Goal: Book appointment/travel/reservation

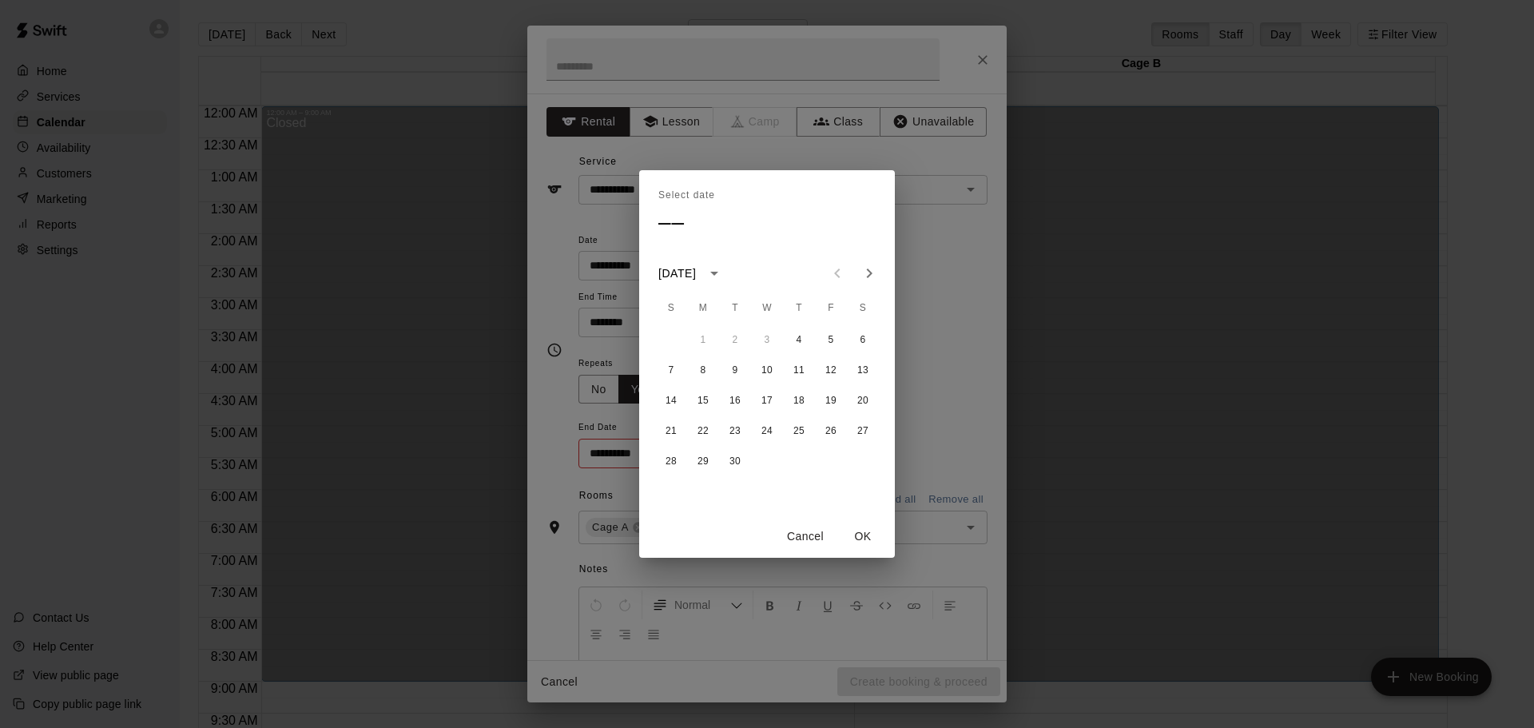
scroll to position [642, 0]
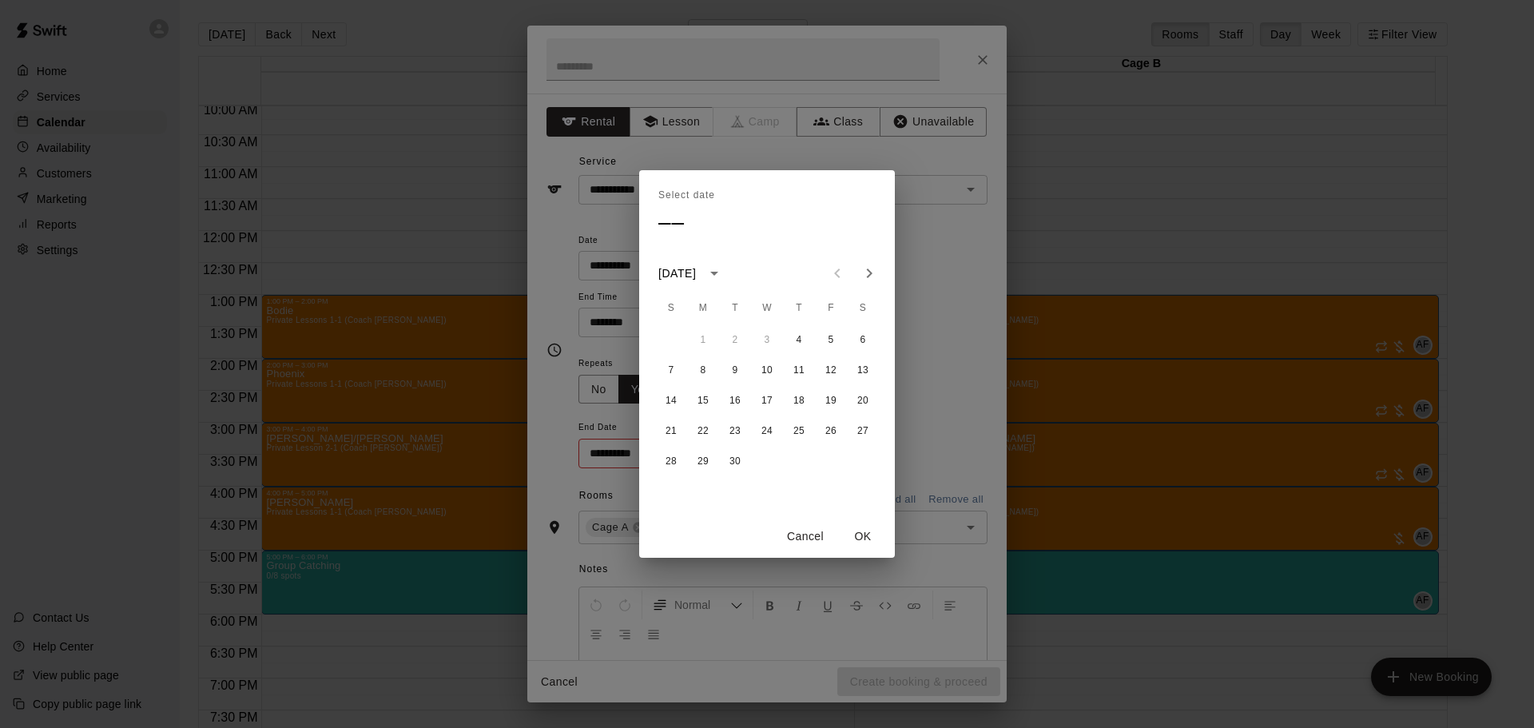
click at [808, 338] on button "4" at bounding box center [799, 339] width 29 height 29
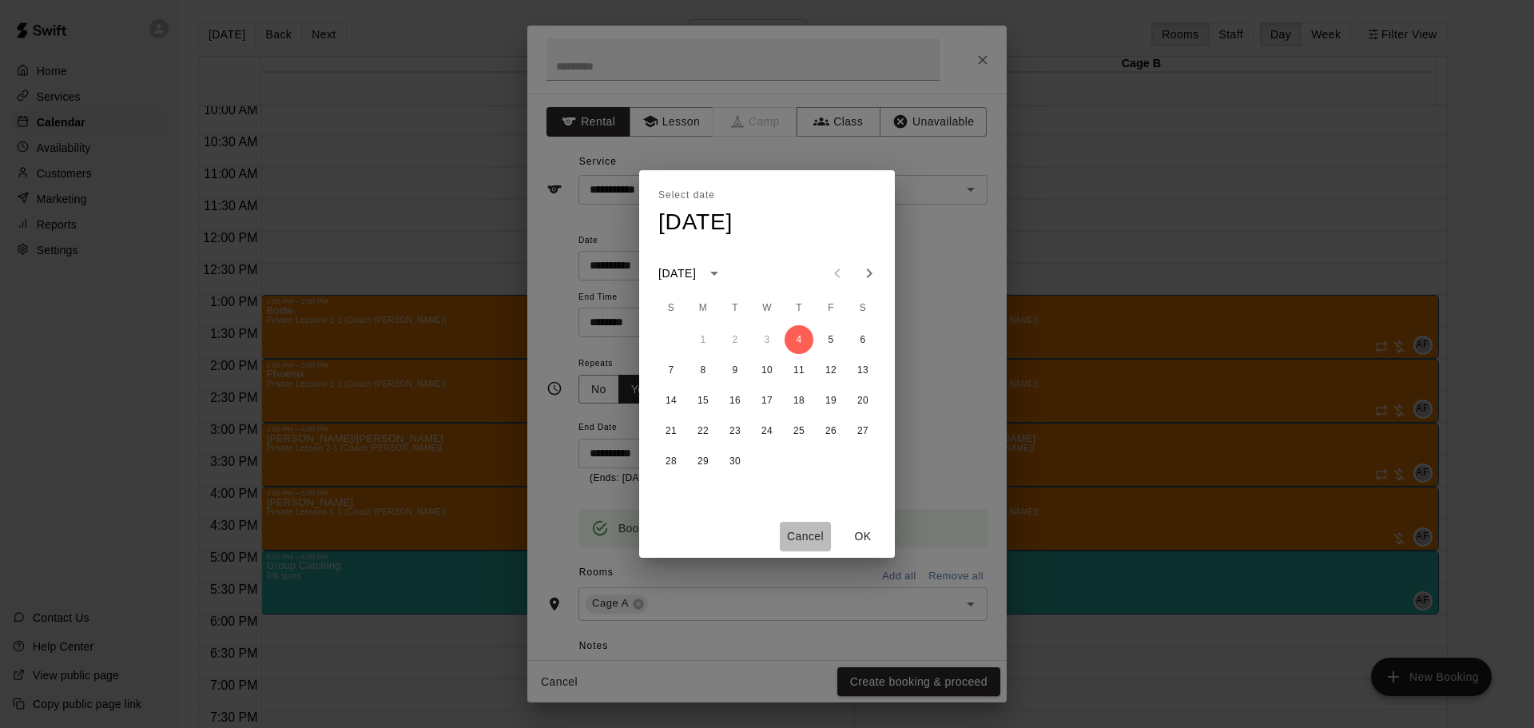
click at [794, 529] on button "Cancel" at bounding box center [805, 537] width 51 height 30
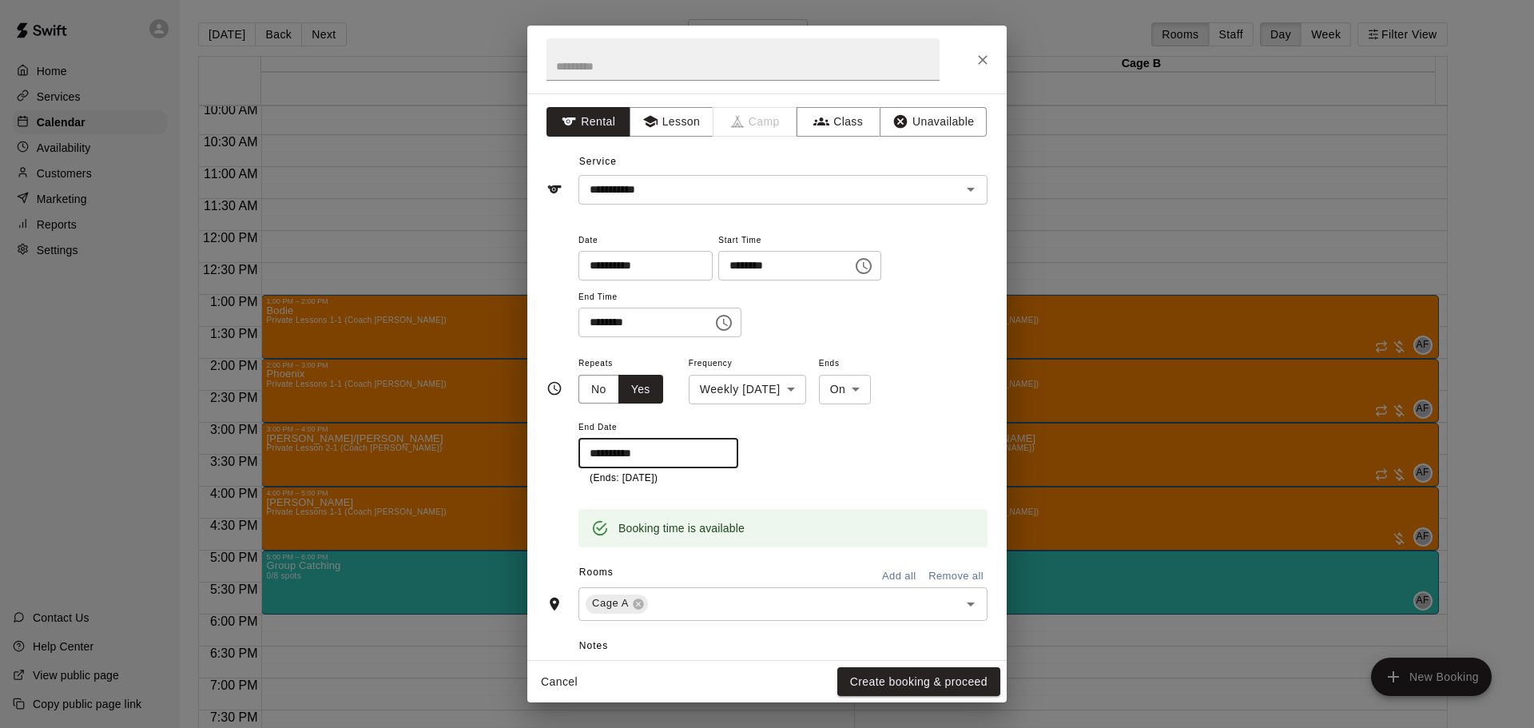
click at [690, 446] on input "**********" at bounding box center [653, 454] width 149 height 30
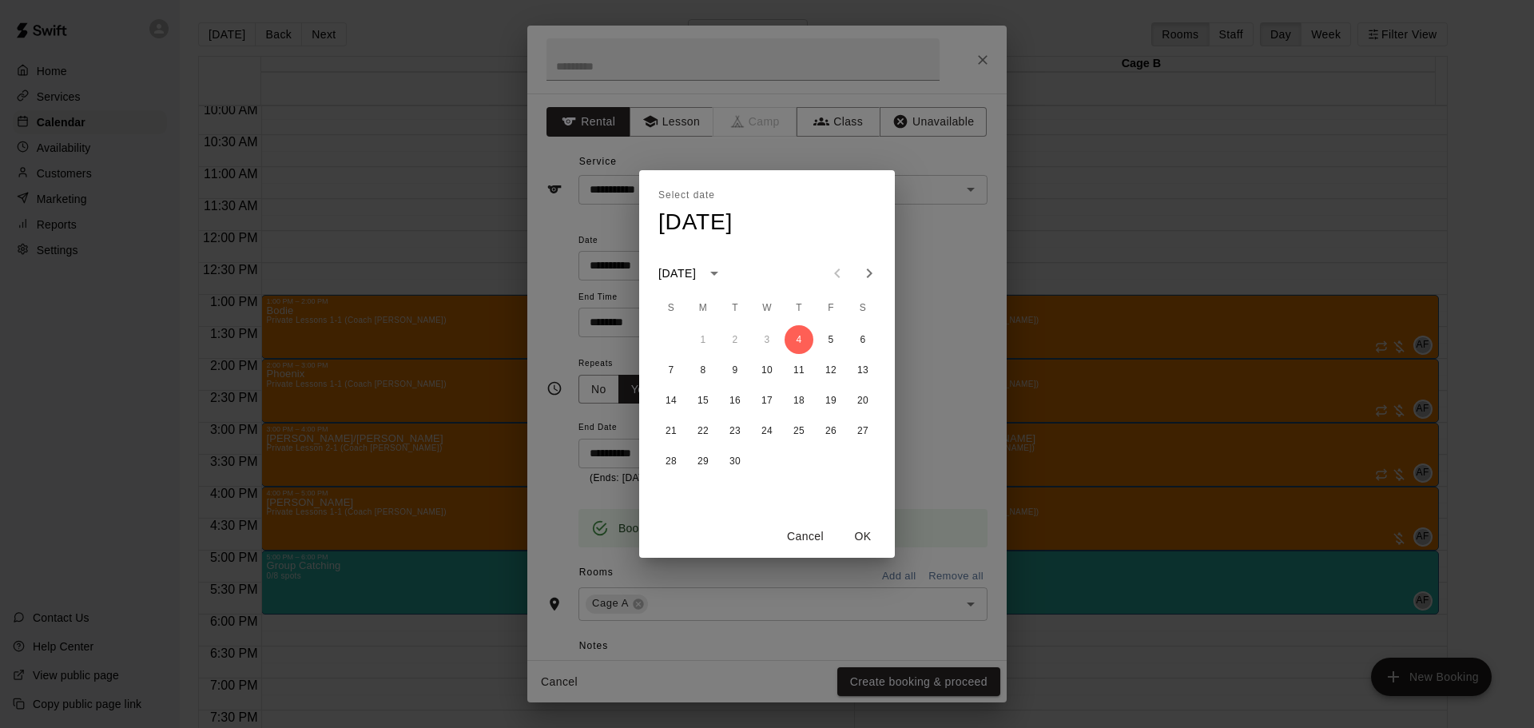
click at [872, 270] on icon "Next month" at bounding box center [869, 273] width 19 height 19
click at [800, 462] on button "30" at bounding box center [799, 461] width 29 height 29
type input "**********"
click at [814, 535] on button "Cancel" at bounding box center [805, 537] width 51 height 30
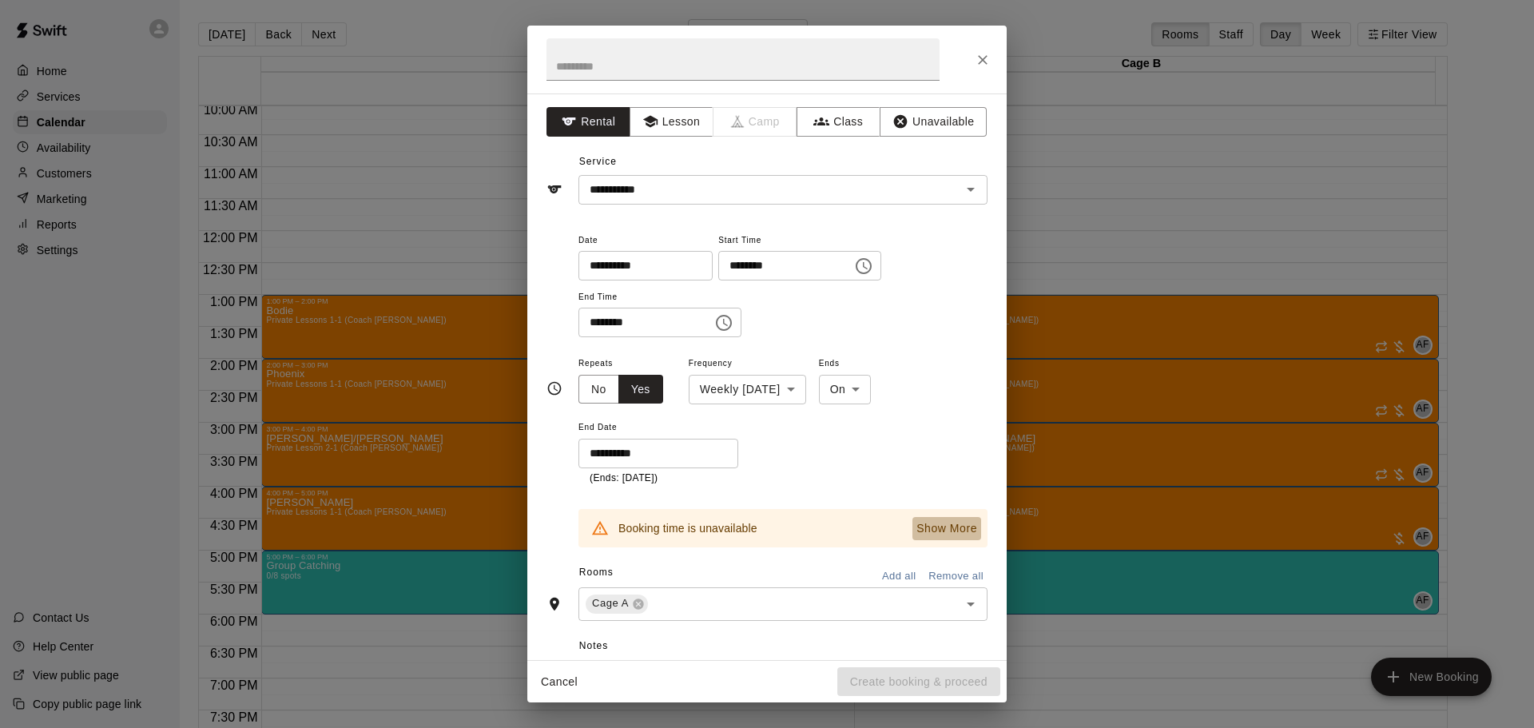
click at [917, 525] on p "Show More" at bounding box center [947, 528] width 61 height 17
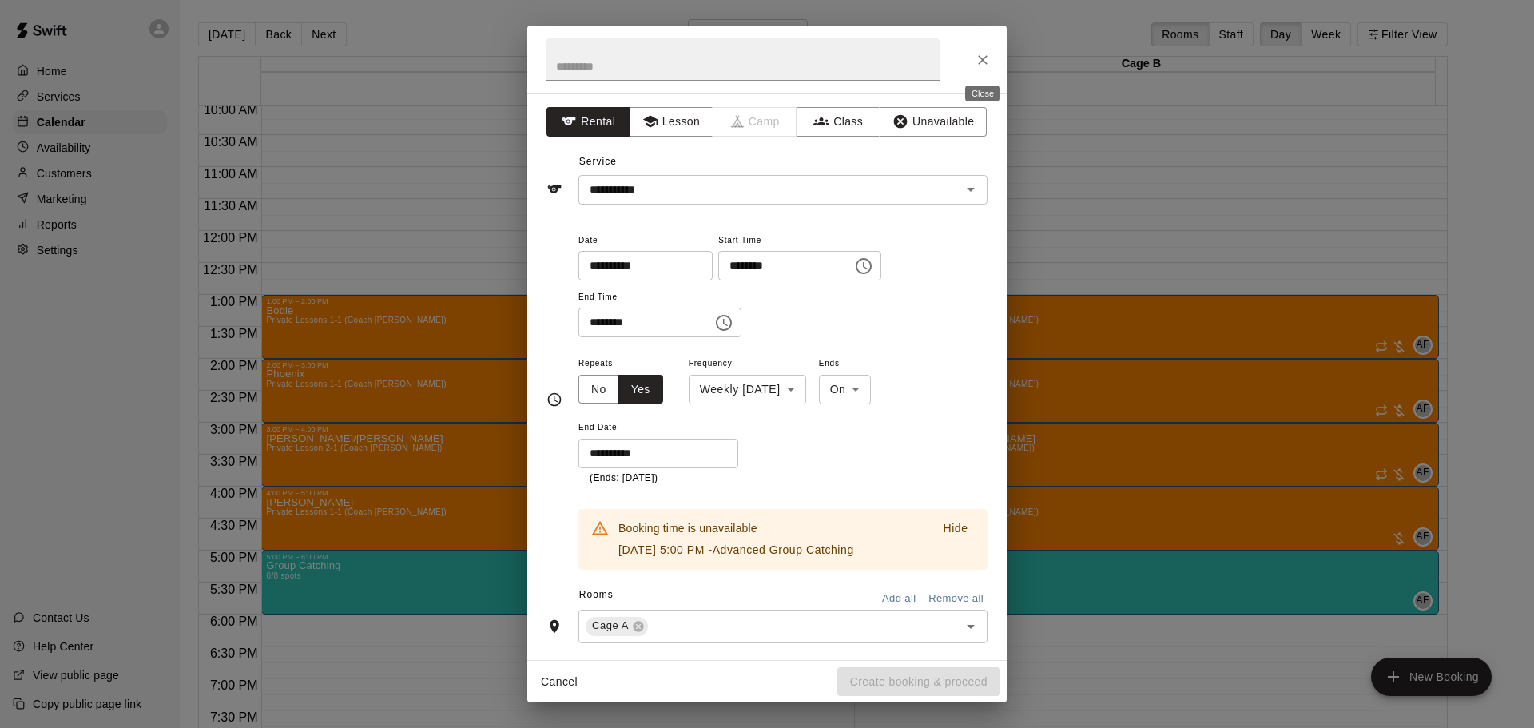
click at [983, 66] on icon "Close" at bounding box center [983, 60] width 16 height 16
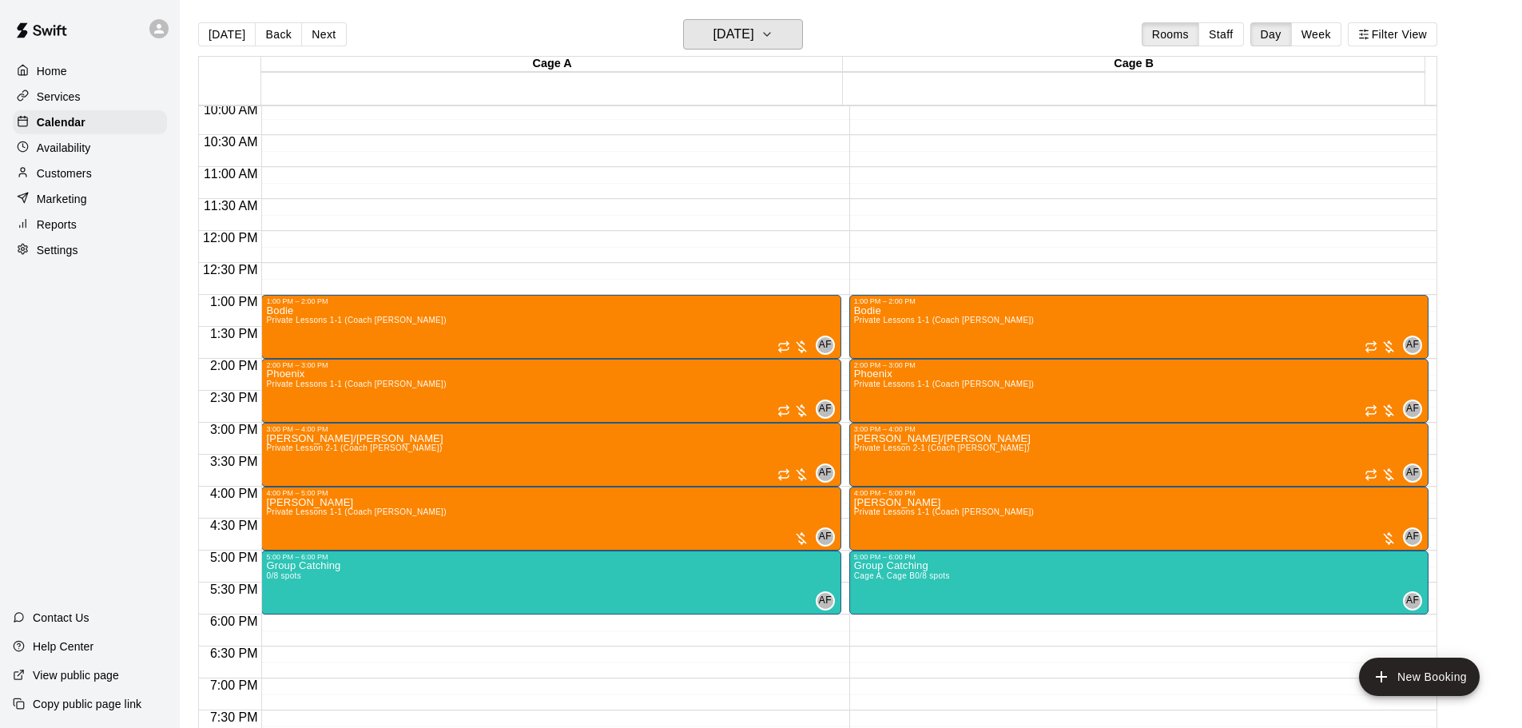
click at [754, 41] on h6 "[DATE]" at bounding box center [734, 34] width 41 height 22
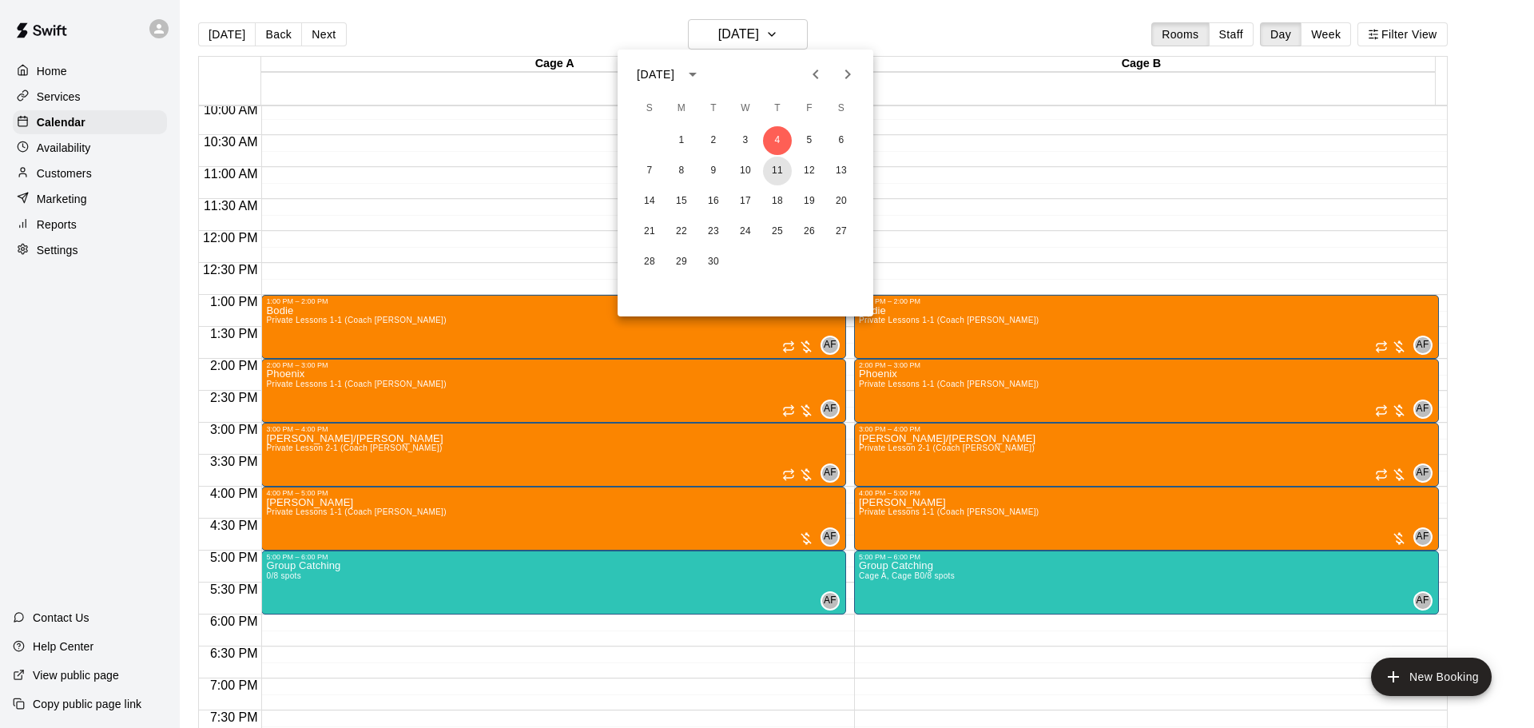
click at [785, 172] on button "11" at bounding box center [777, 171] width 29 height 29
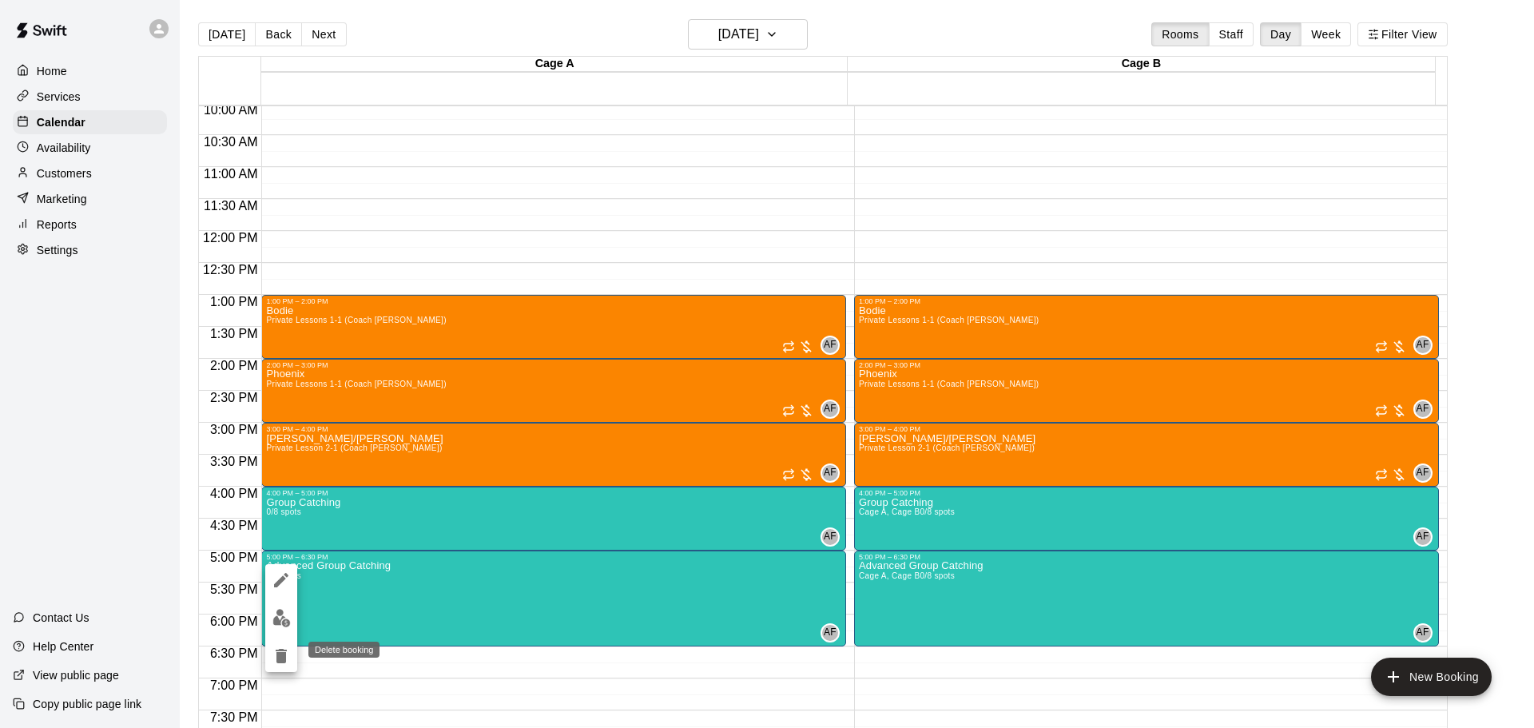
click at [283, 657] on icon "delete" at bounding box center [281, 656] width 11 height 14
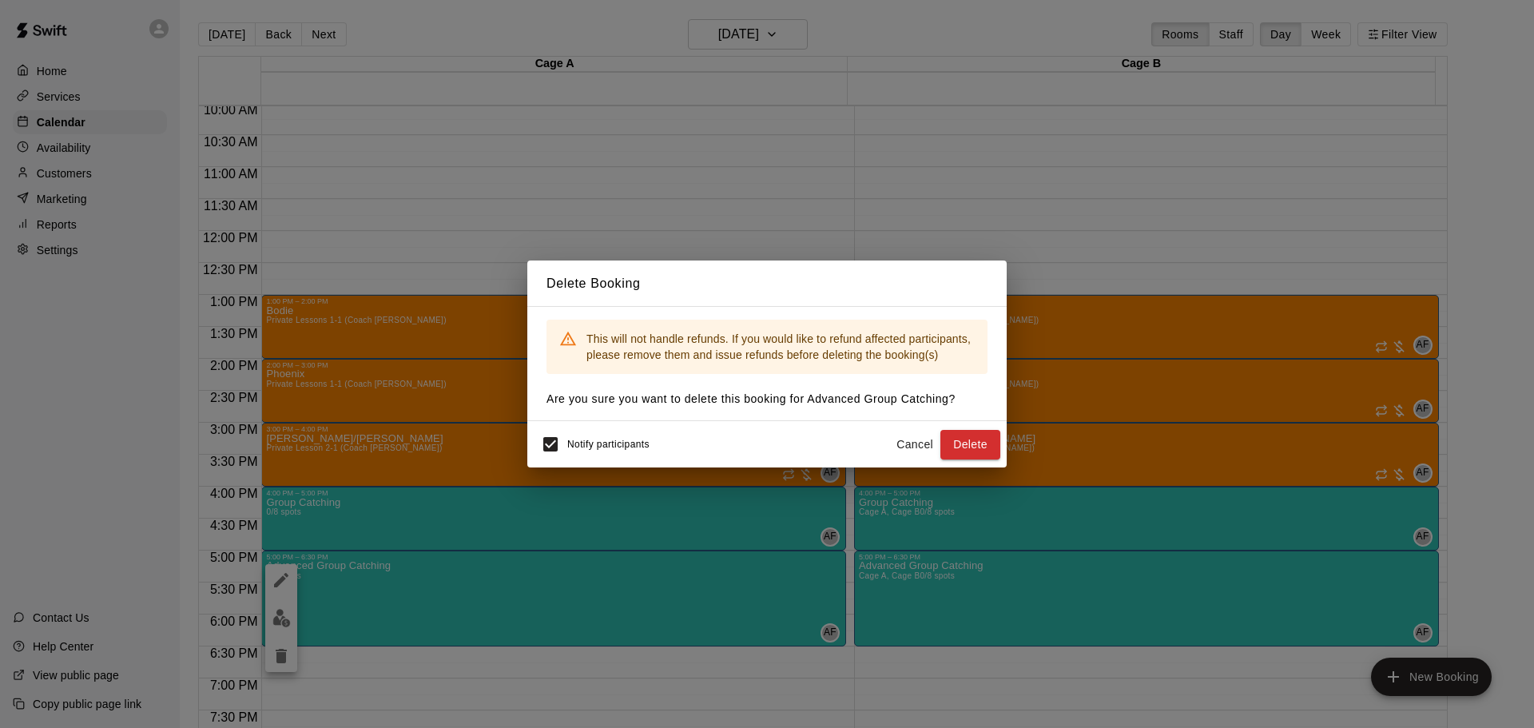
click at [977, 438] on button "Delete" at bounding box center [971, 445] width 60 height 30
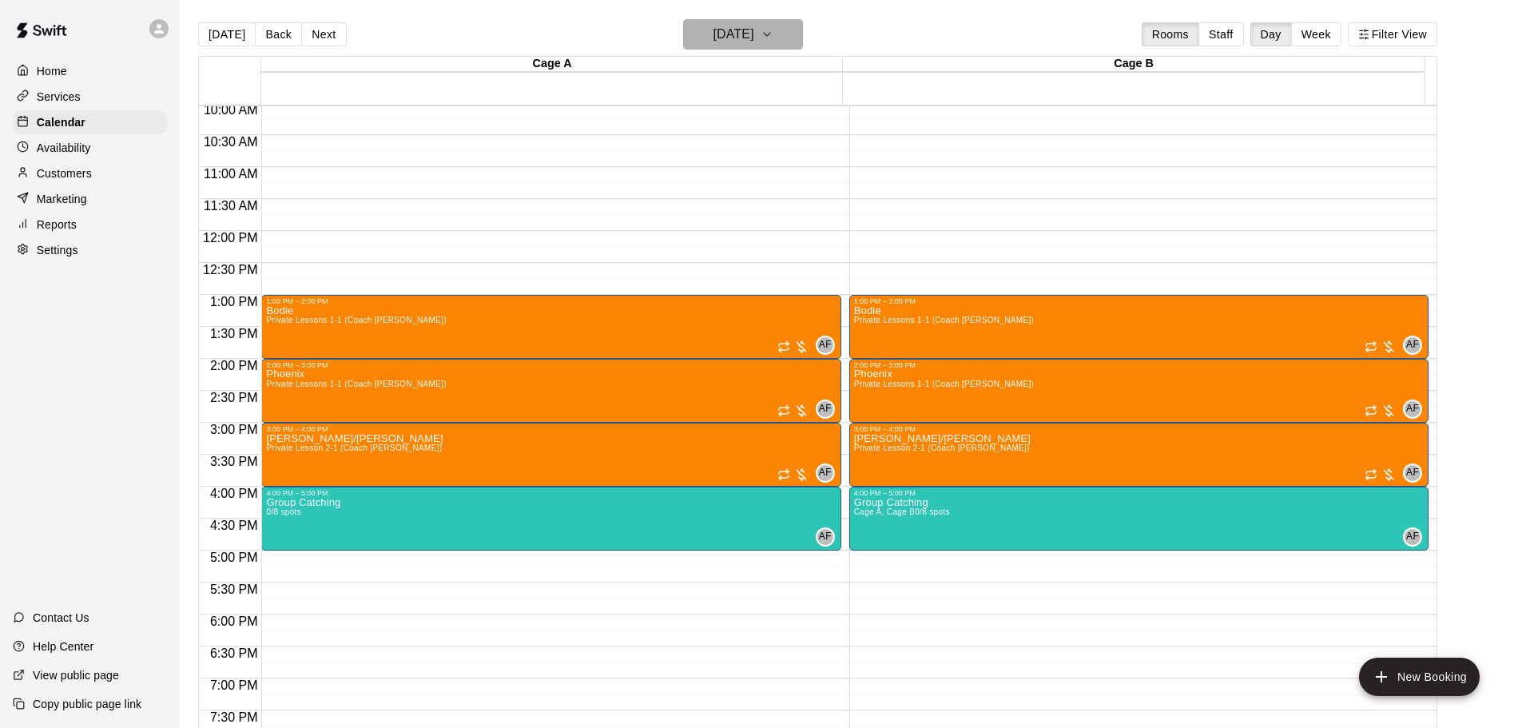
click at [754, 30] on h6 "[DATE]" at bounding box center [734, 34] width 41 height 22
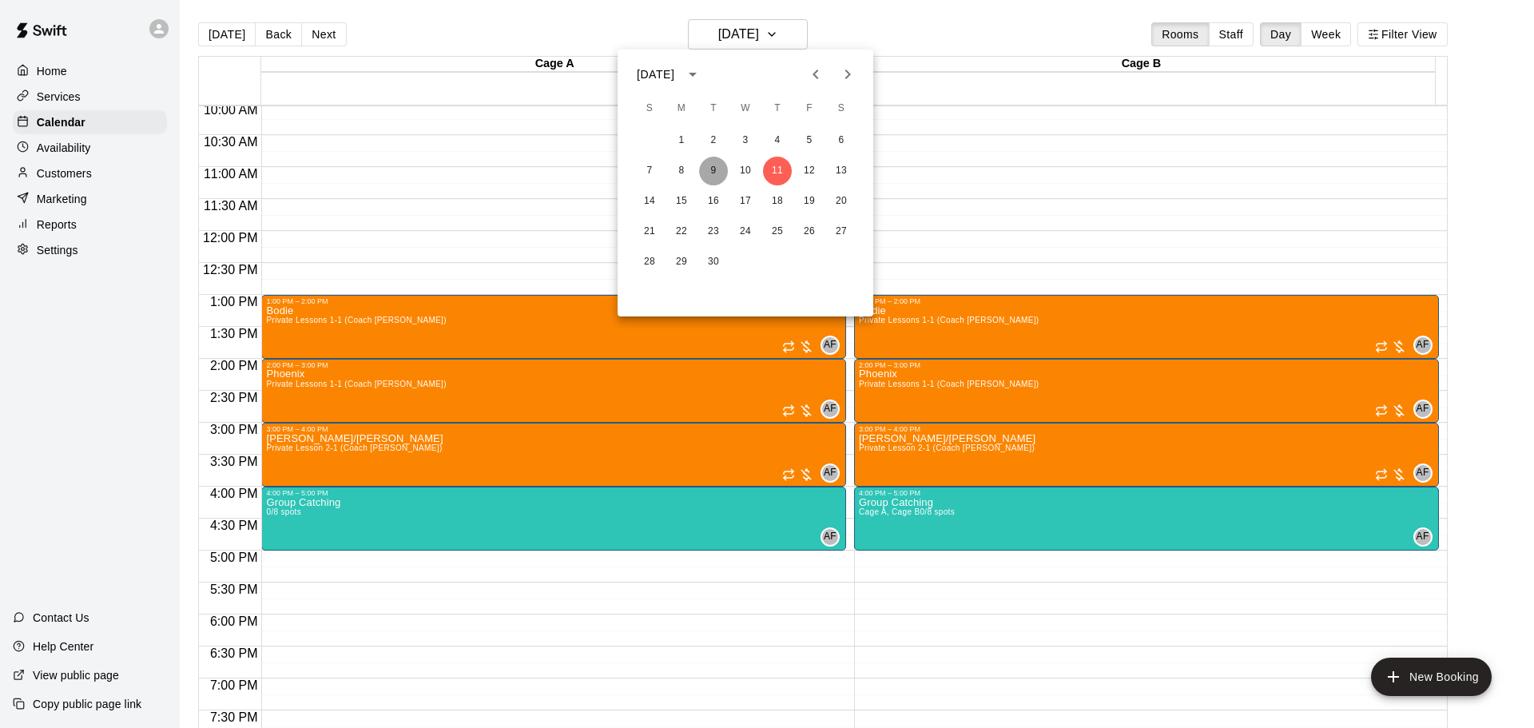
click at [708, 177] on button "9" at bounding box center [713, 171] width 29 height 29
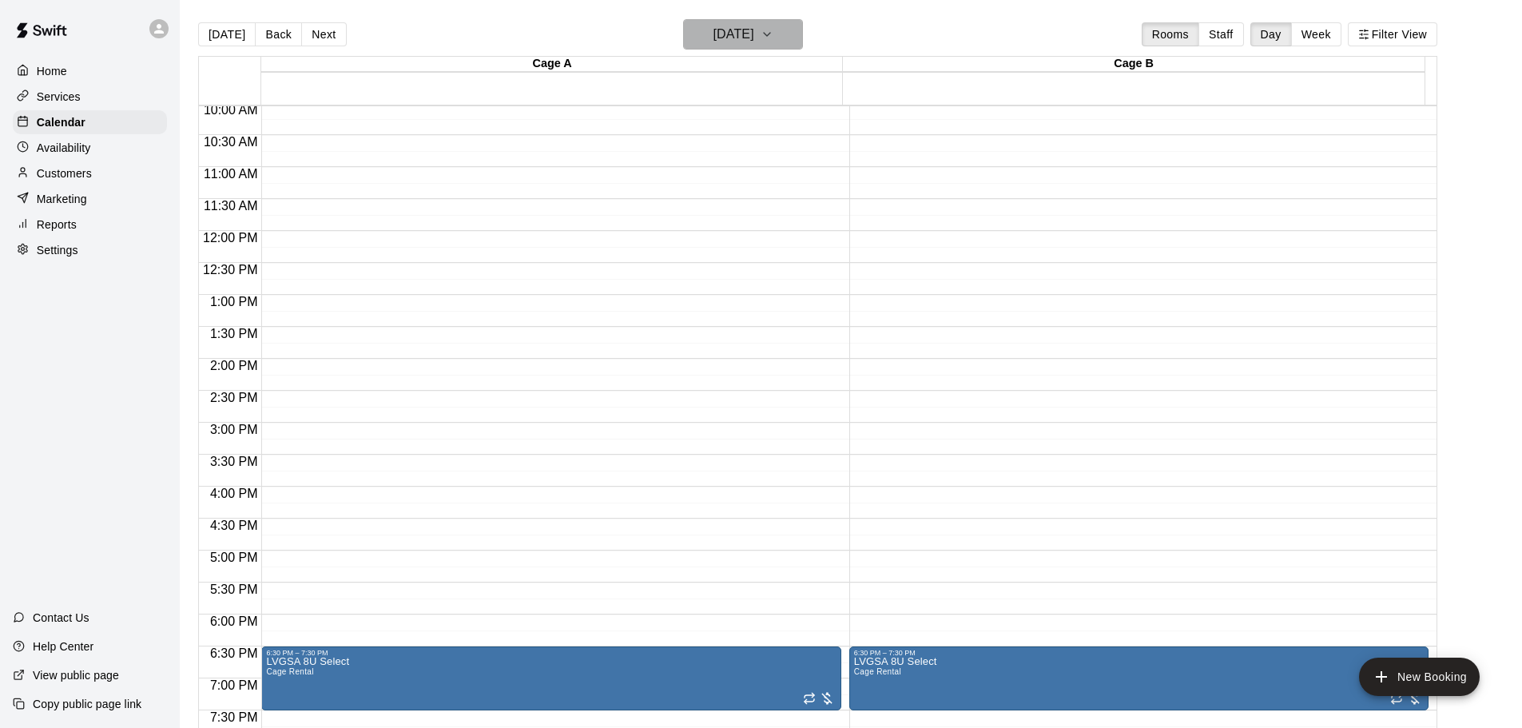
click at [714, 45] on h6 "[DATE]" at bounding box center [734, 34] width 41 height 22
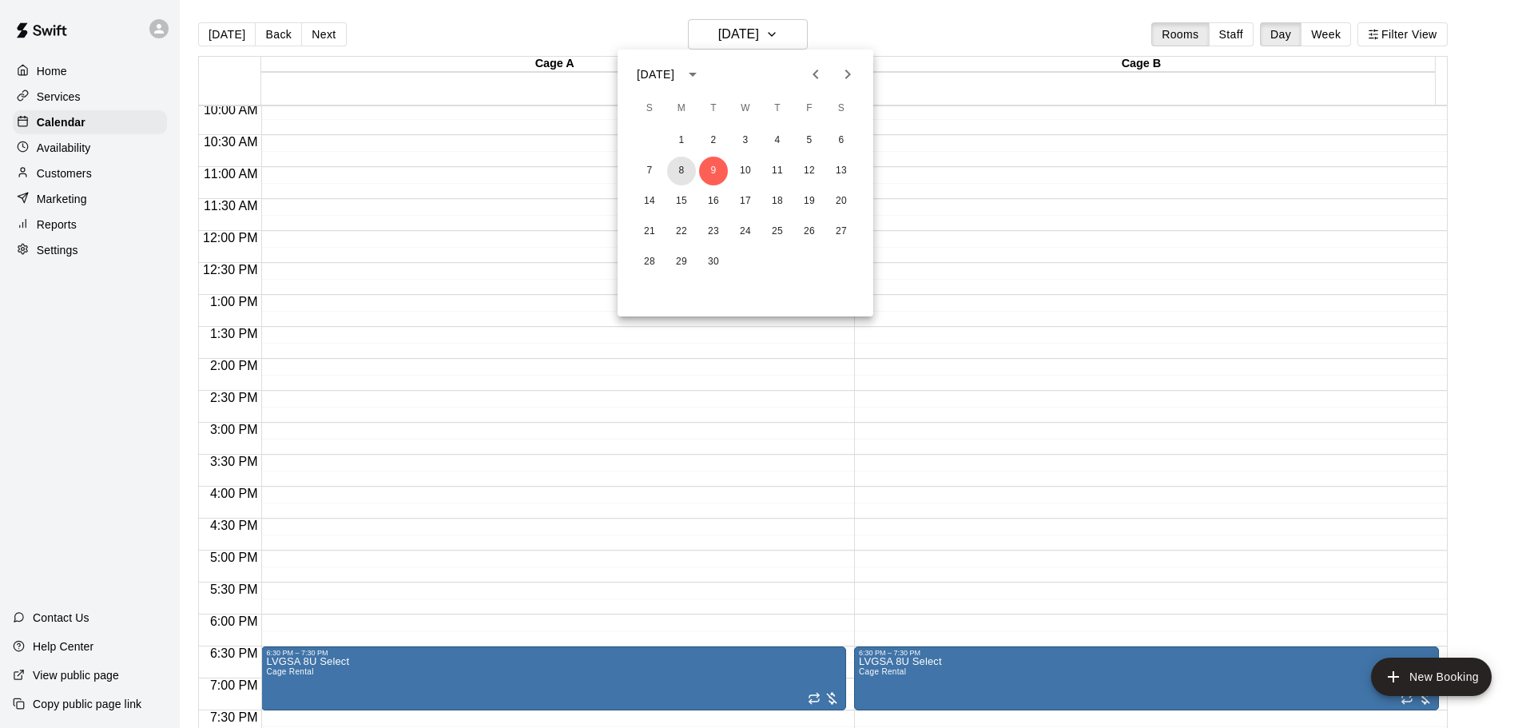
click at [683, 178] on button "8" at bounding box center [681, 171] width 29 height 29
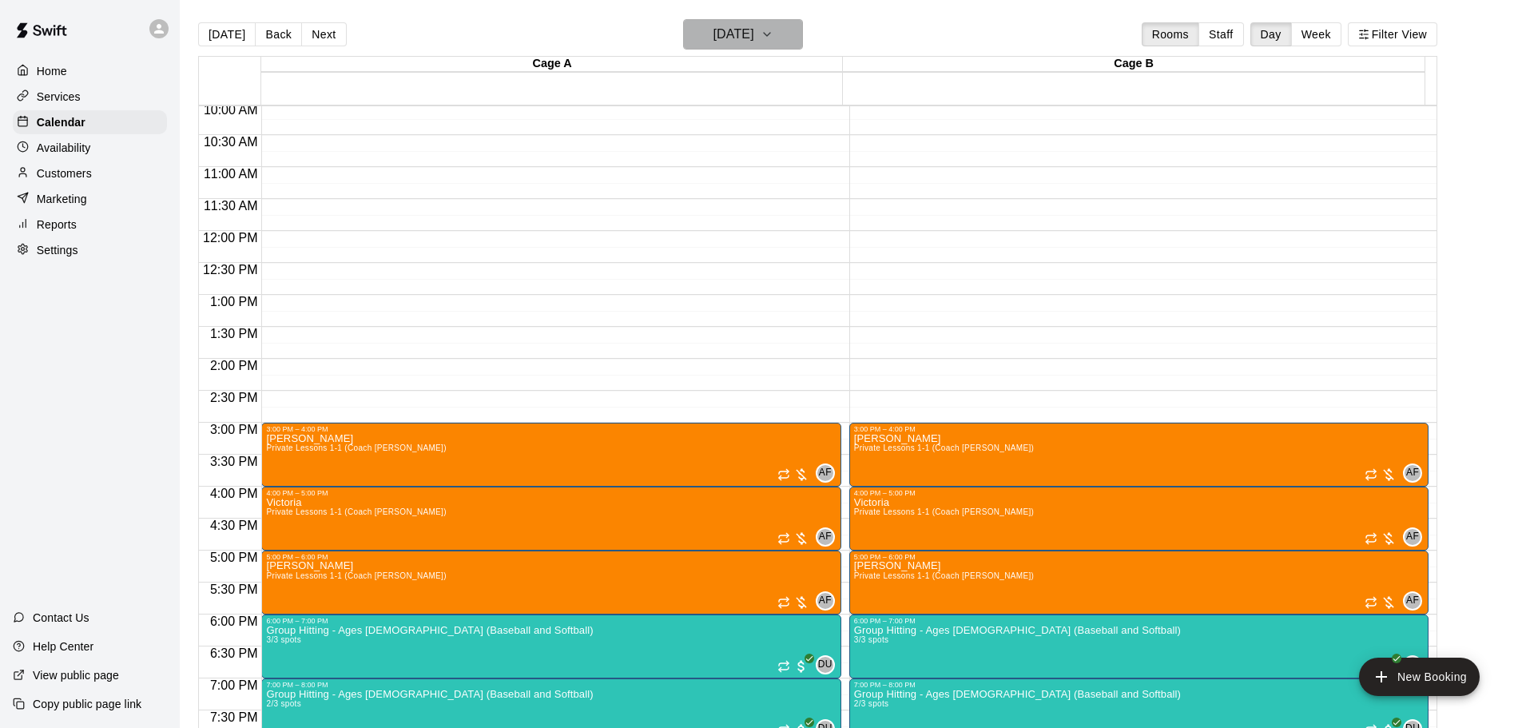
click at [744, 39] on h6 "[DATE]" at bounding box center [734, 34] width 41 height 22
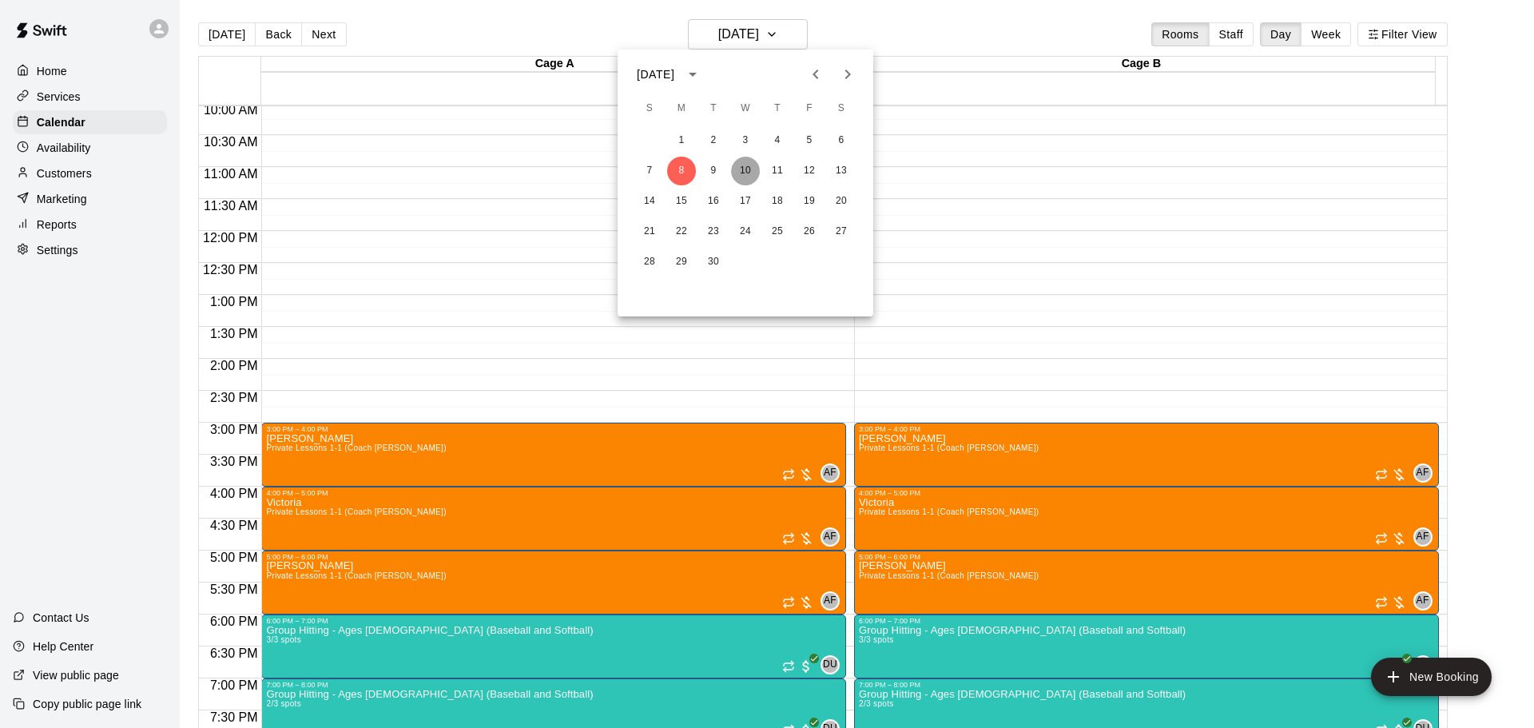
click at [746, 172] on button "10" at bounding box center [745, 171] width 29 height 29
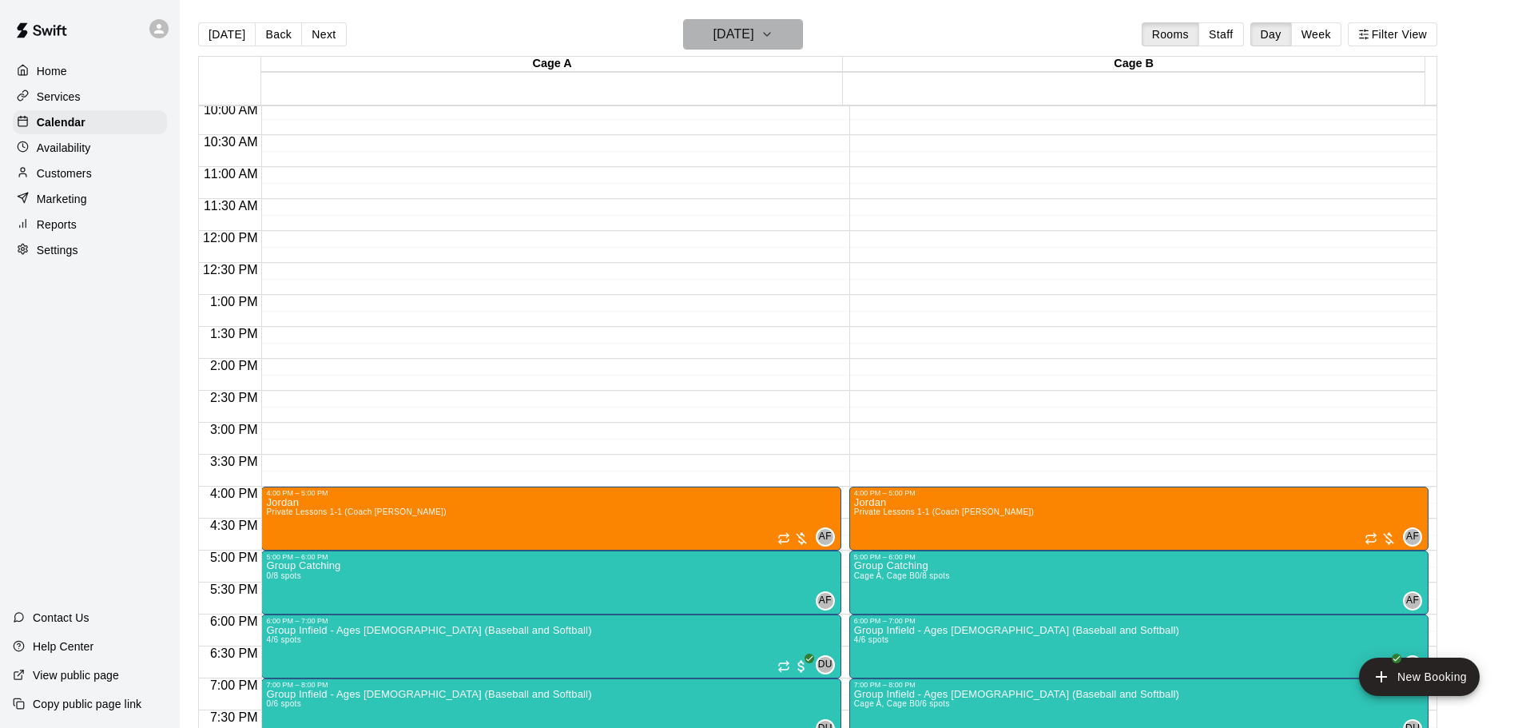
click at [730, 34] on h6 "[DATE]" at bounding box center [734, 34] width 41 height 22
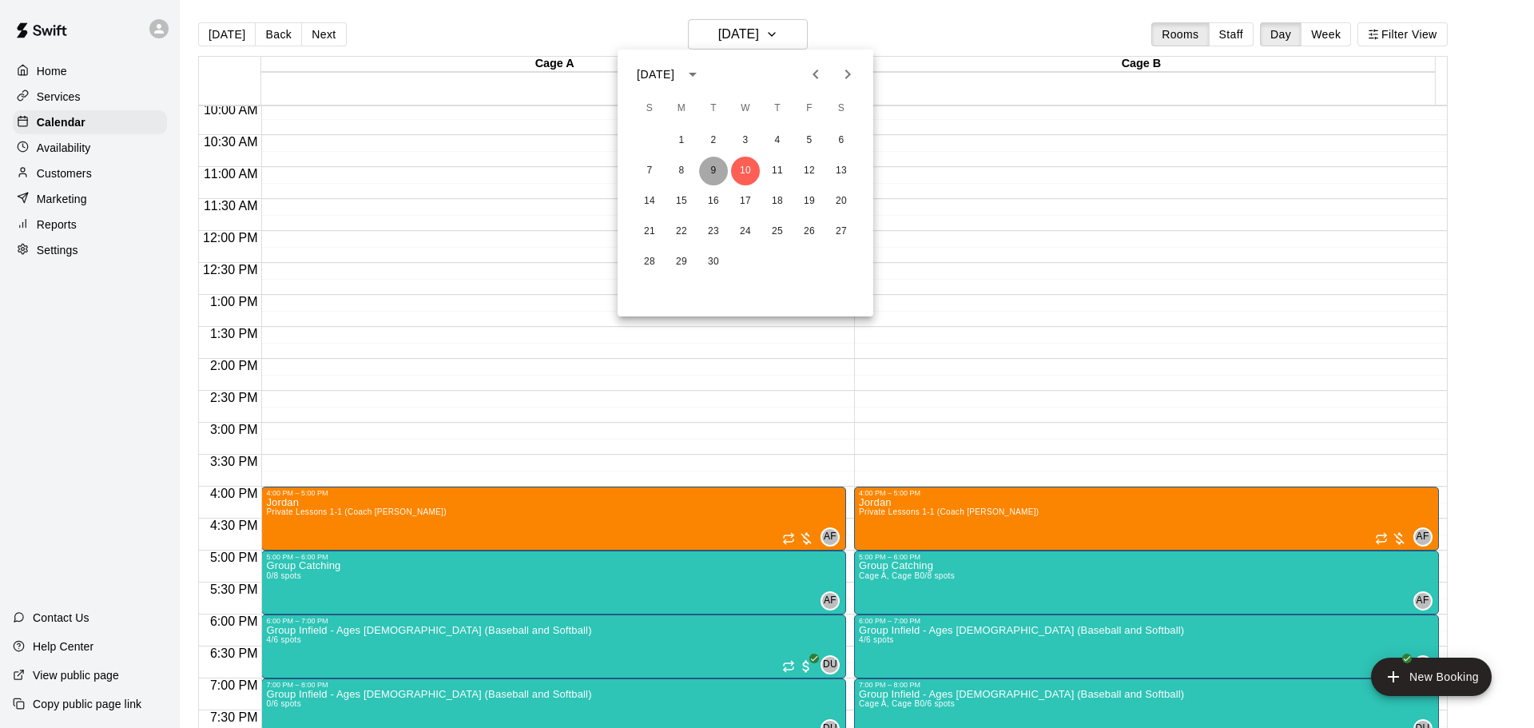
click at [712, 165] on button "9" at bounding box center [713, 171] width 29 height 29
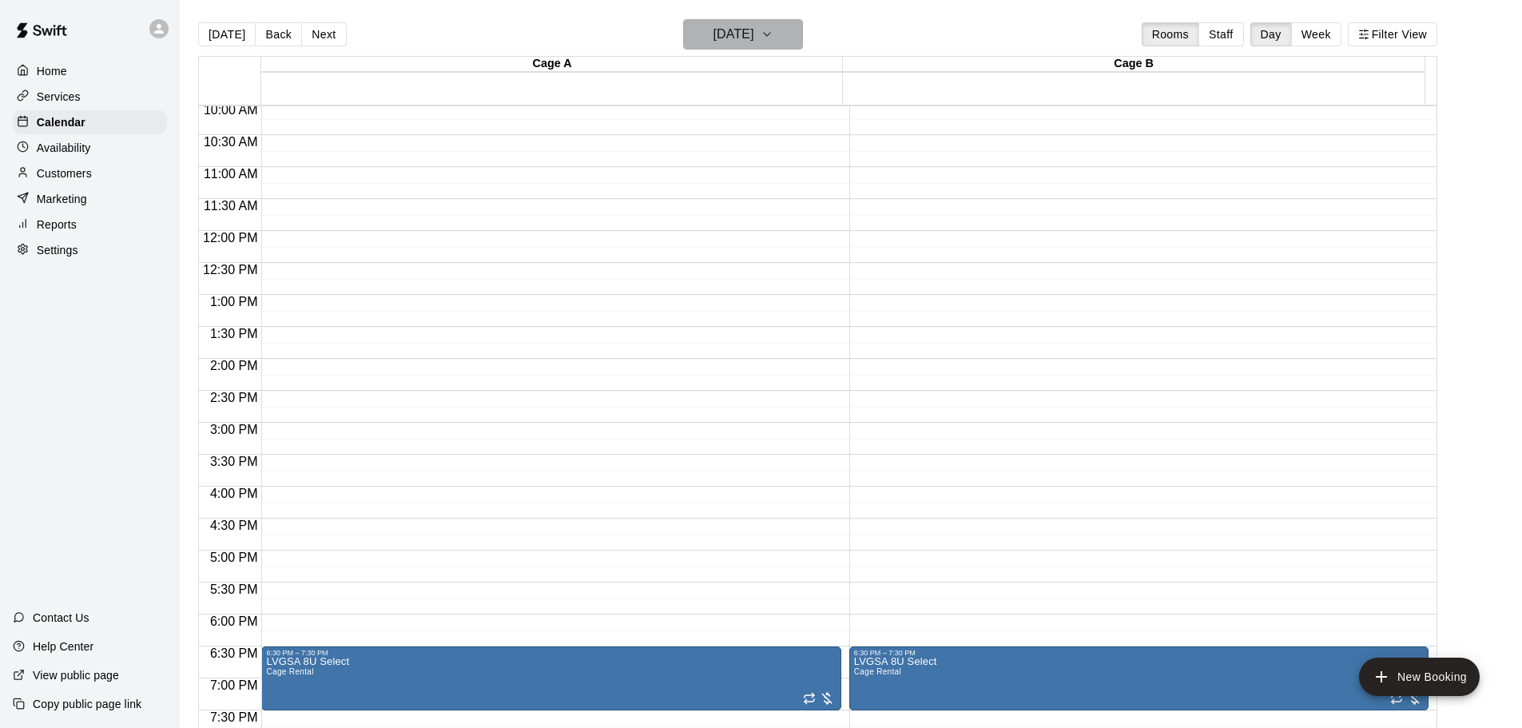
click at [736, 34] on h6 "[DATE]" at bounding box center [734, 34] width 41 height 22
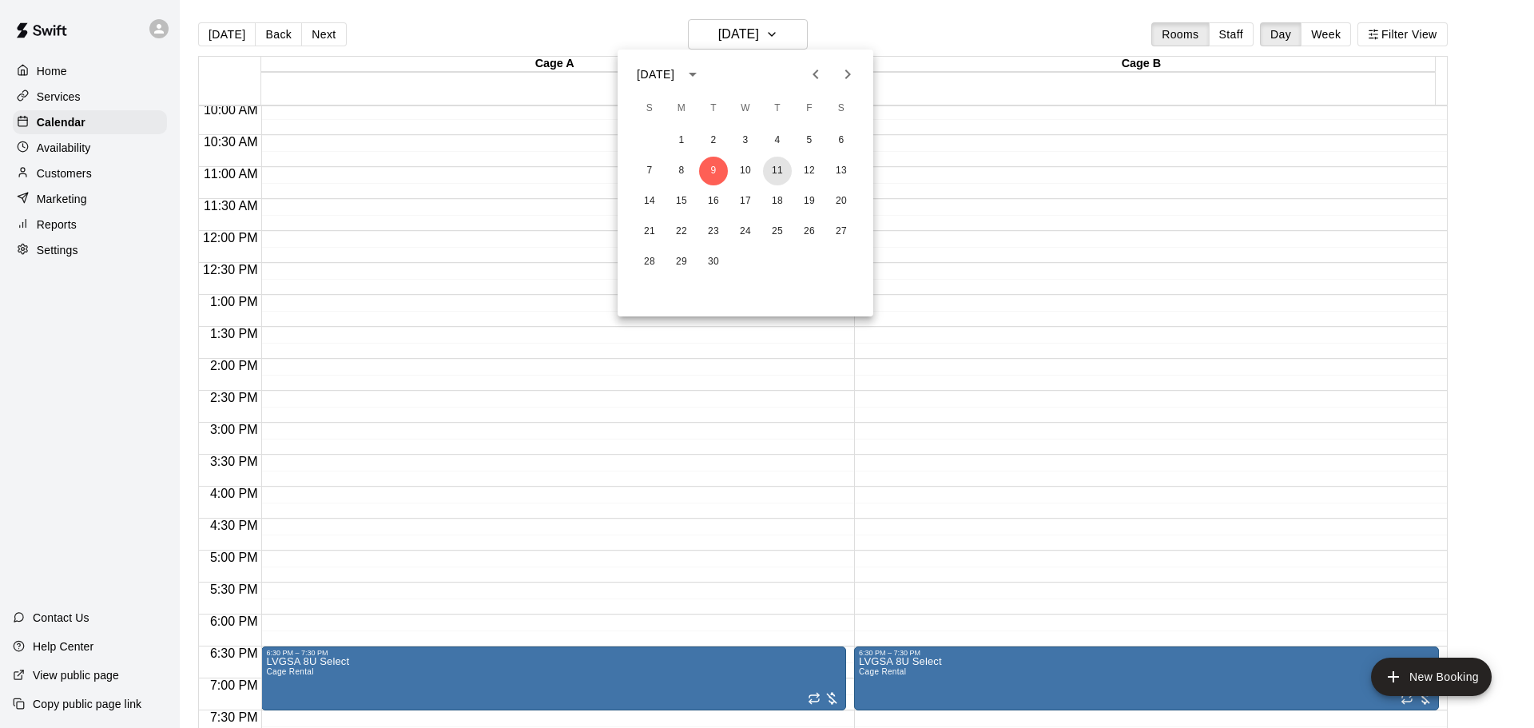
click at [785, 161] on button "11" at bounding box center [777, 171] width 29 height 29
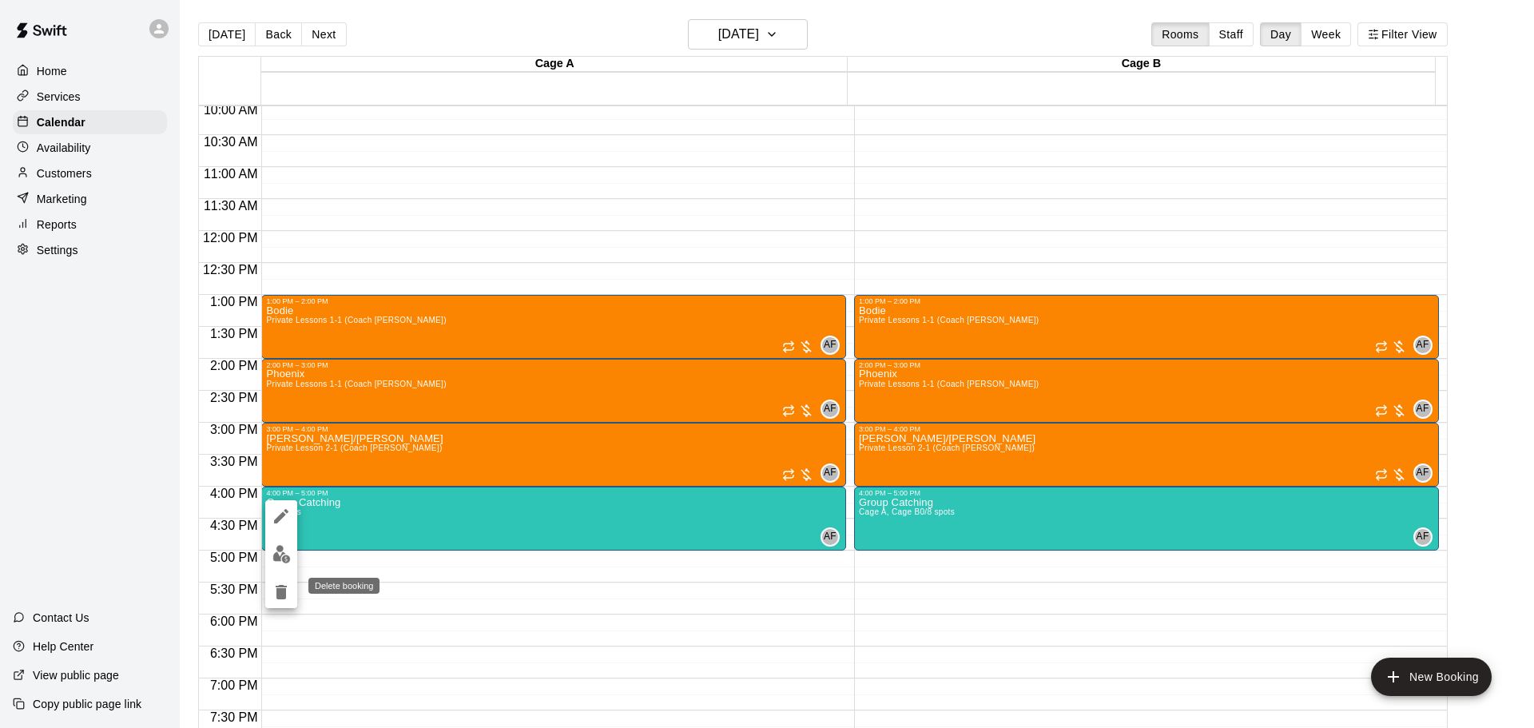
click at [286, 596] on icon "delete" at bounding box center [281, 592] width 11 height 14
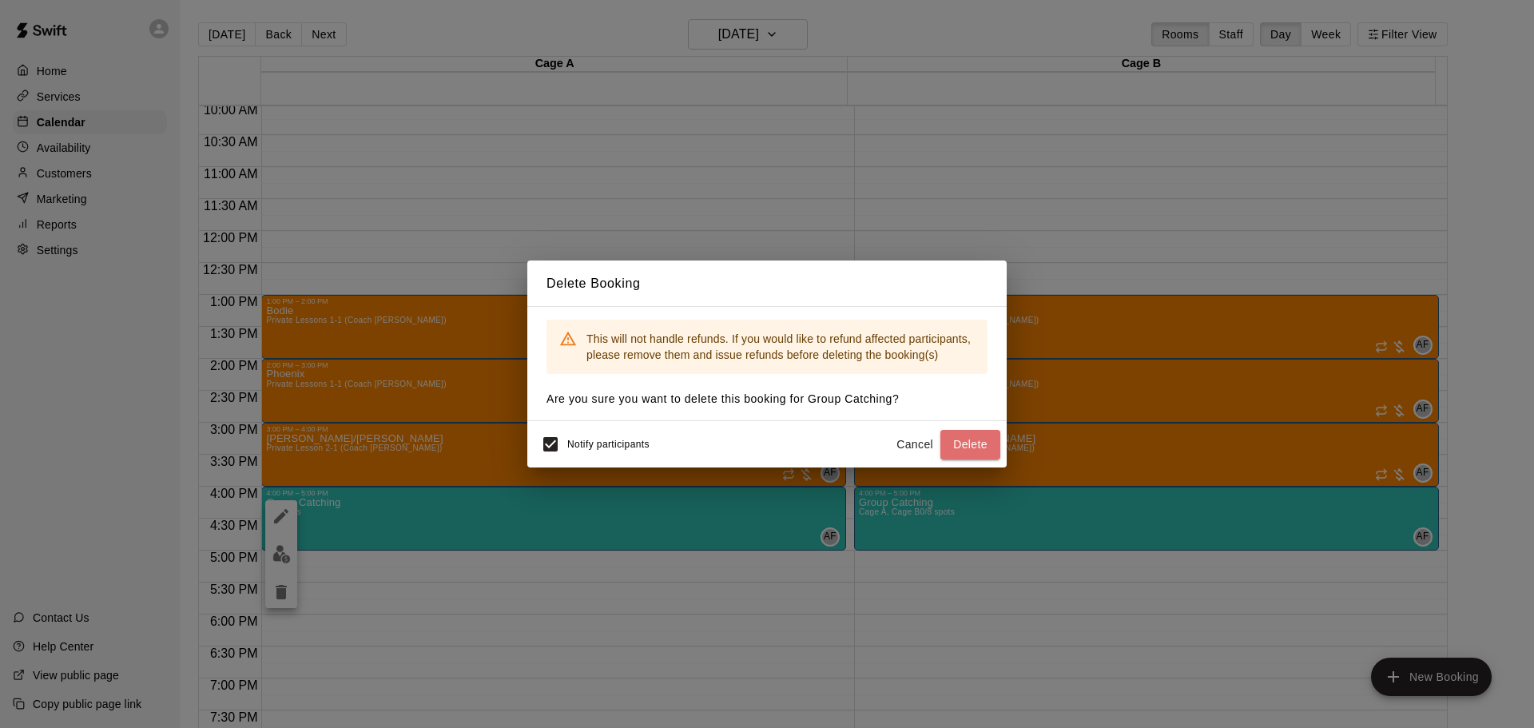
click at [982, 451] on button "Delete" at bounding box center [971, 445] width 60 height 30
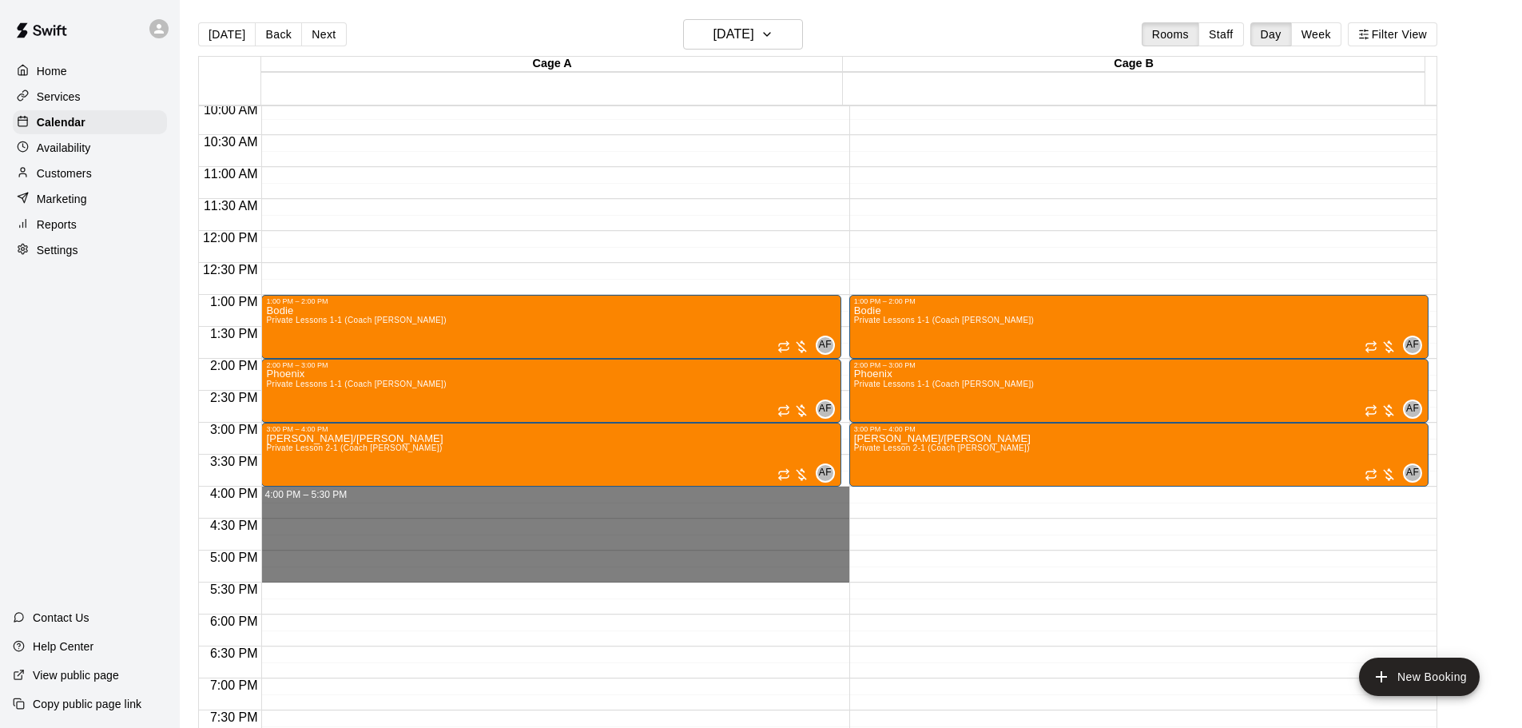
drag, startPoint x: 288, startPoint y: 496, endPoint x: 286, endPoint y: 581, distance: 84.7
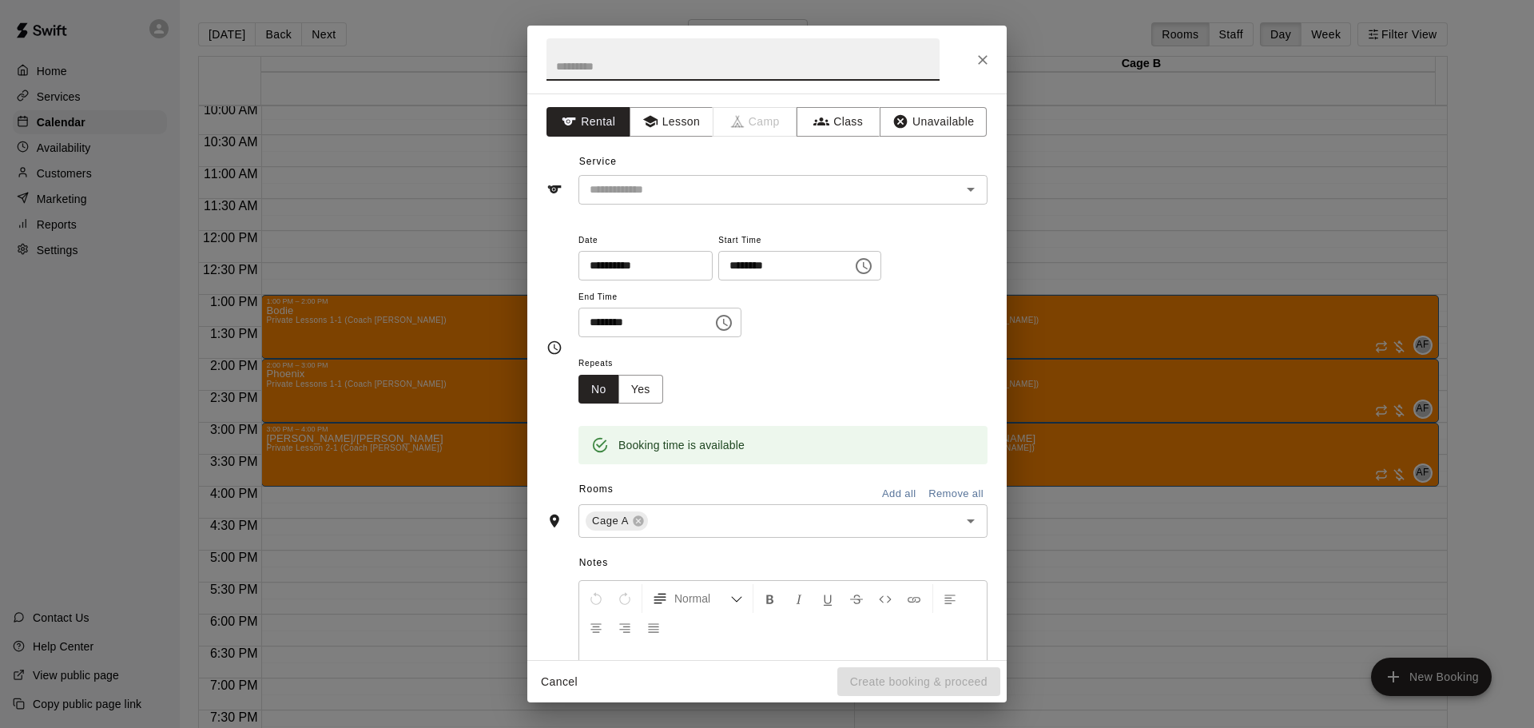
click at [818, 118] on icon "button" at bounding box center [821, 121] width 16 height 16
click at [653, 189] on input "text" at bounding box center [769, 190] width 373 height 20
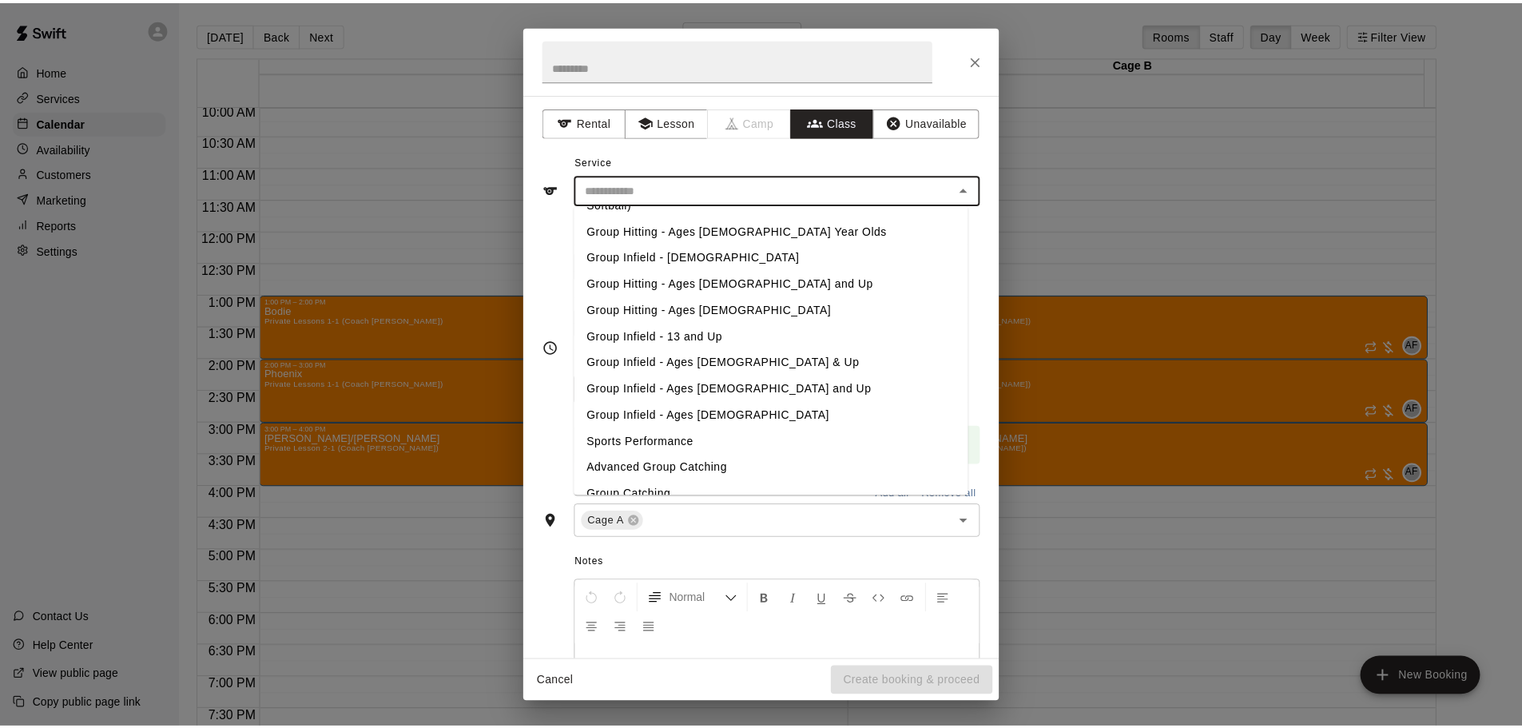
scroll to position [117, 0]
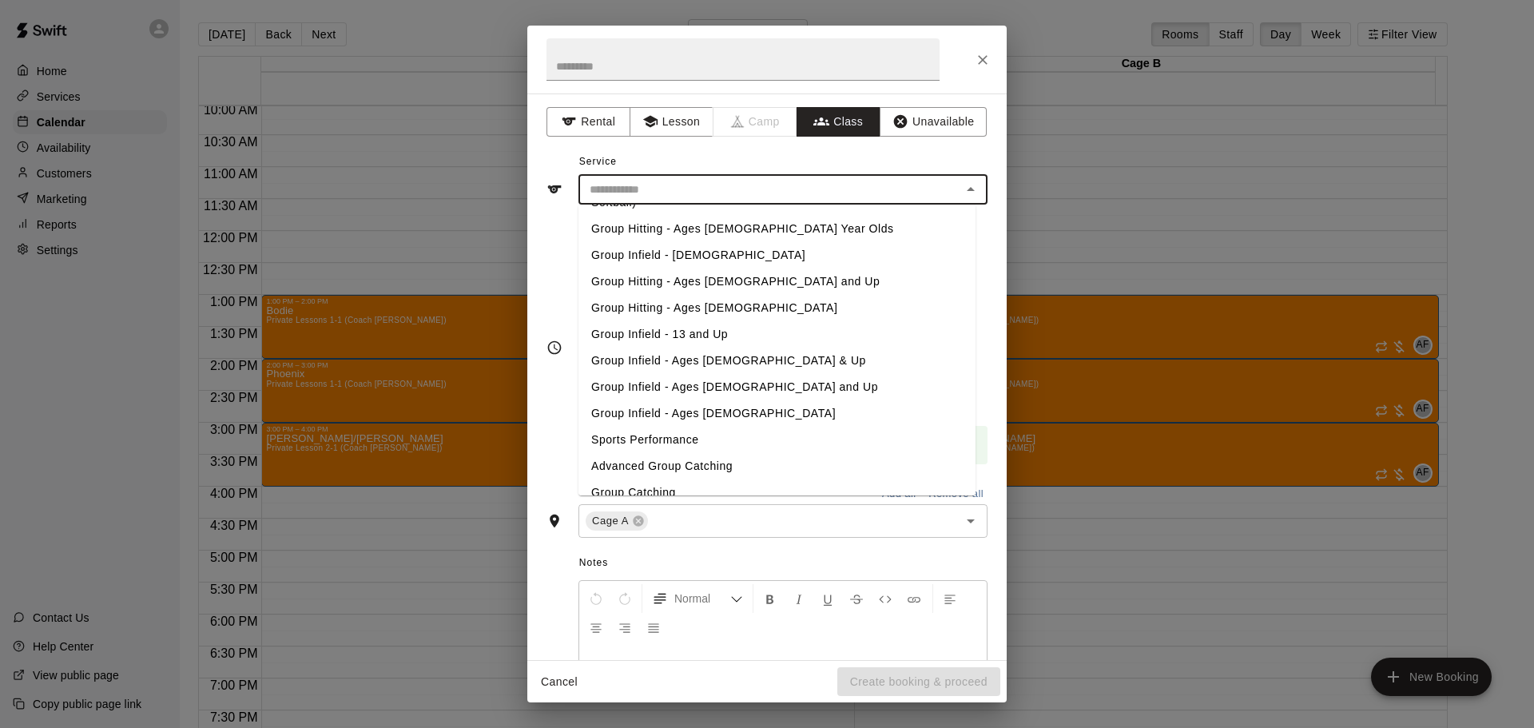
click at [660, 453] on li "Advanced Group Catching" at bounding box center [777, 466] width 397 height 26
type input "**********"
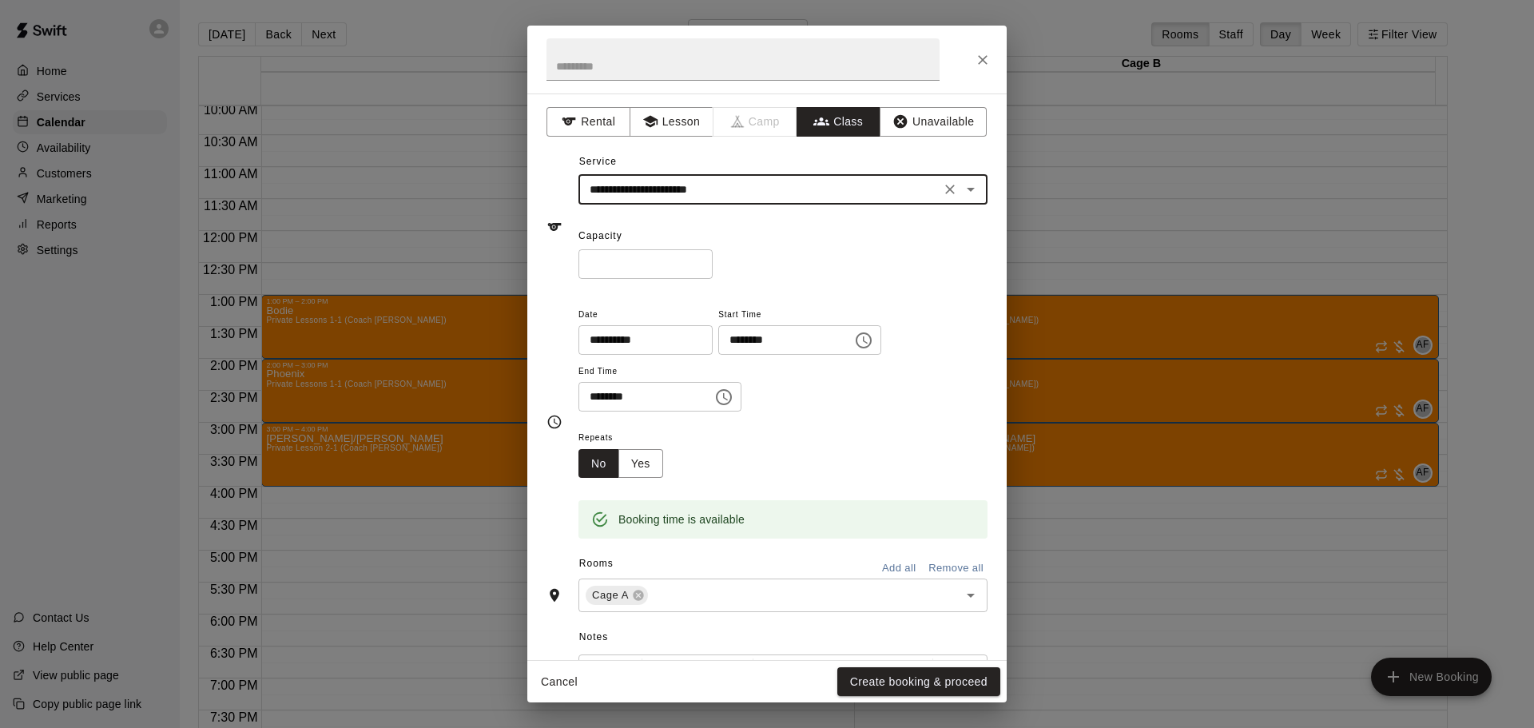
click at [897, 563] on button "Add all" at bounding box center [898, 568] width 51 height 25
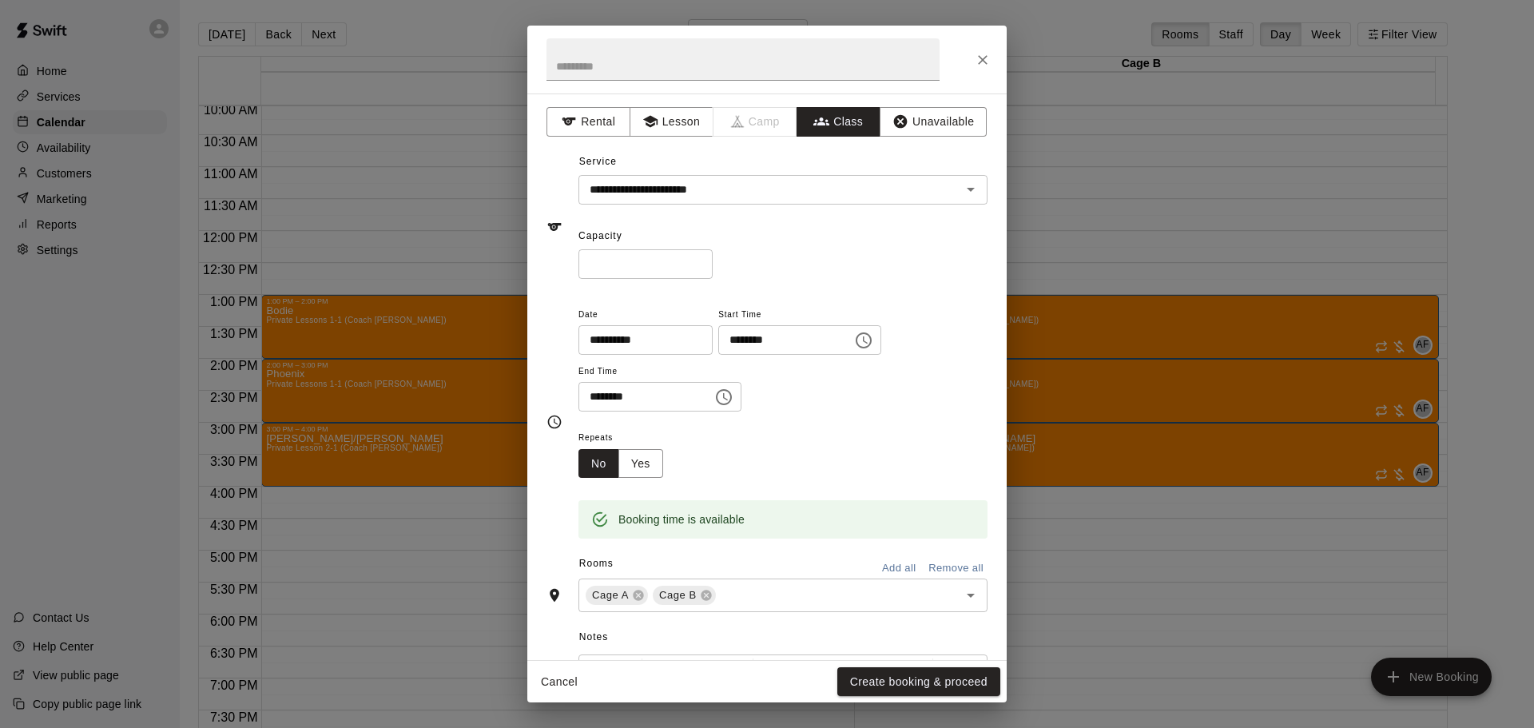
click at [904, 679] on button "Create booking & proceed" at bounding box center [918, 682] width 163 height 30
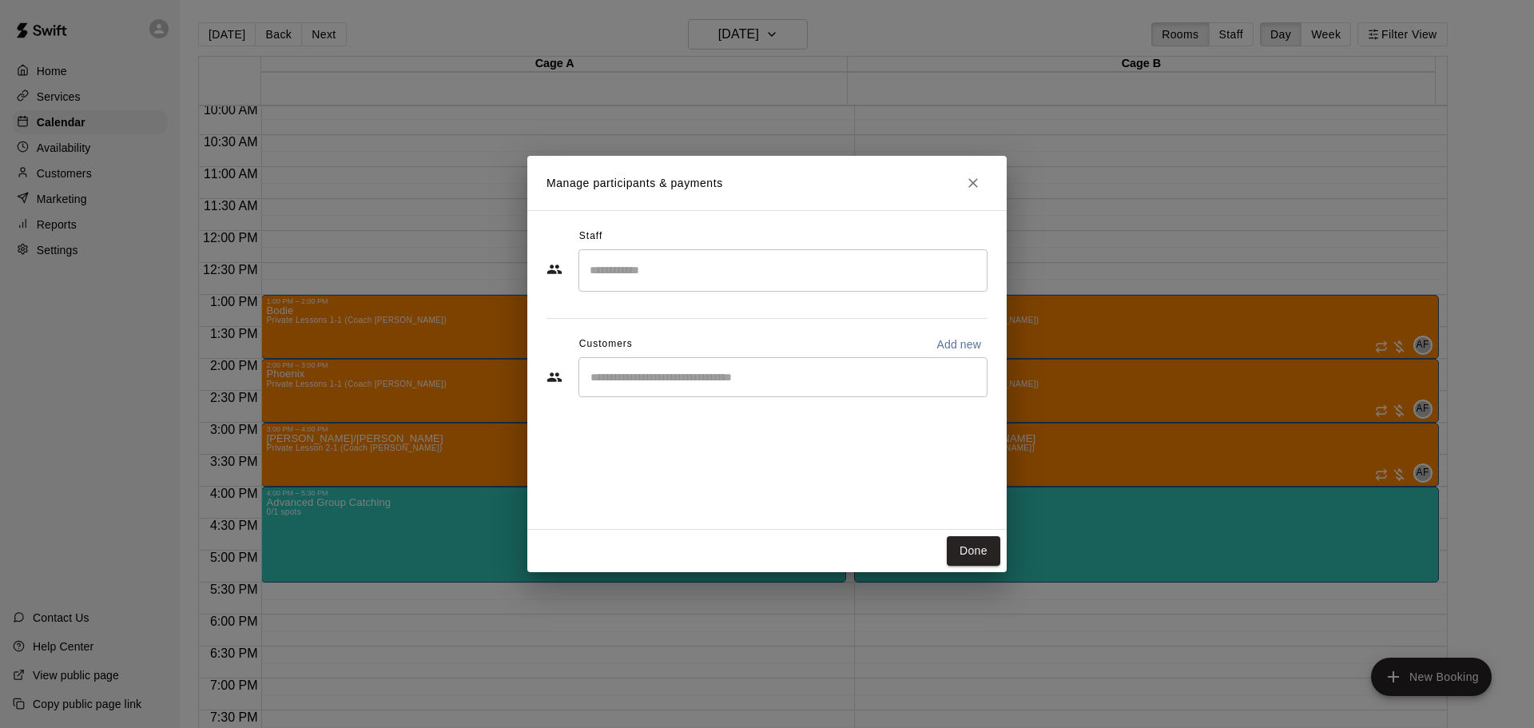
click at [646, 286] on div "​" at bounding box center [783, 270] width 409 height 42
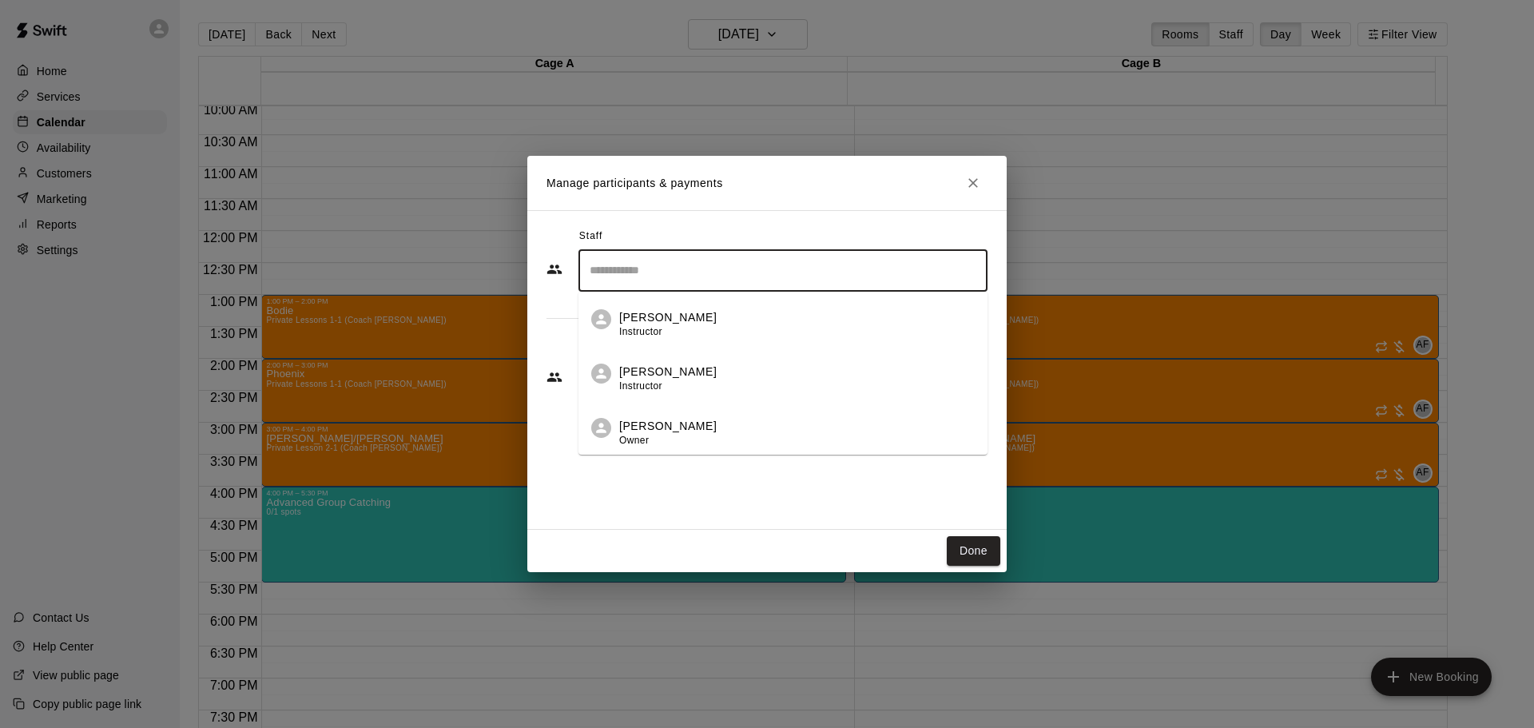
click at [635, 434] on div "[PERSON_NAME] Owner" at bounding box center [667, 433] width 97 height 31
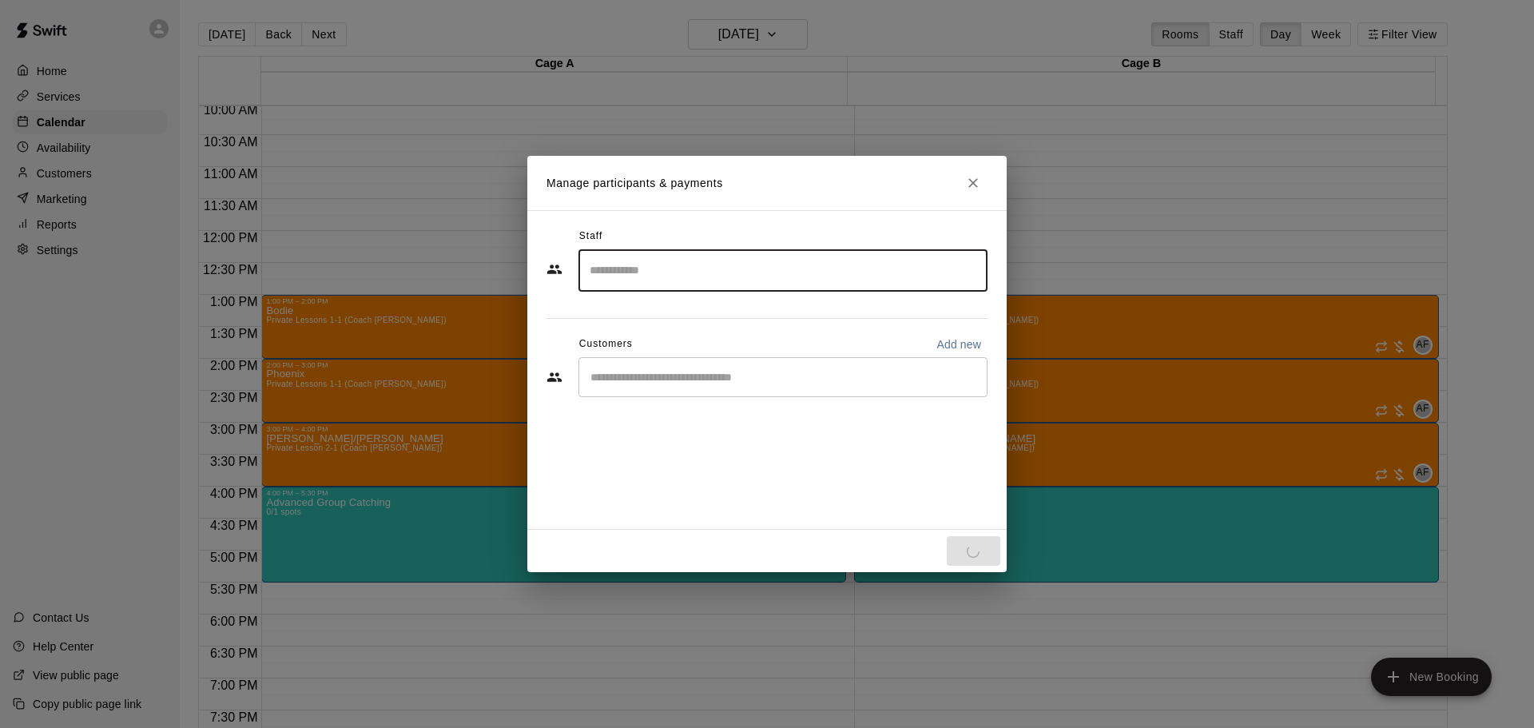
click at [643, 386] on div "​" at bounding box center [783, 377] width 409 height 40
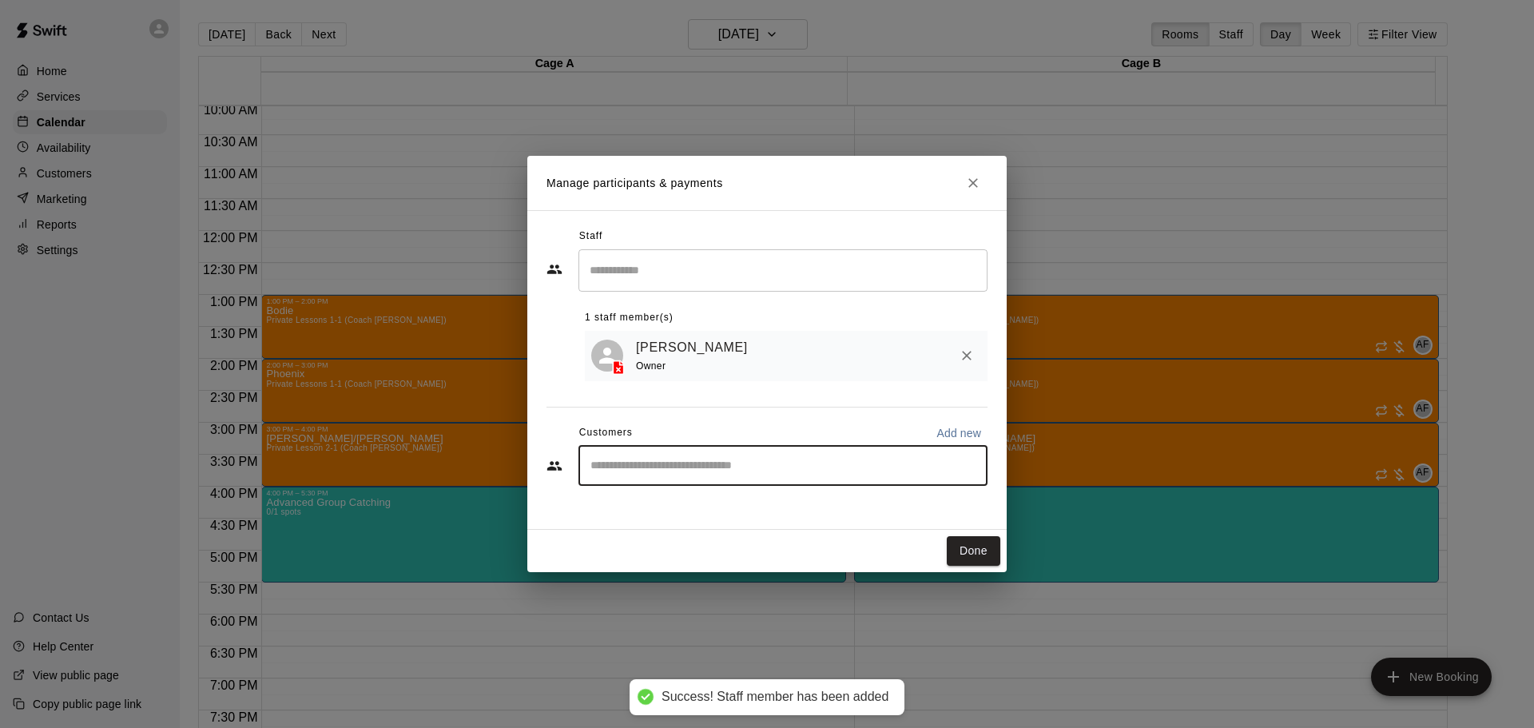
click at [974, 553] on button "Done" at bounding box center [974, 551] width 54 height 30
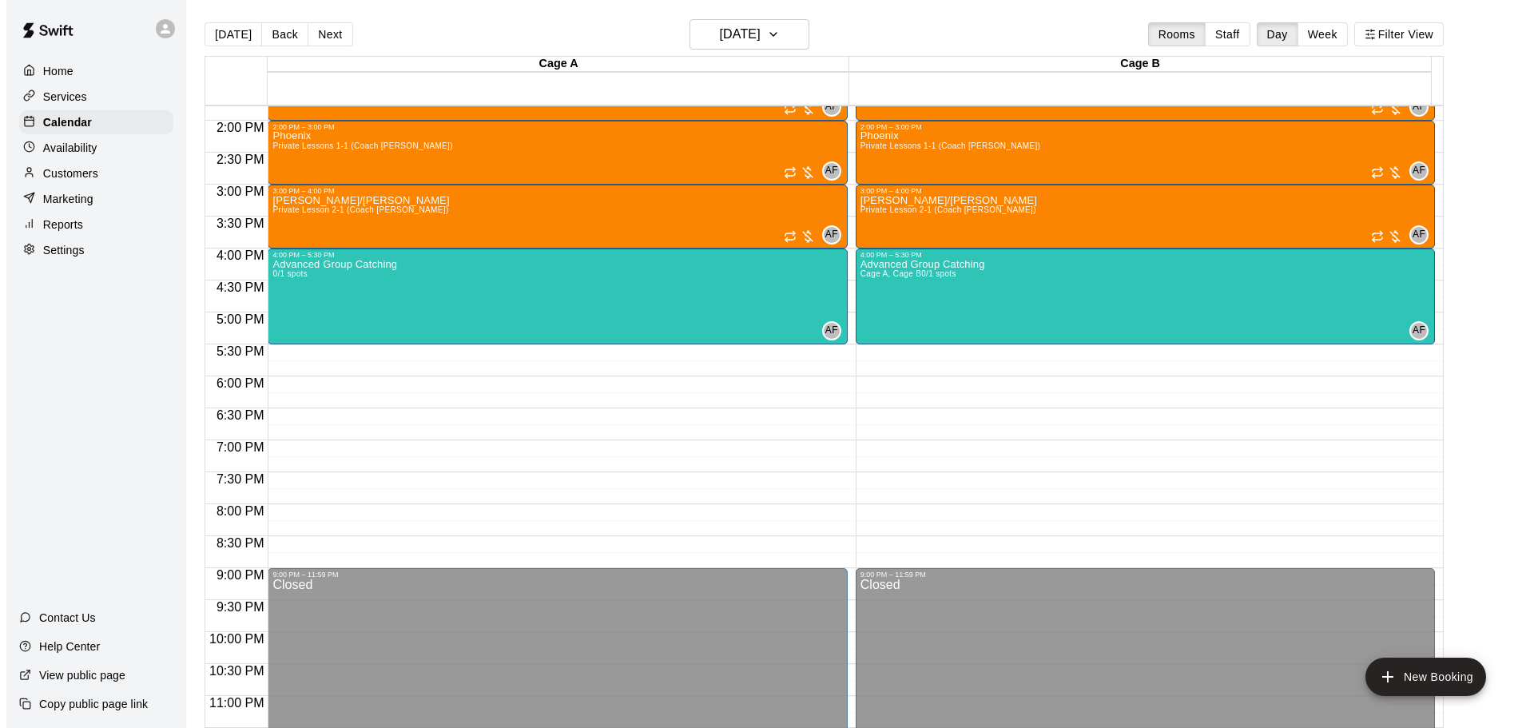
scroll to position [881, 0]
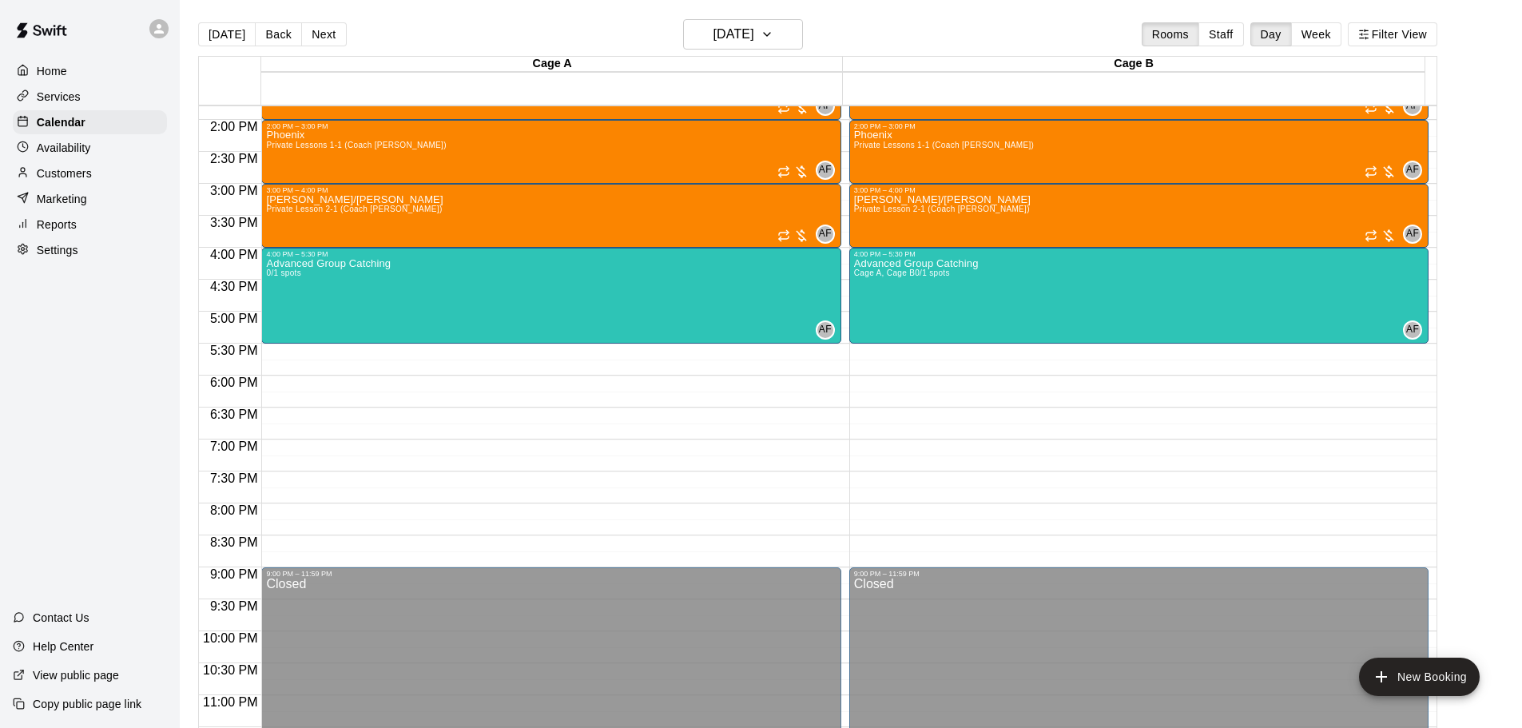
click at [299, 311] on div "Advanced Group Catching 0/1 spots" at bounding box center [328, 622] width 125 height 728
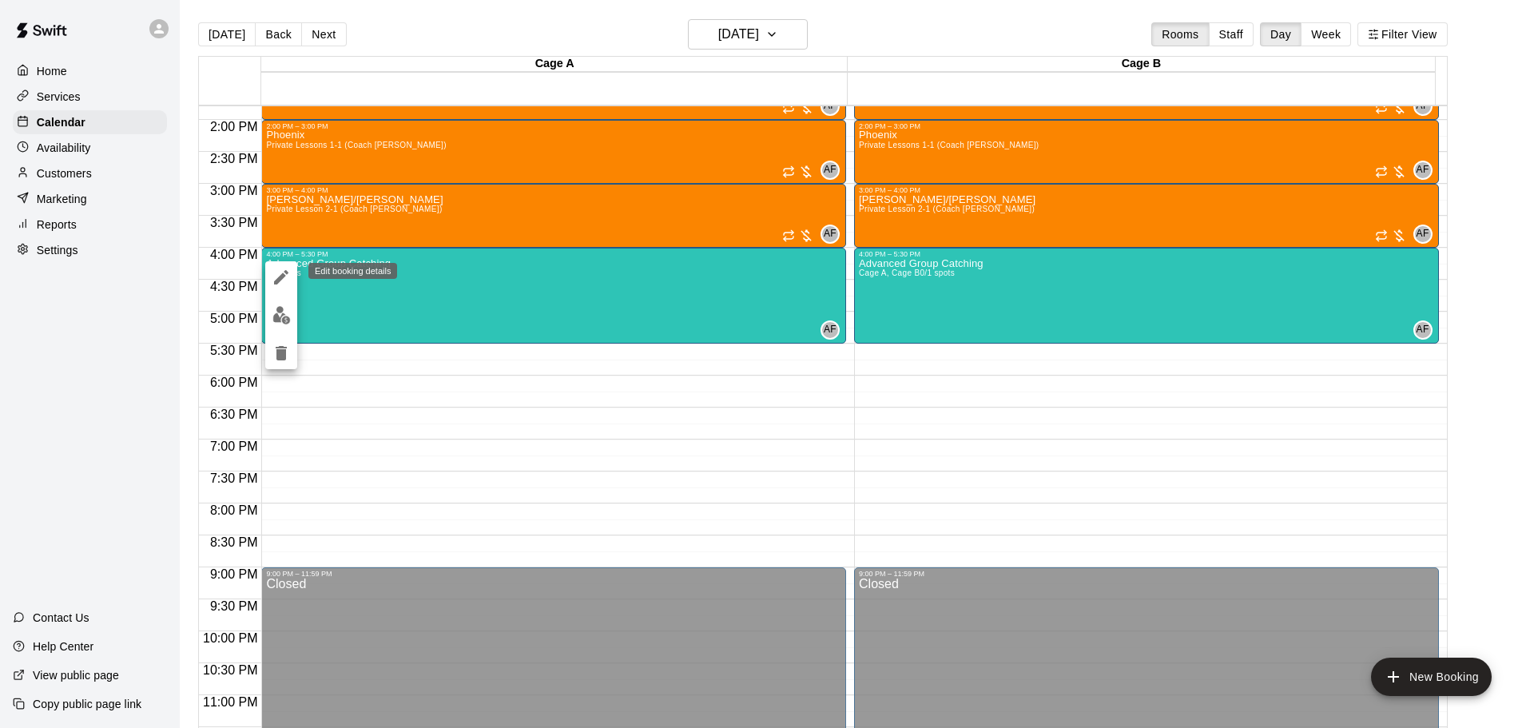
click at [285, 276] on icon "edit" at bounding box center [281, 277] width 14 height 14
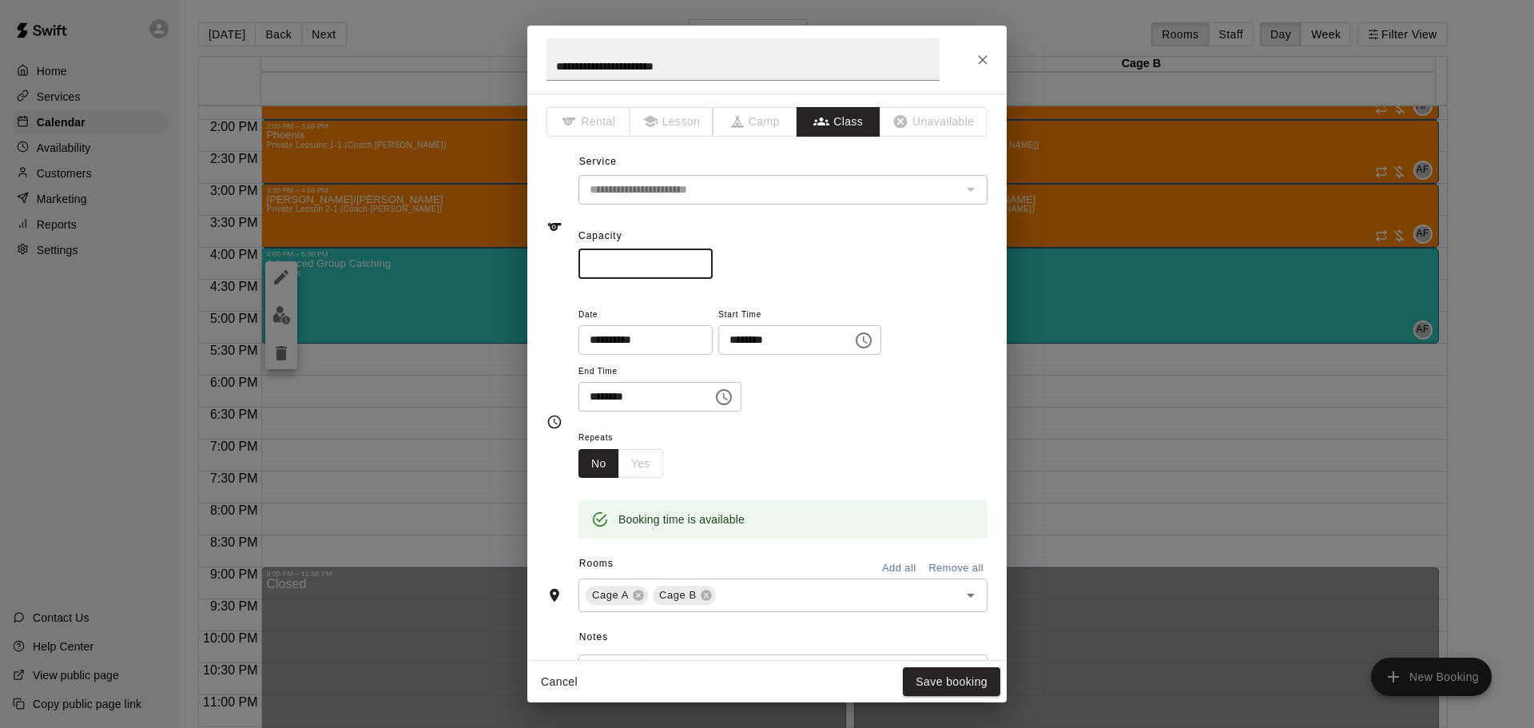
drag, startPoint x: 641, startPoint y: 265, endPoint x: 515, endPoint y: 265, distance: 126.3
click at [515, 265] on div "**********" at bounding box center [767, 364] width 1534 height 728
type input "*"
click at [928, 681] on button "Save booking" at bounding box center [951, 682] width 97 height 30
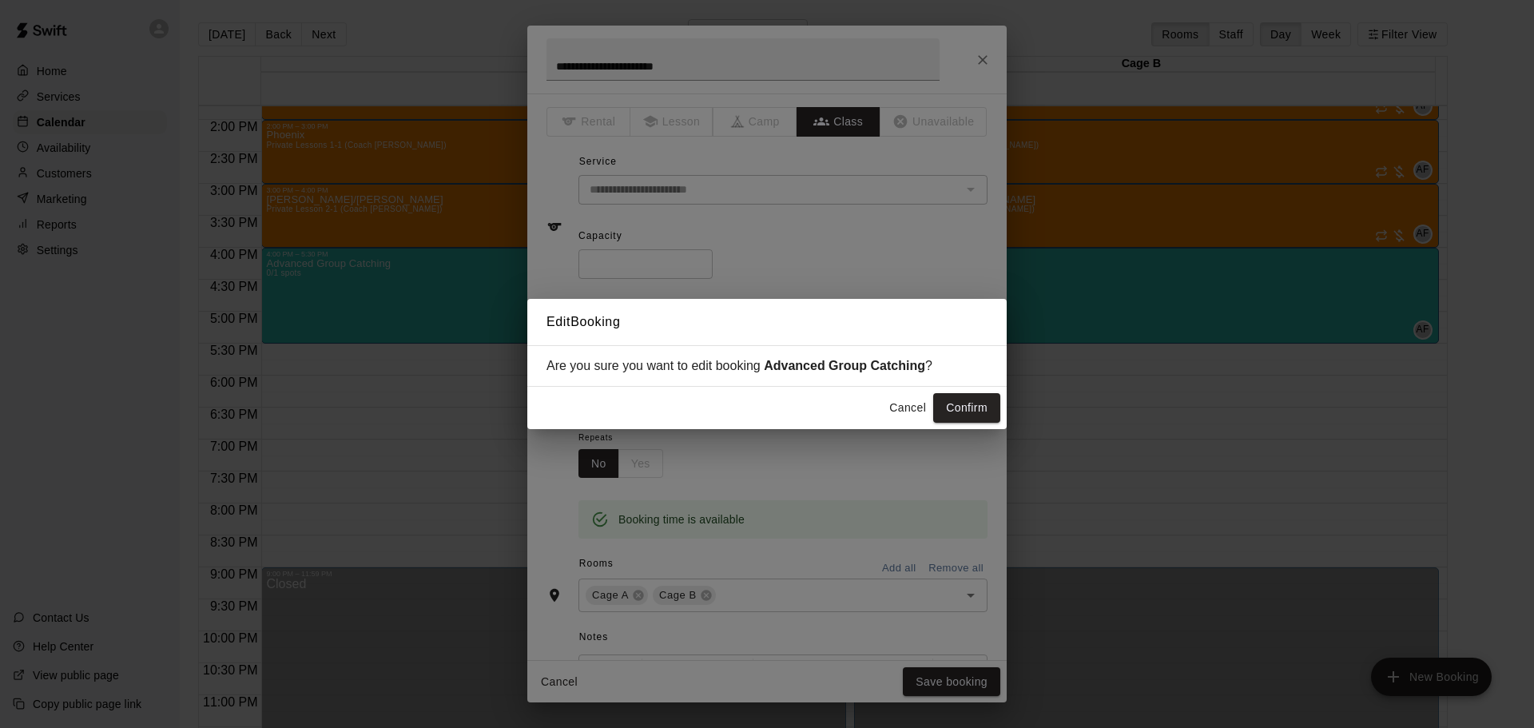
click at [987, 412] on button "Confirm" at bounding box center [966, 408] width 67 height 30
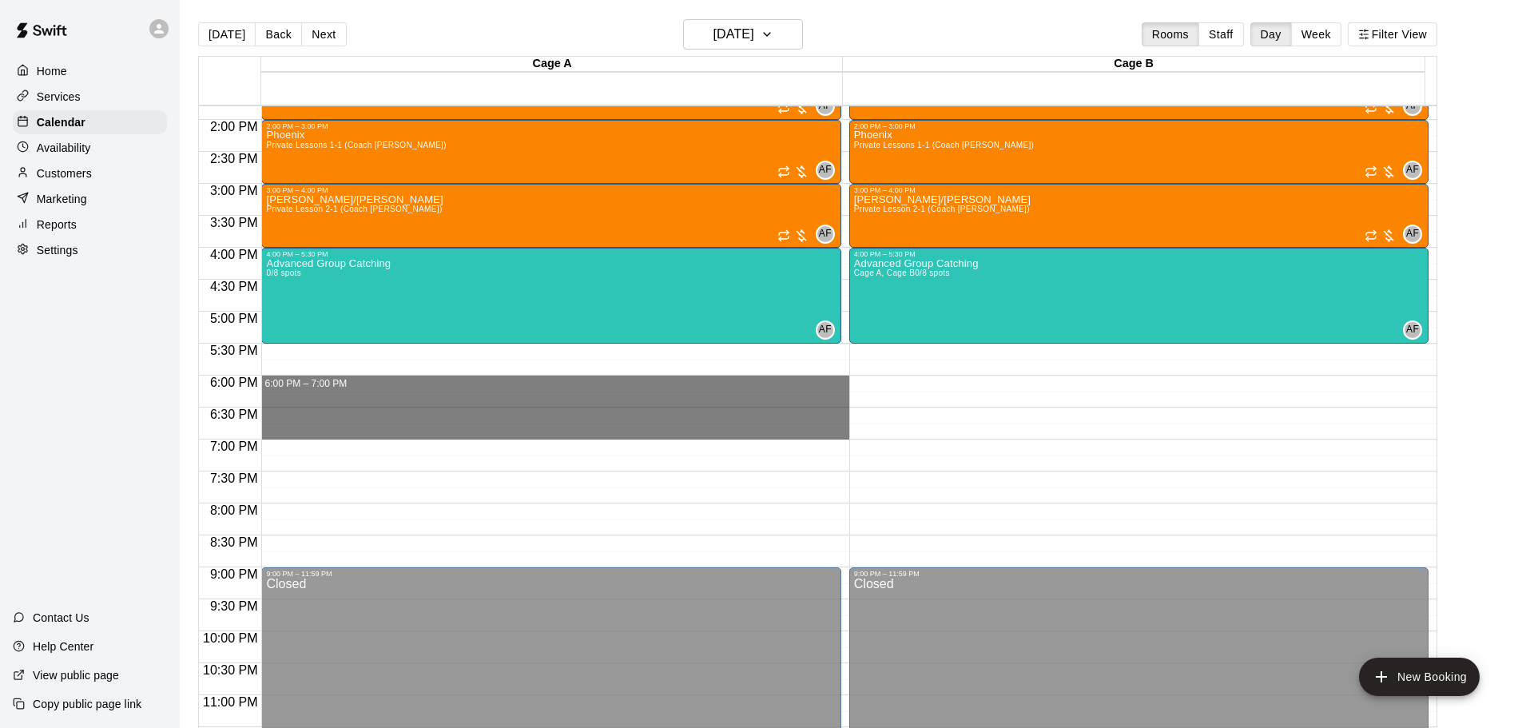
drag, startPoint x: 276, startPoint y: 383, endPoint x: 279, endPoint y: 439, distance: 56.0
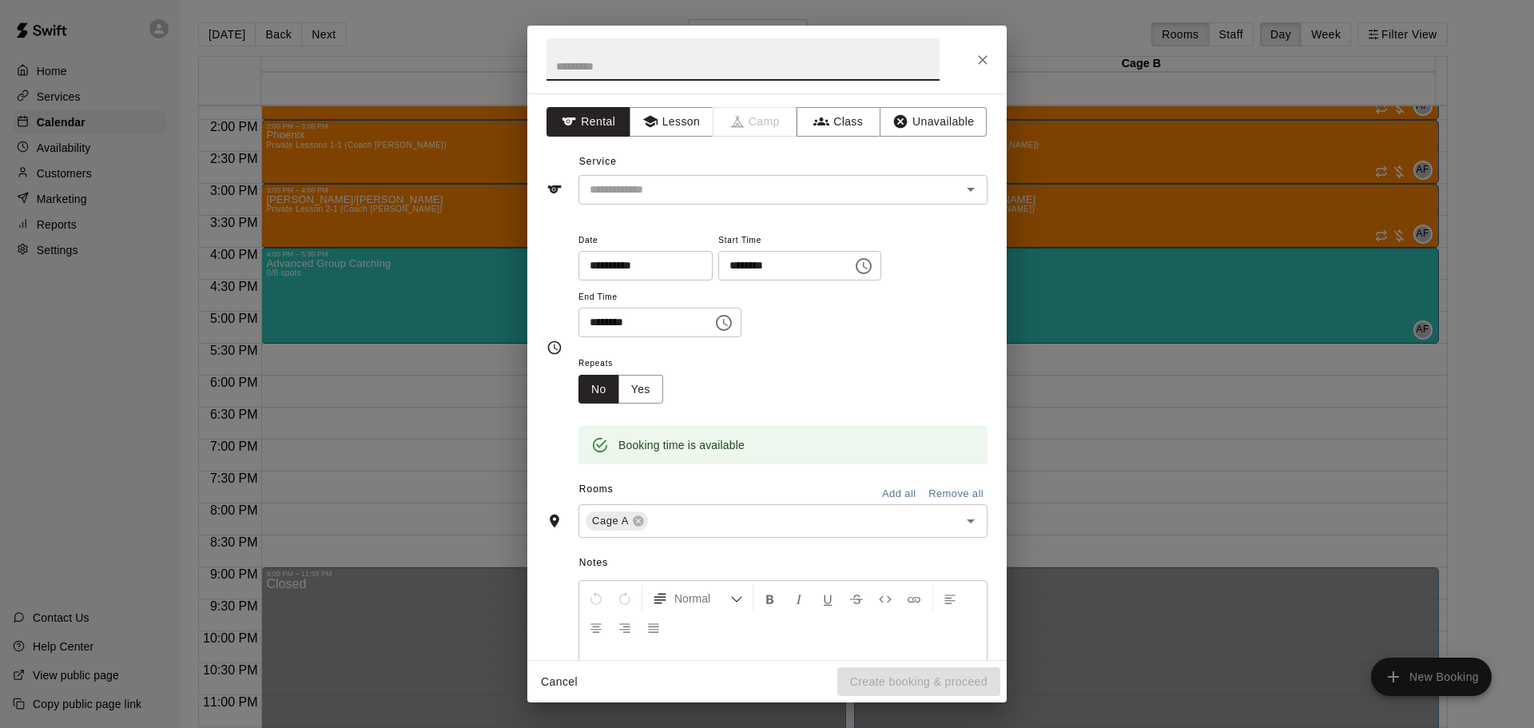
click at [602, 189] on input "text" at bounding box center [759, 190] width 352 height 20
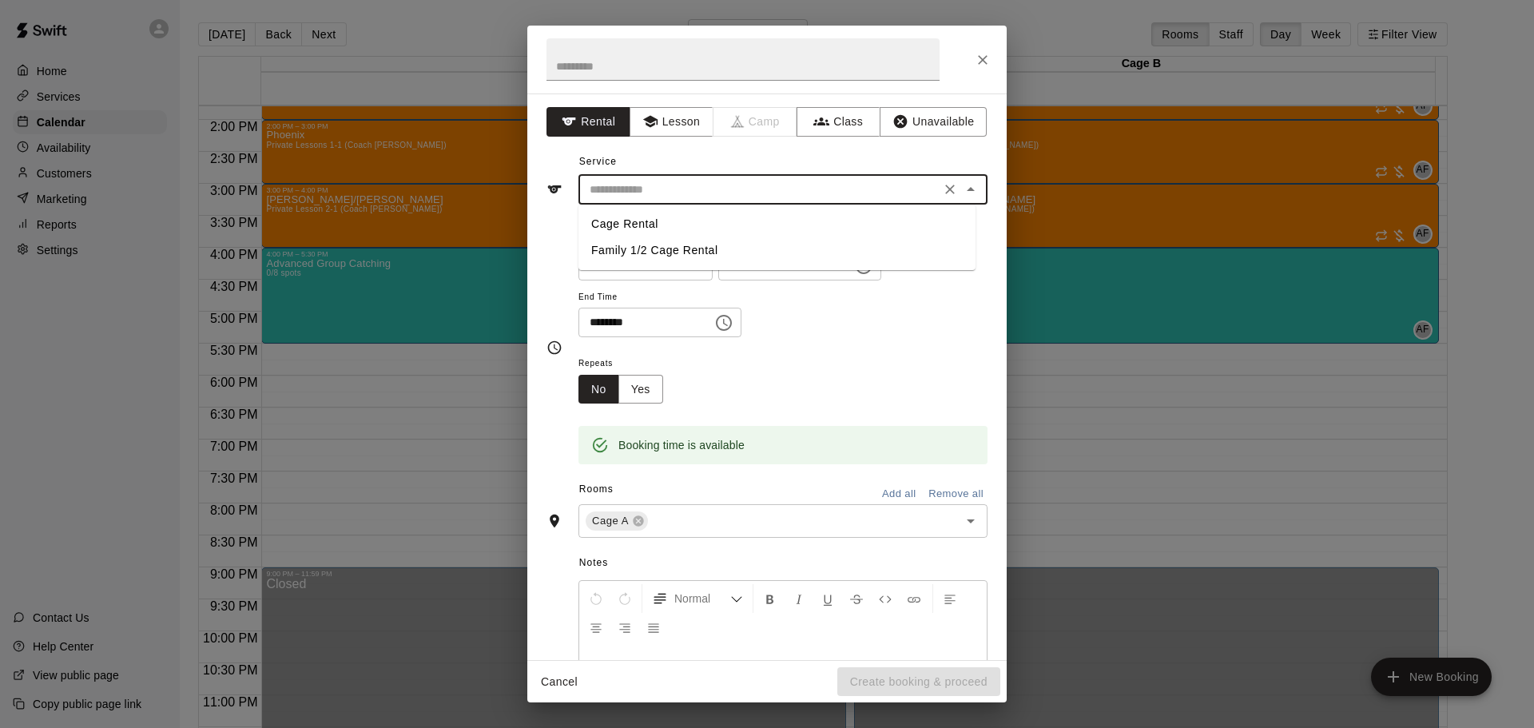
click at [614, 223] on li "Cage Rental" at bounding box center [777, 224] width 397 height 26
type input "**********"
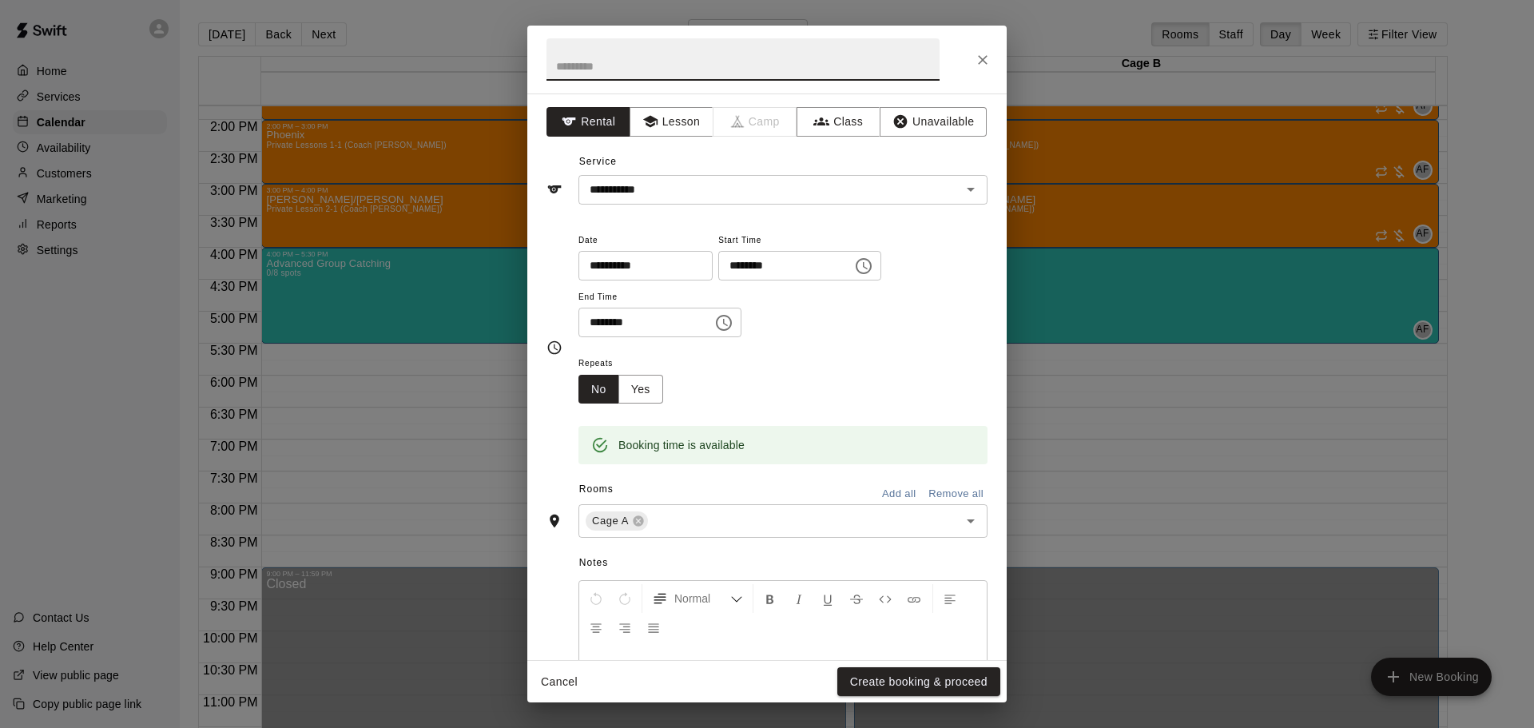
click at [620, 59] on input "text" at bounding box center [743, 59] width 393 height 42
drag, startPoint x: 690, startPoint y: 68, endPoint x: 595, endPoint y: 65, distance: 95.1
click at [595, 65] on input "**********" at bounding box center [743, 59] width 393 height 42
type input "**********"
click at [873, 486] on button "Add all" at bounding box center [898, 494] width 51 height 25
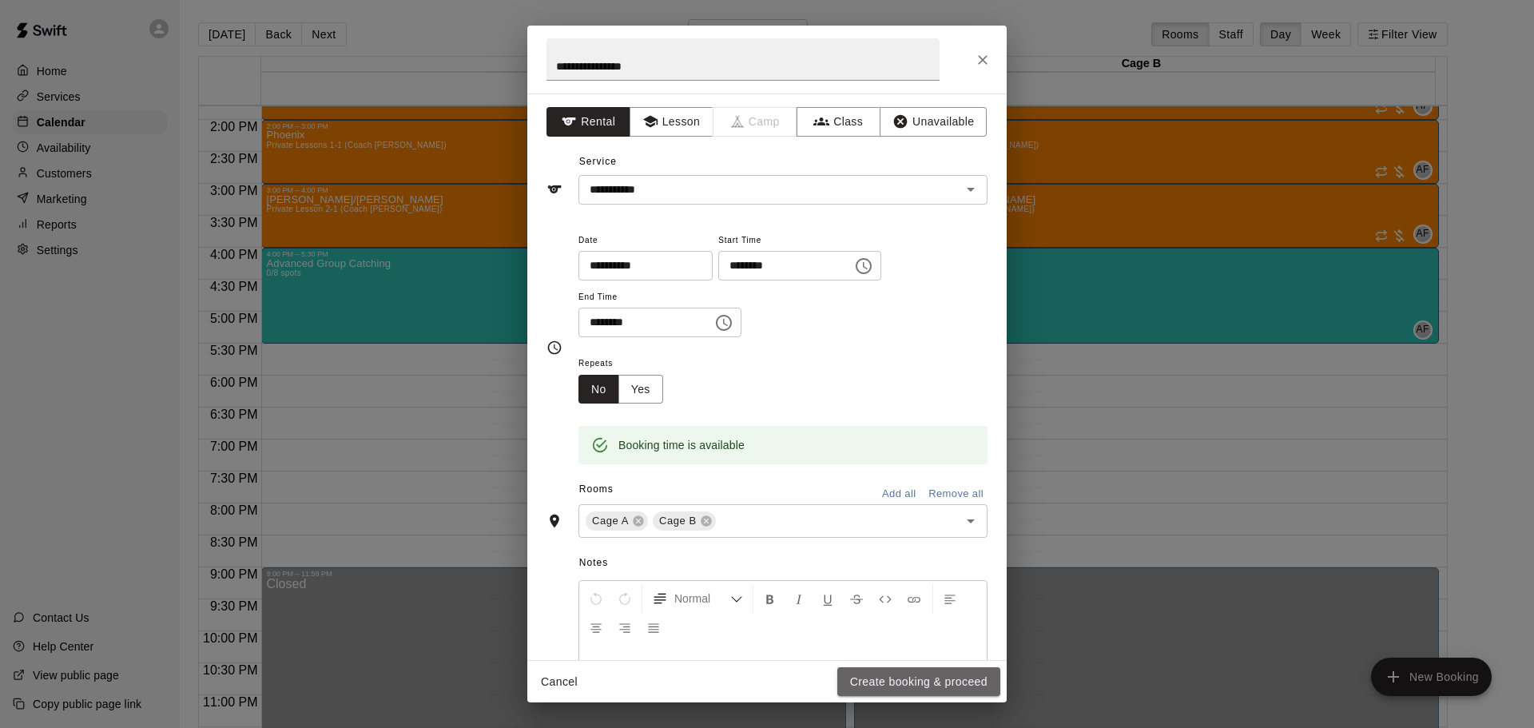
click at [898, 677] on button "Create booking & proceed" at bounding box center [918, 682] width 163 height 30
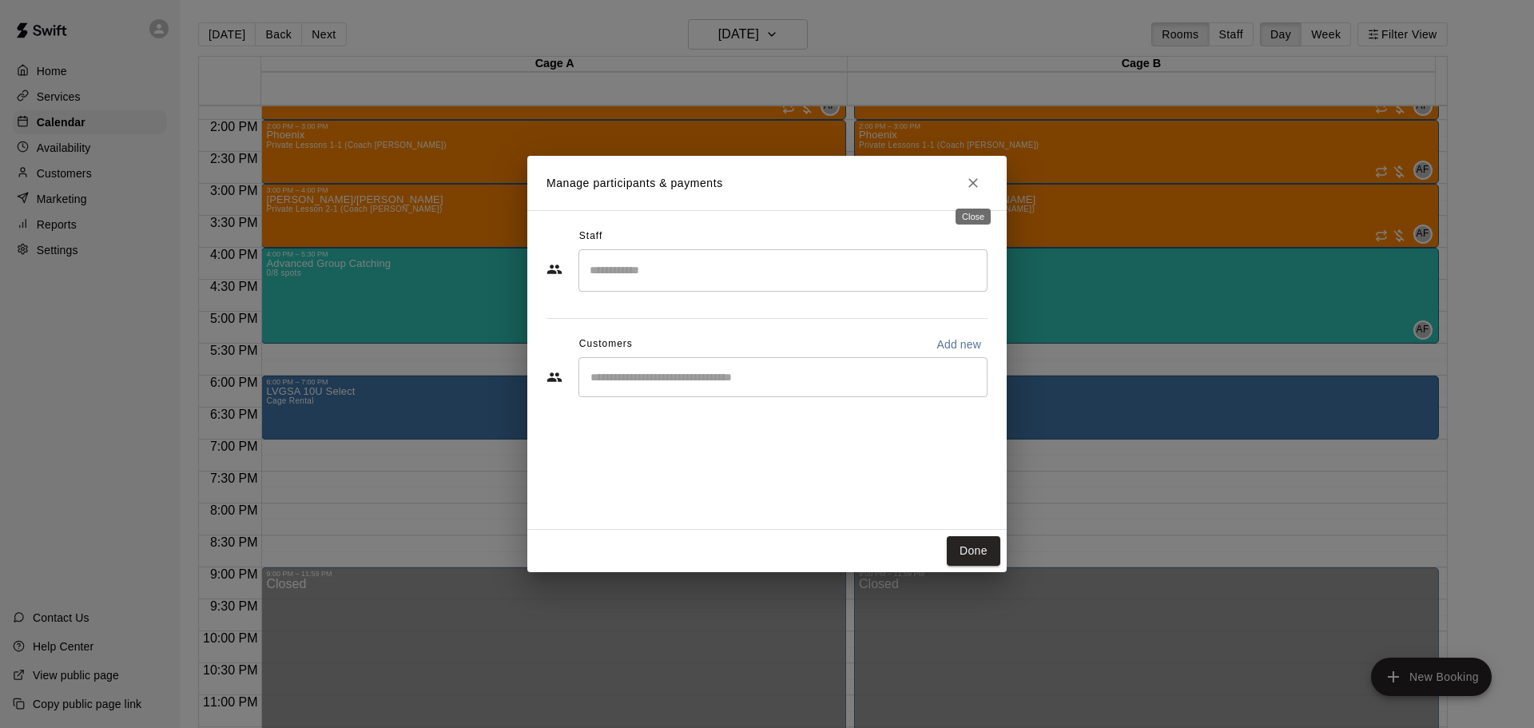
click at [978, 189] on icon "Close" at bounding box center [973, 183] width 16 height 16
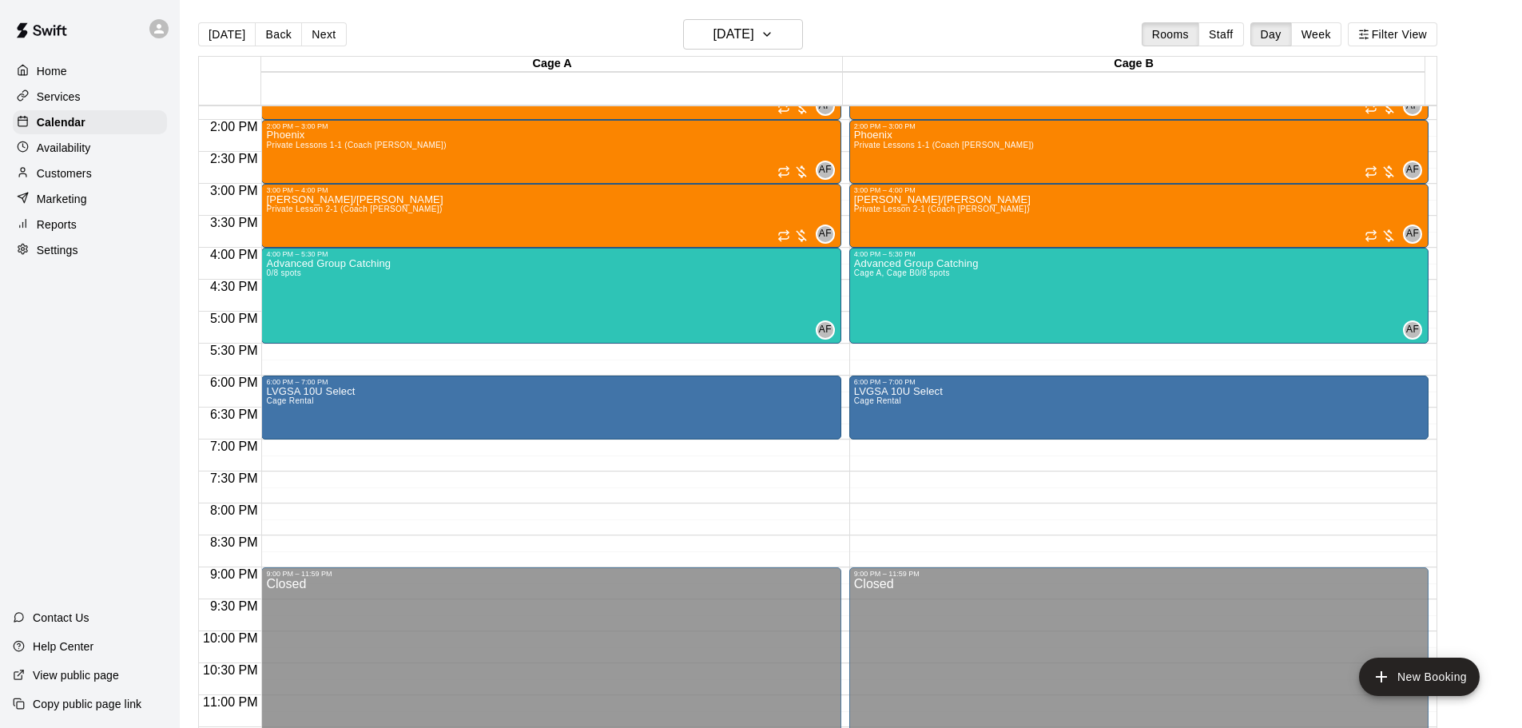
click at [552, 385] on div "6:00 PM – 7:00 PM" at bounding box center [551, 382] width 570 height 8
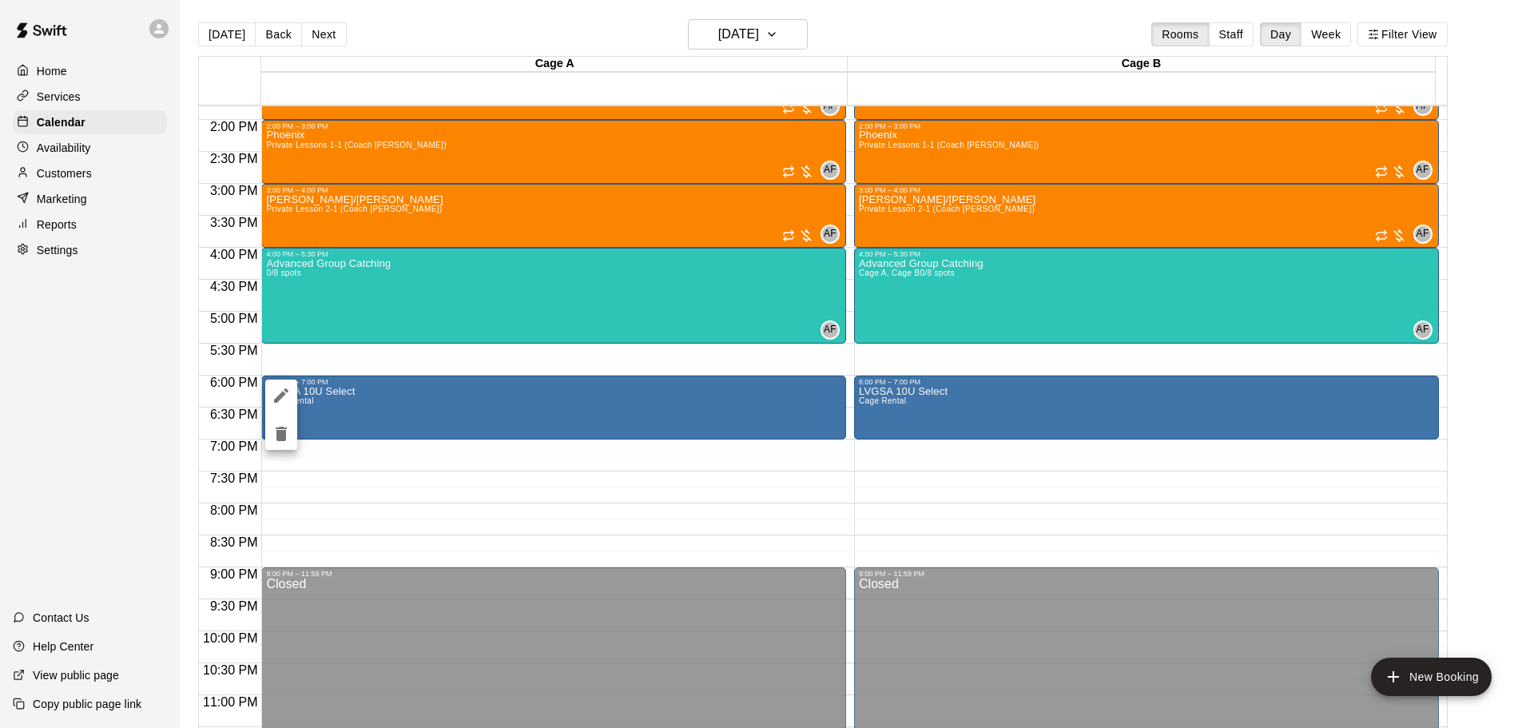
click at [284, 436] on icon "delete" at bounding box center [281, 434] width 11 height 14
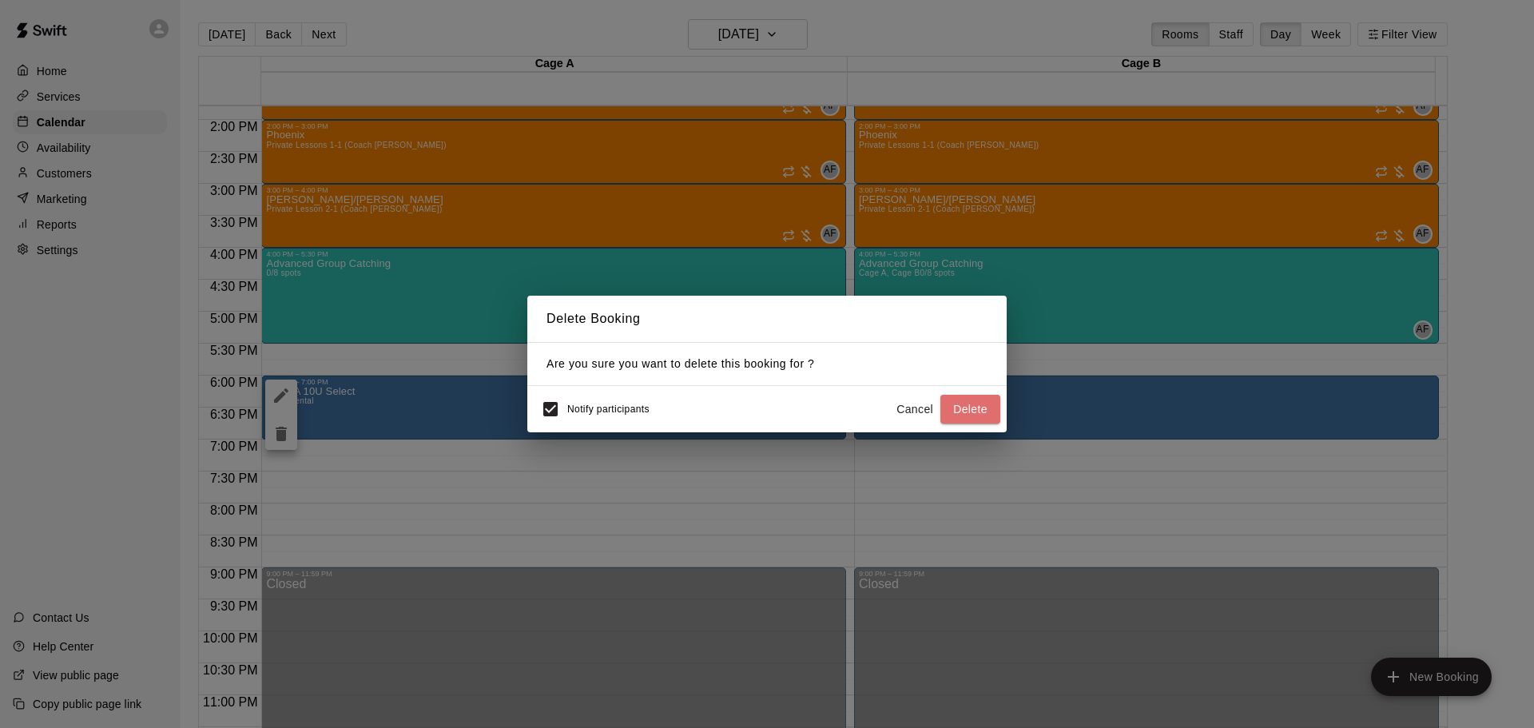
click at [962, 409] on button "Delete" at bounding box center [971, 410] width 60 height 30
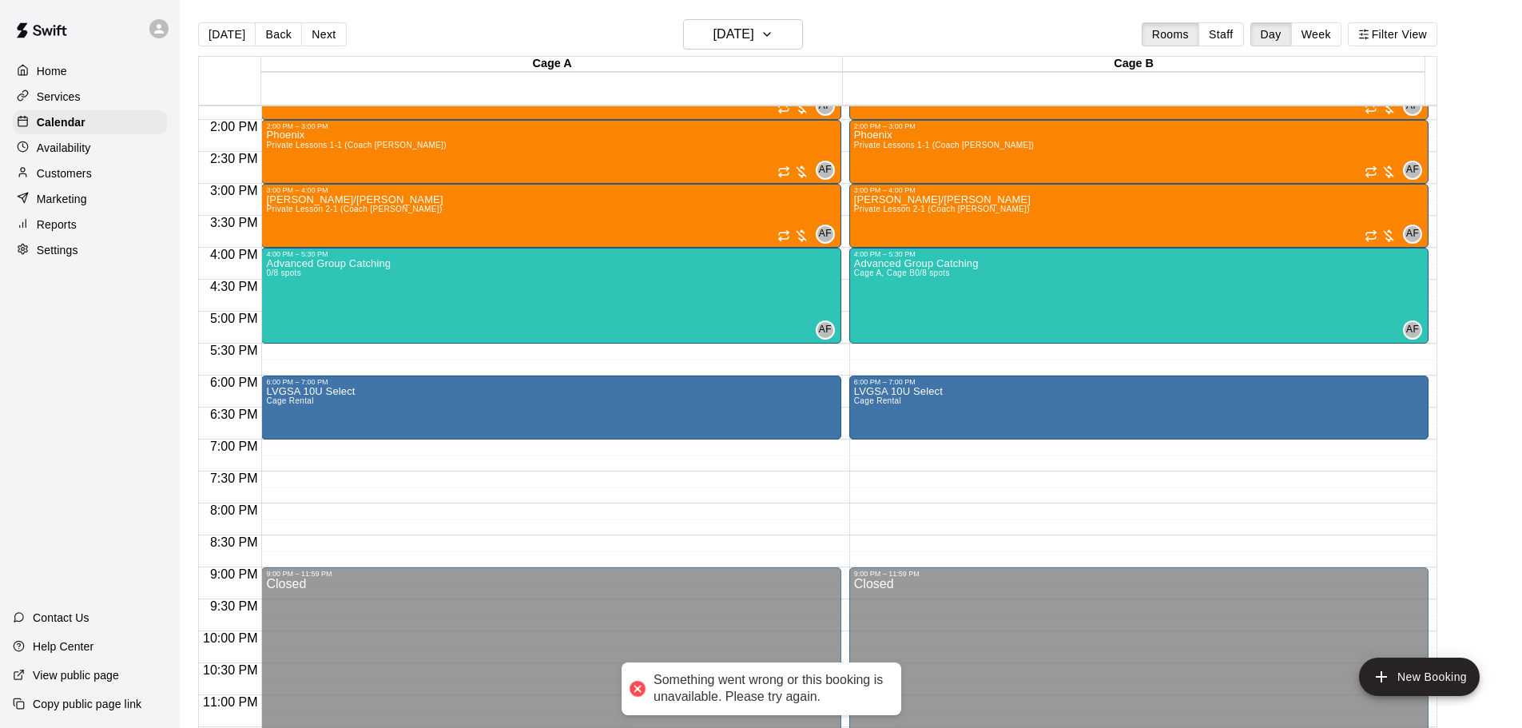
click at [348, 386] on div "6:00 PM – 7:00 PM" at bounding box center [551, 382] width 570 height 8
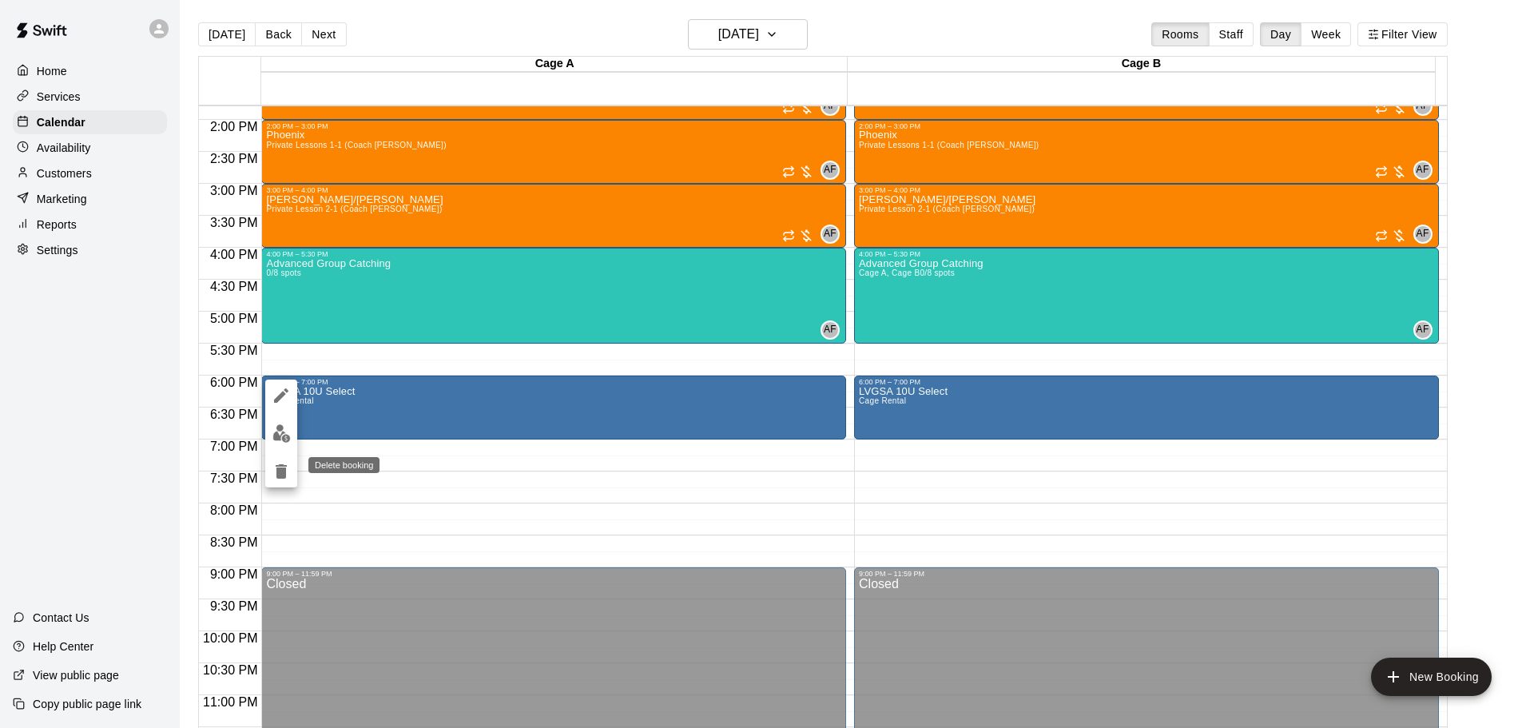
click at [276, 474] on icon "delete" at bounding box center [281, 471] width 19 height 19
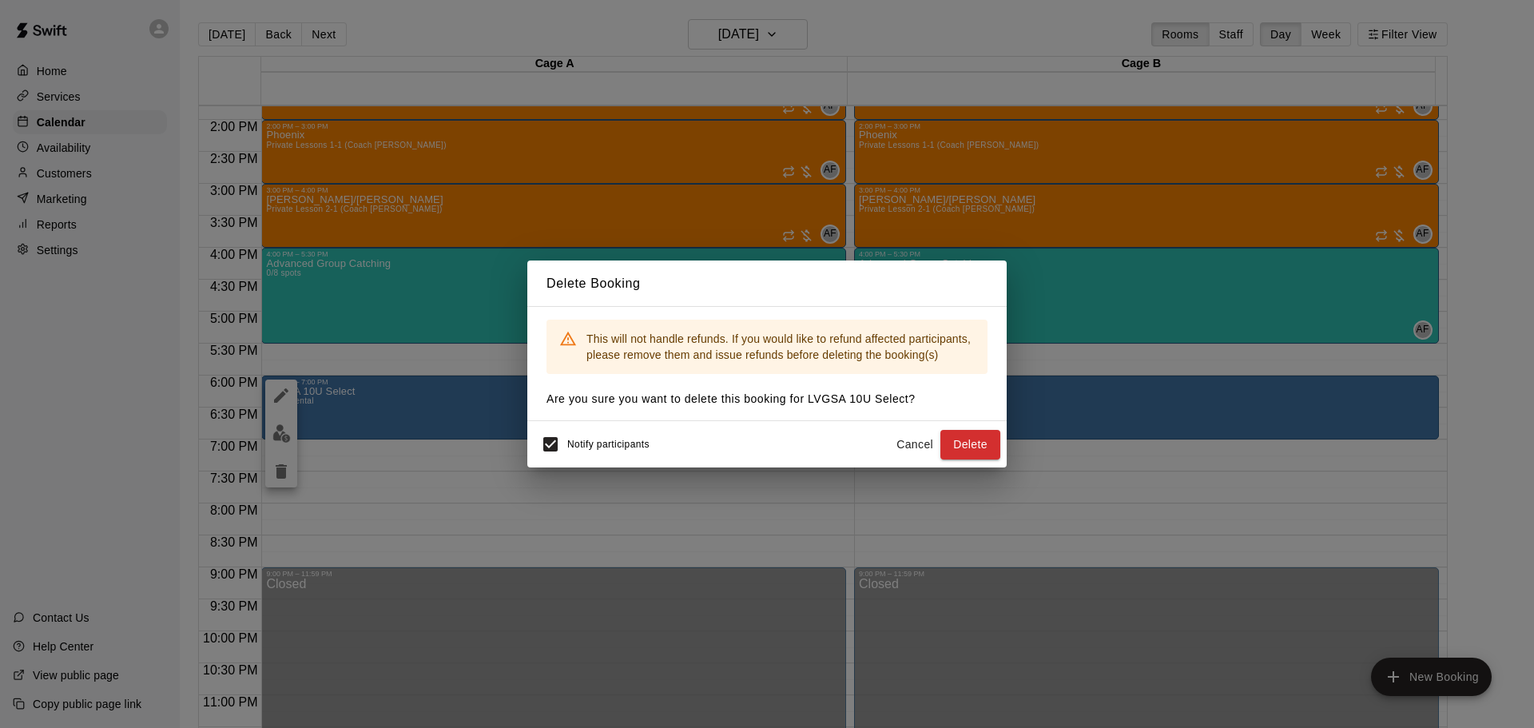
click at [977, 445] on button "Delete" at bounding box center [971, 445] width 60 height 30
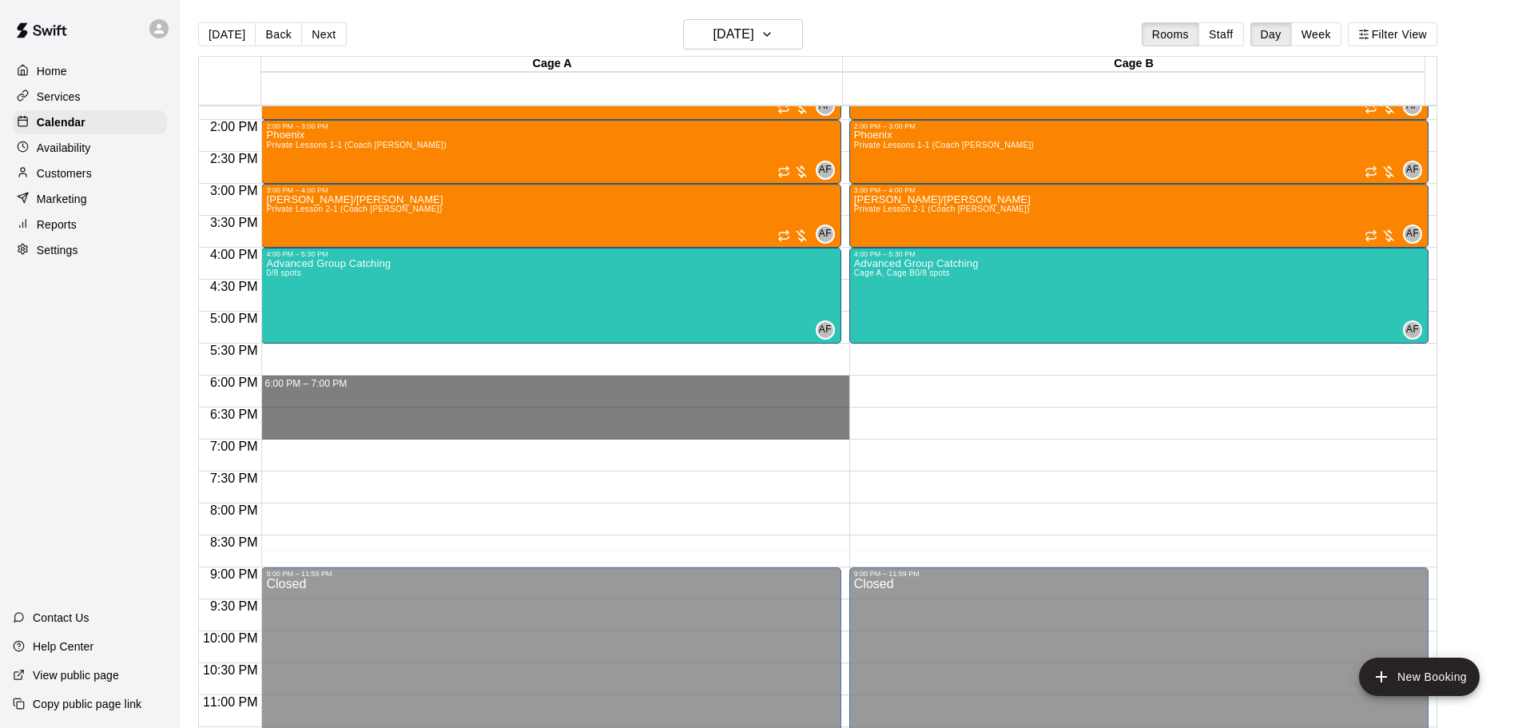
drag, startPoint x: 280, startPoint y: 379, endPoint x: 280, endPoint y: 435, distance: 55.9
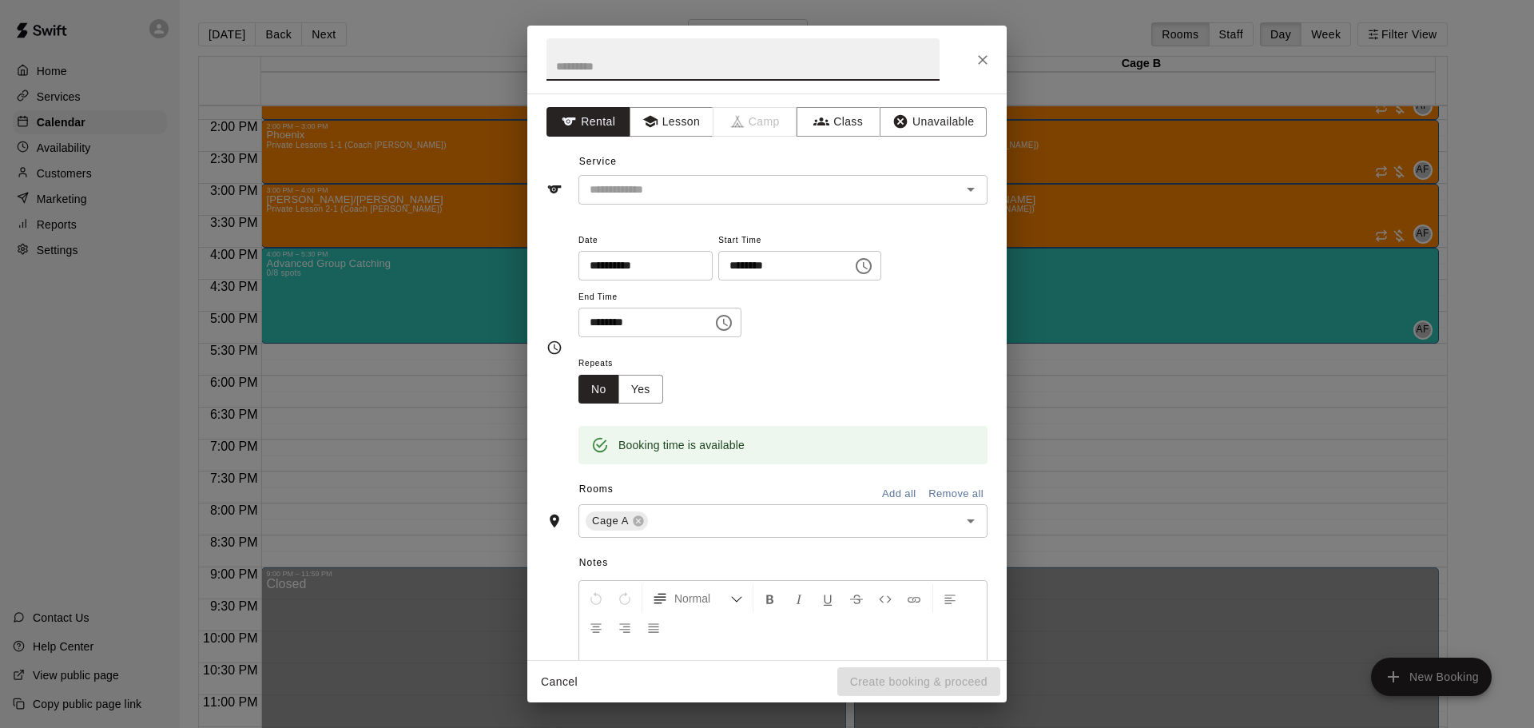
click at [635, 184] on input "text" at bounding box center [759, 190] width 352 height 20
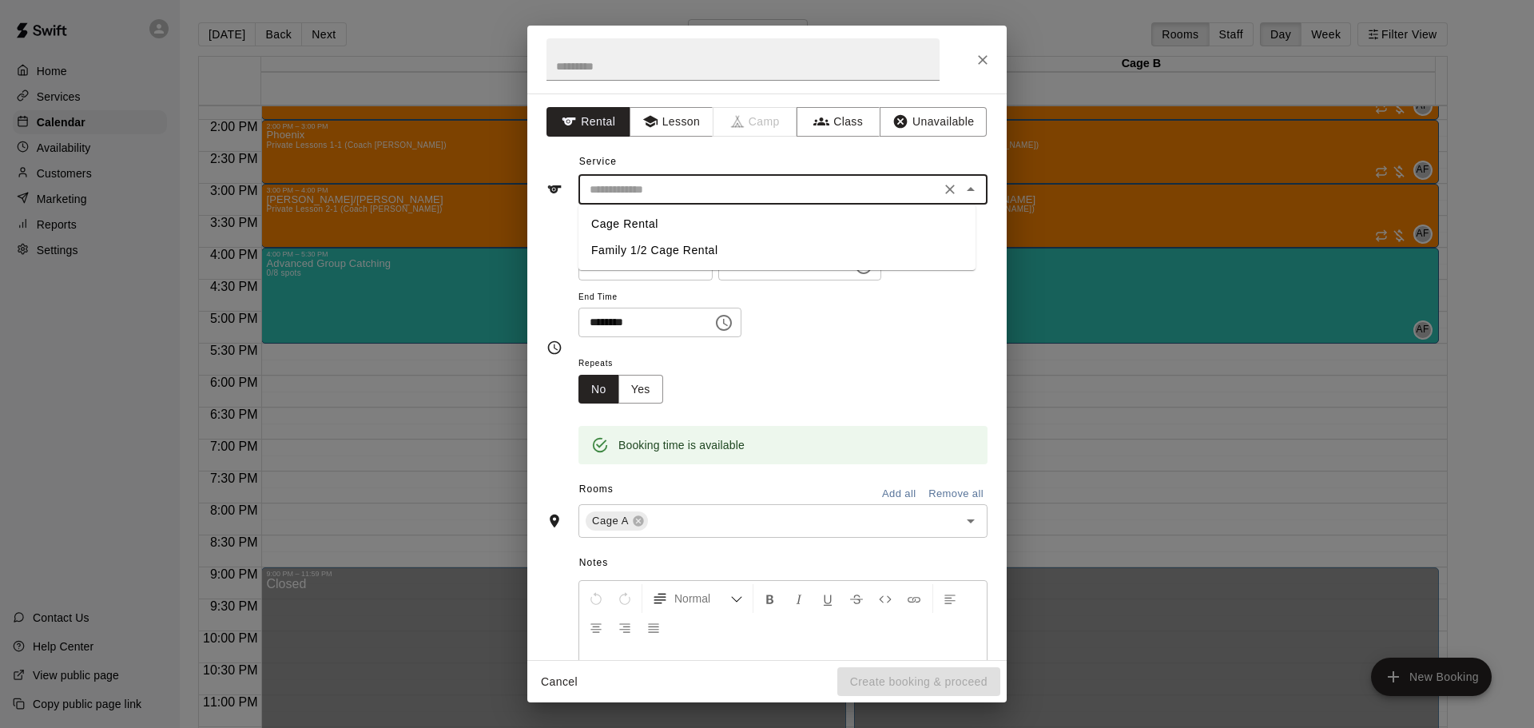
click at [630, 227] on li "Cage Rental" at bounding box center [777, 224] width 397 height 26
type input "**********"
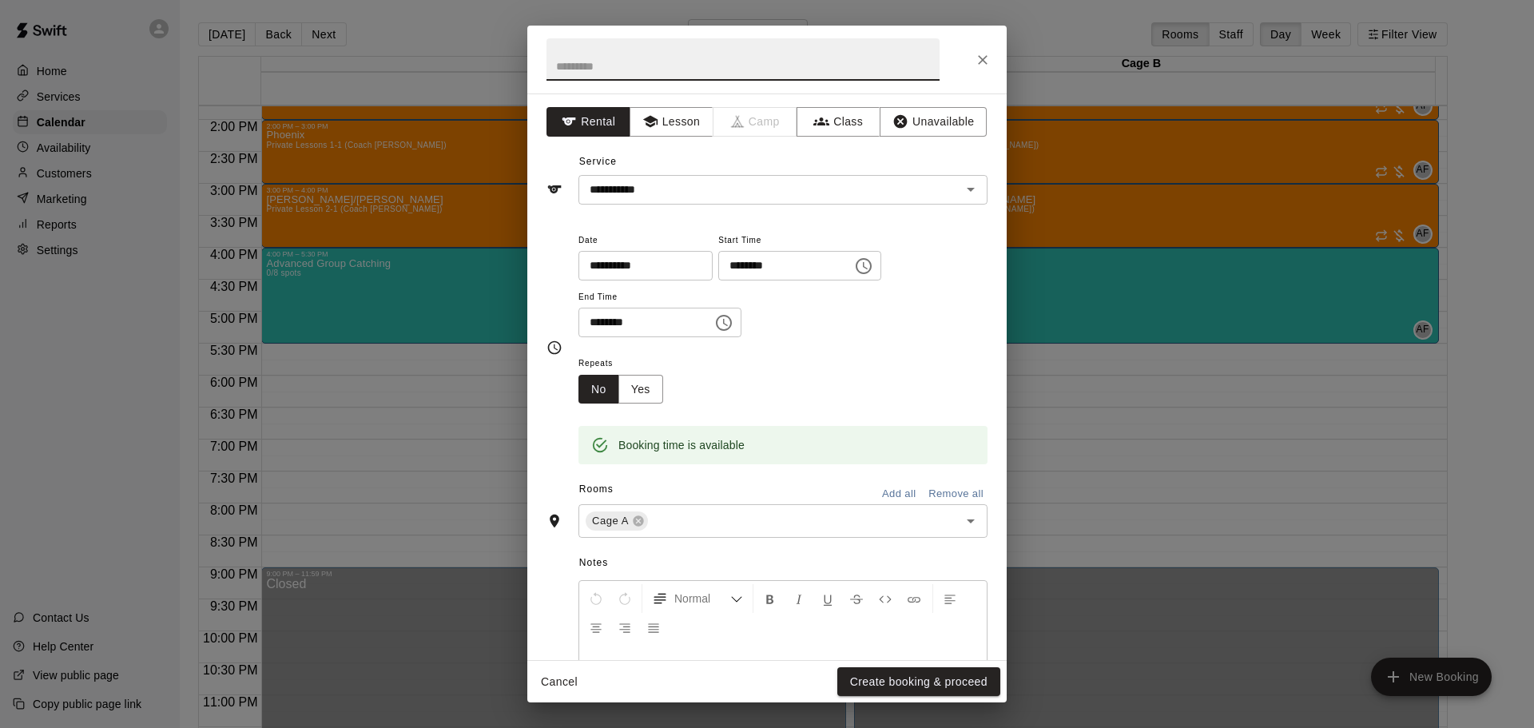
click at [640, 69] on input "text" at bounding box center [743, 59] width 393 height 42
type input "**********"
drag, startPoint x: 892, startPoint y: 488, endPoint x: 754, endPoint y: 456, distance: 141.1
click at [891, 488] on button "Add all" at bounding box center [898, 494] width 51 height 25
click at [648, 384] on button "Yes" at bounding box center [641, 390] width 45 height 30
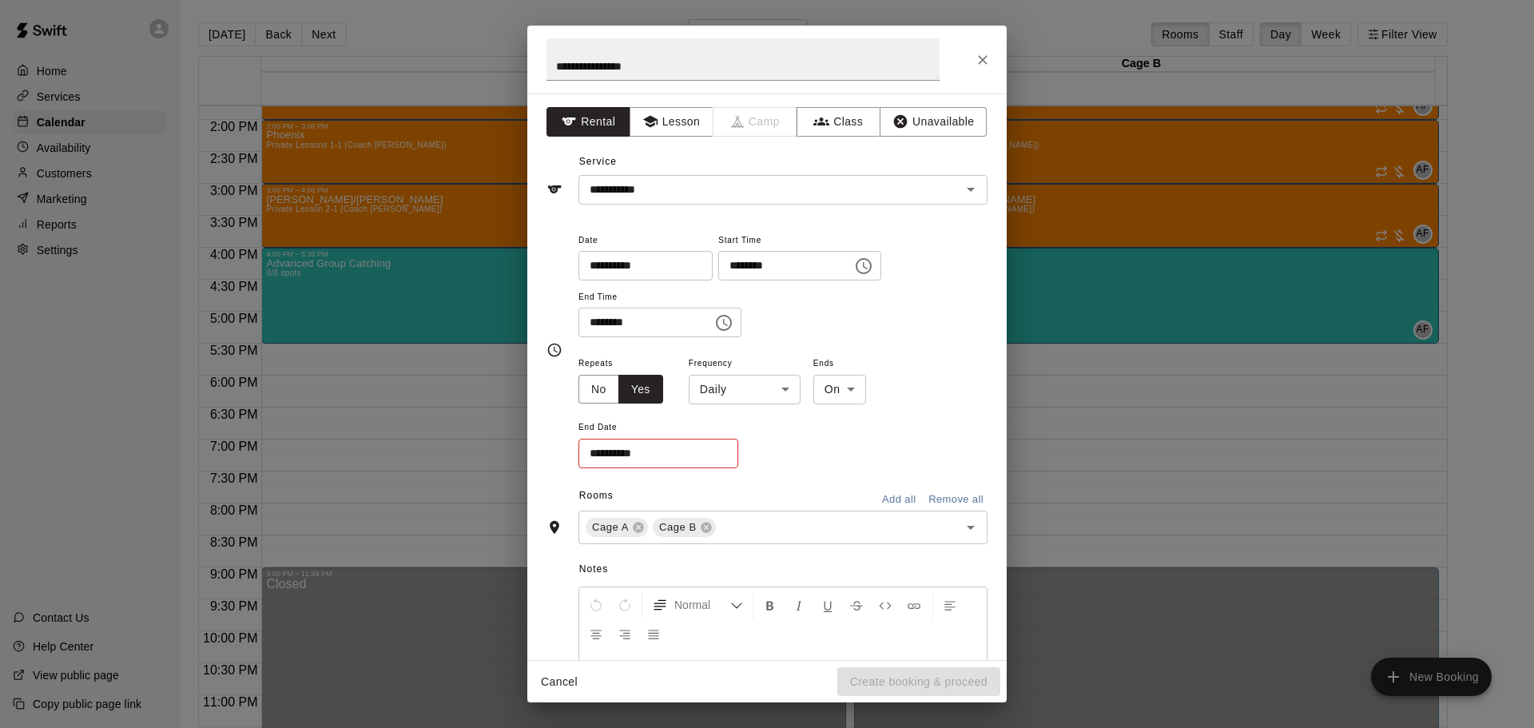
click at [731, 388] on body "Home Services Calendar Availability Customers Marketing Reports Settings Contac…" at bounding box center [767, 377] width 1534 height 754
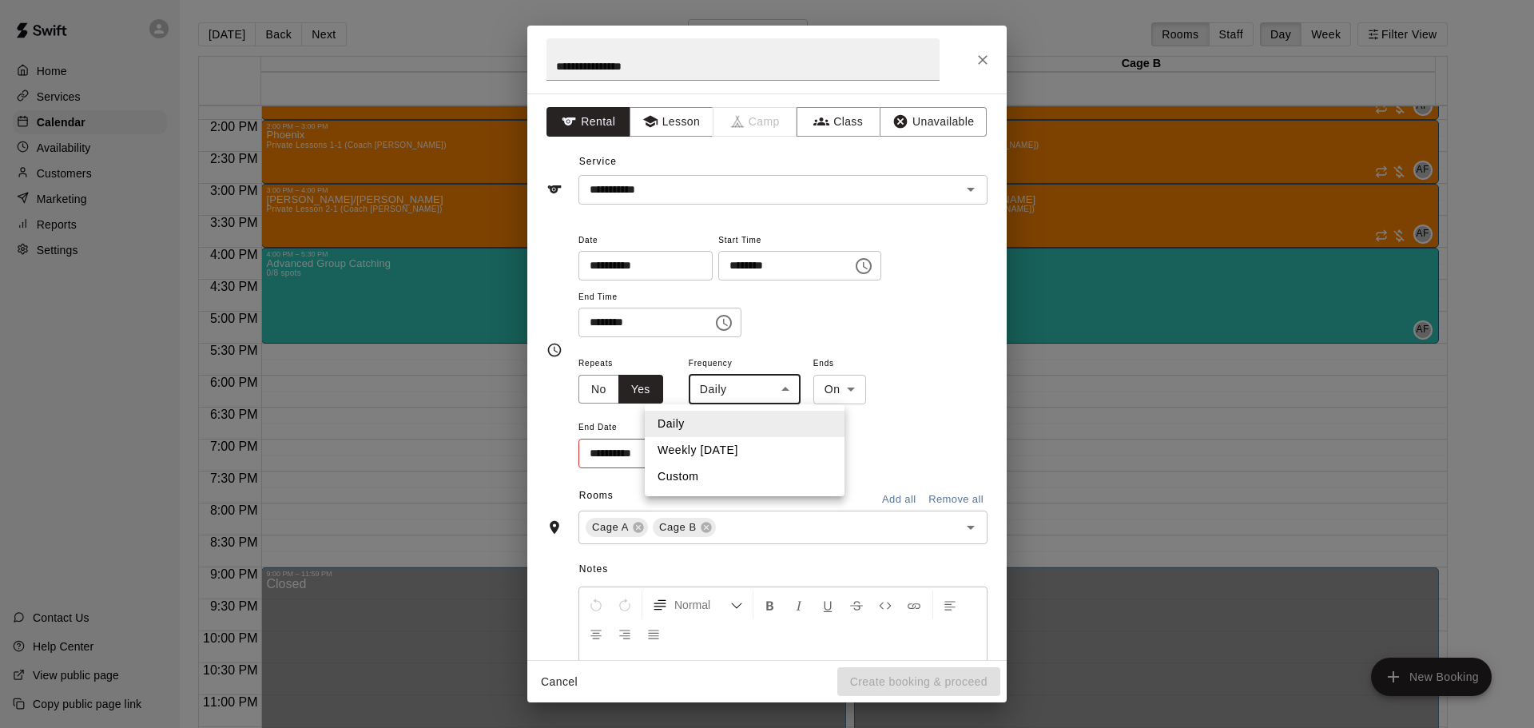
click at [718, 444] on li "Weekly [DATE]" at bounding box center [745, 450] width 200 height 26
type input "******"
click at [714, 457] on input "**********" at bounding box center [653, 454] width 149 height 30
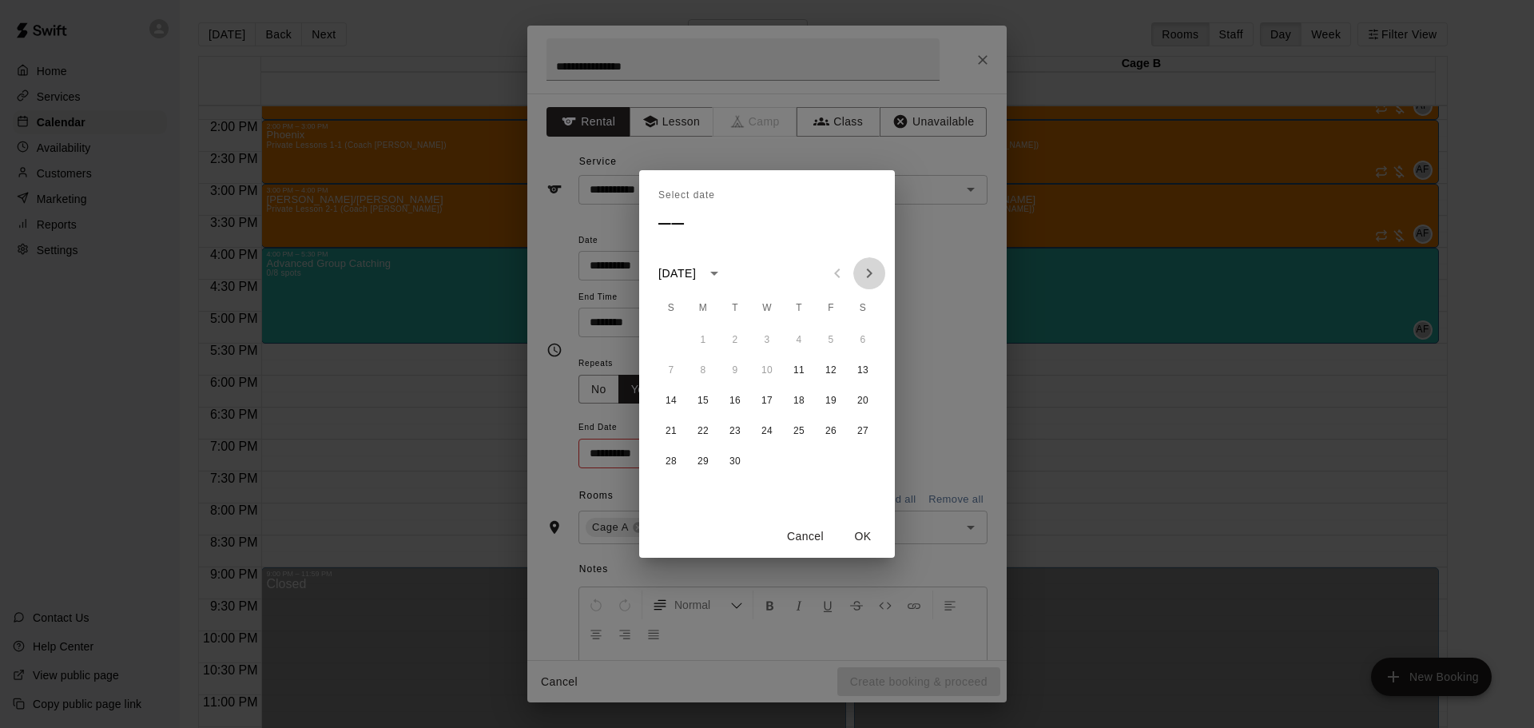
click at [865, 272] on icon "Next month" at bounding box center [869, 273] width 19 height 19
click at [794, 456] on button "30" at bounding box center [799, 461] width 29 height 29
type input "**********"
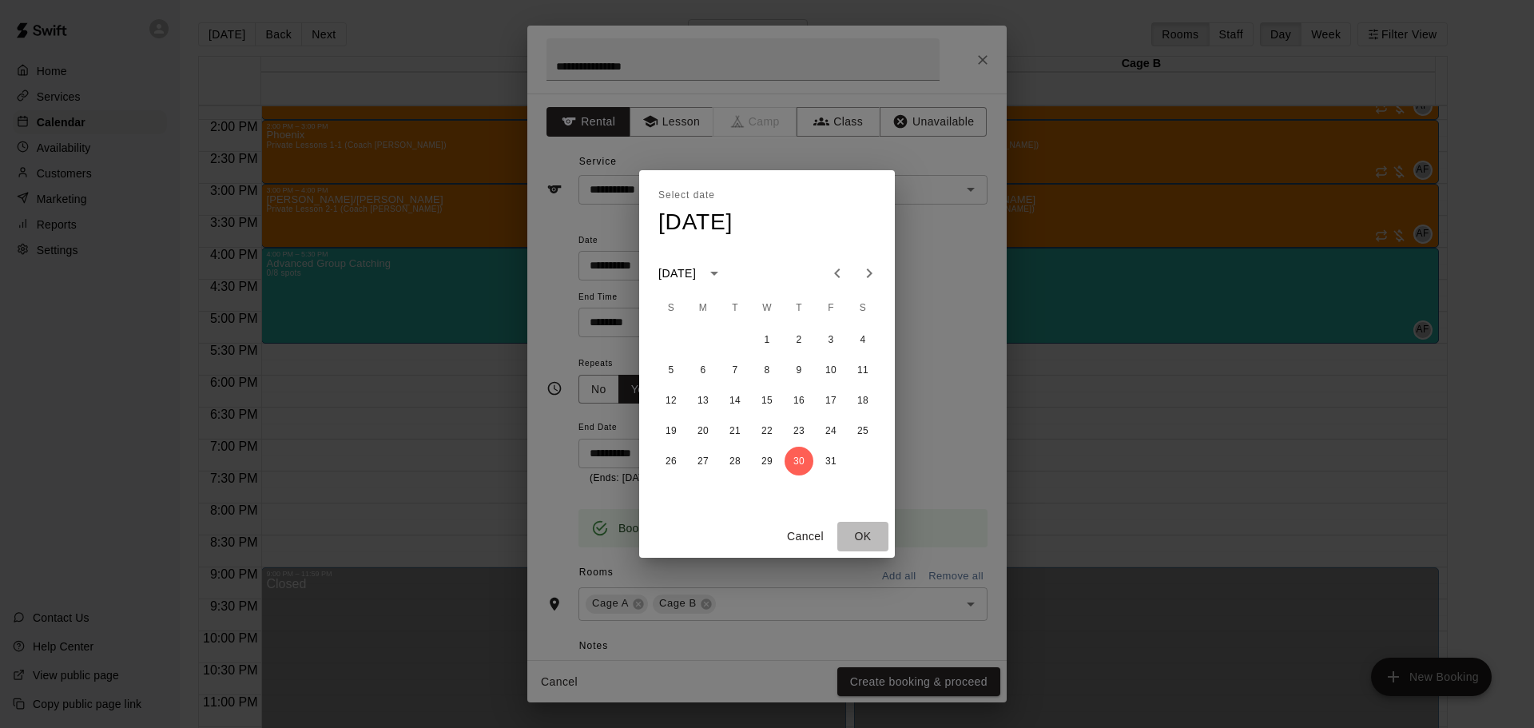
click at [869, 531] on button "OK" at bounding box center [862, 537] width 51 height 30
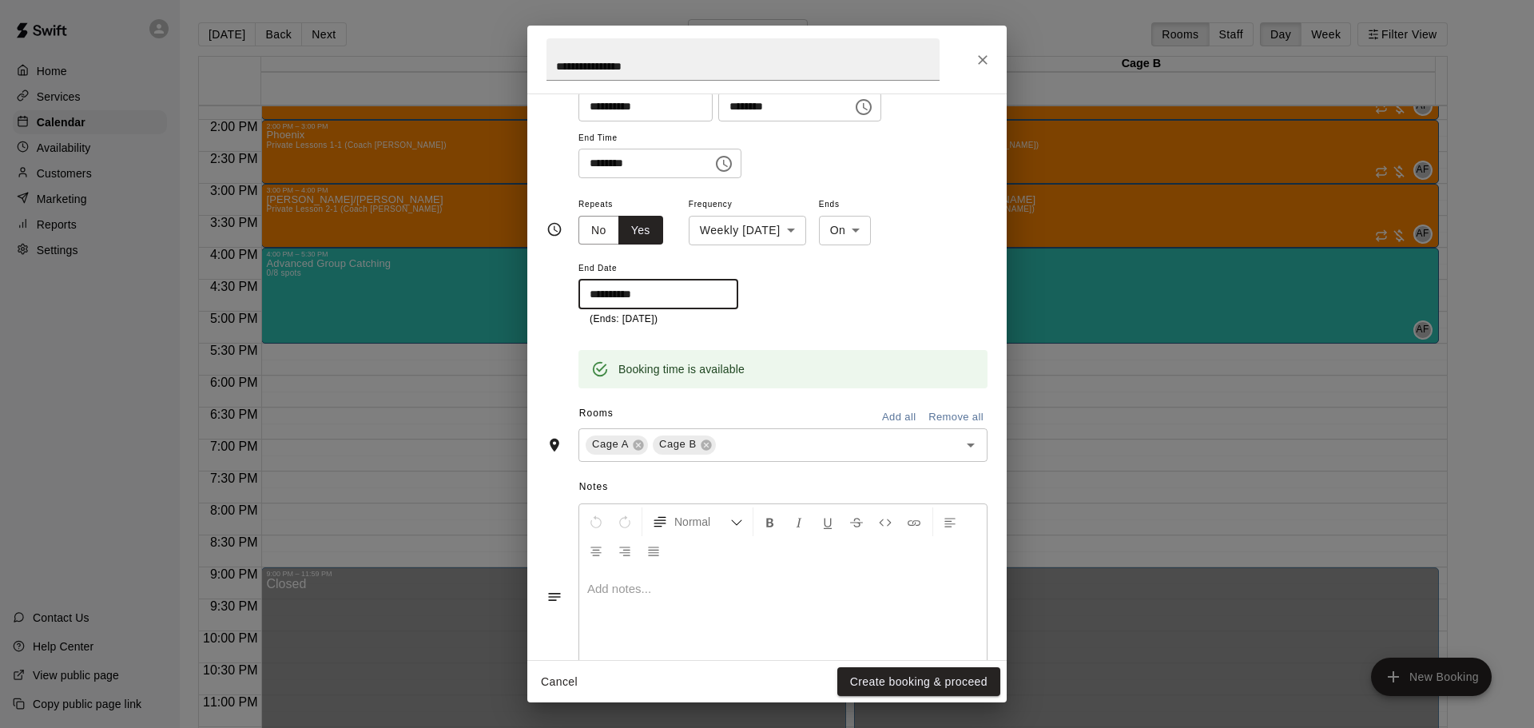
scroll to position [160, 0]
click at [921, 685] on button "Create booking & proceed" at bounding box center [918, 682] width 163 height 30
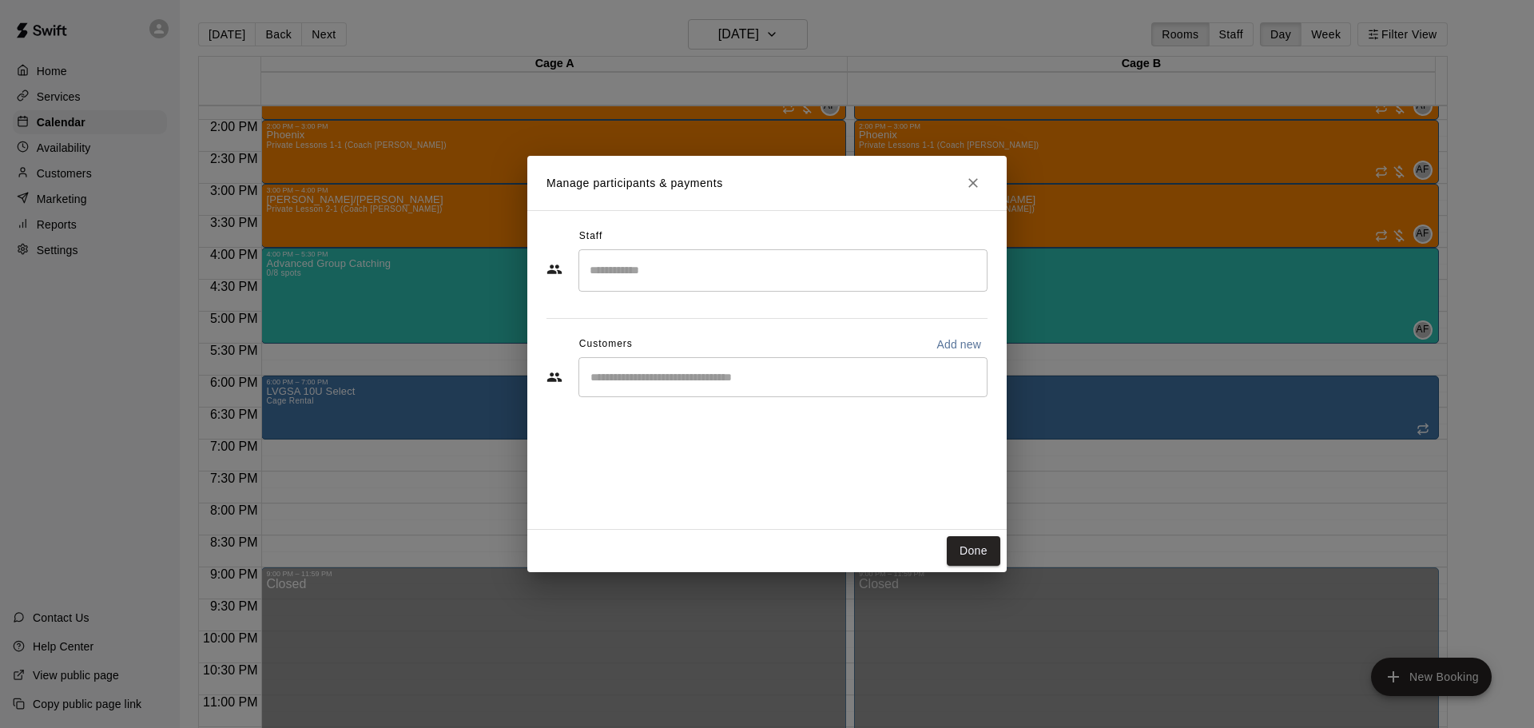
click at [678, 374] on input "Start typing to search customers..." at bounding box center [783, 377] width 395 height 16
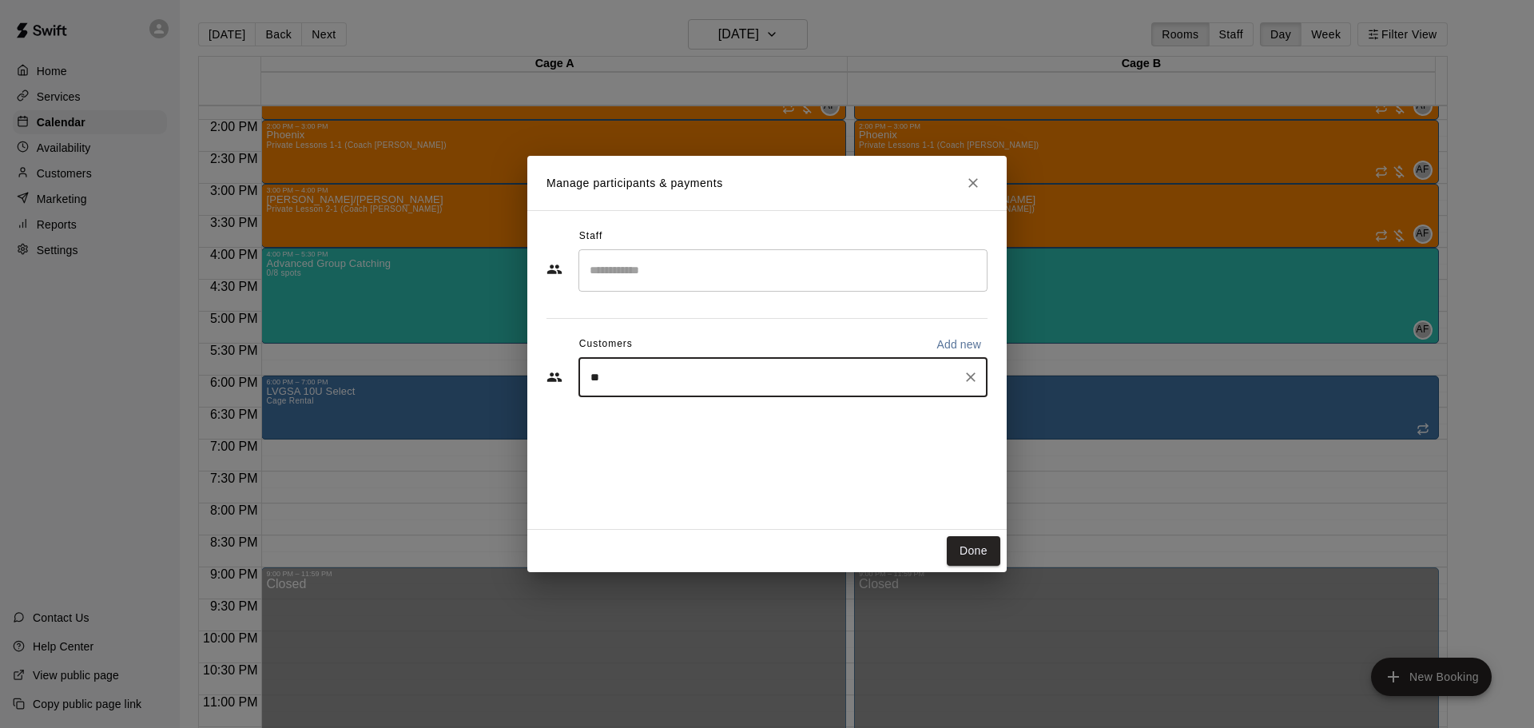
type input "***"
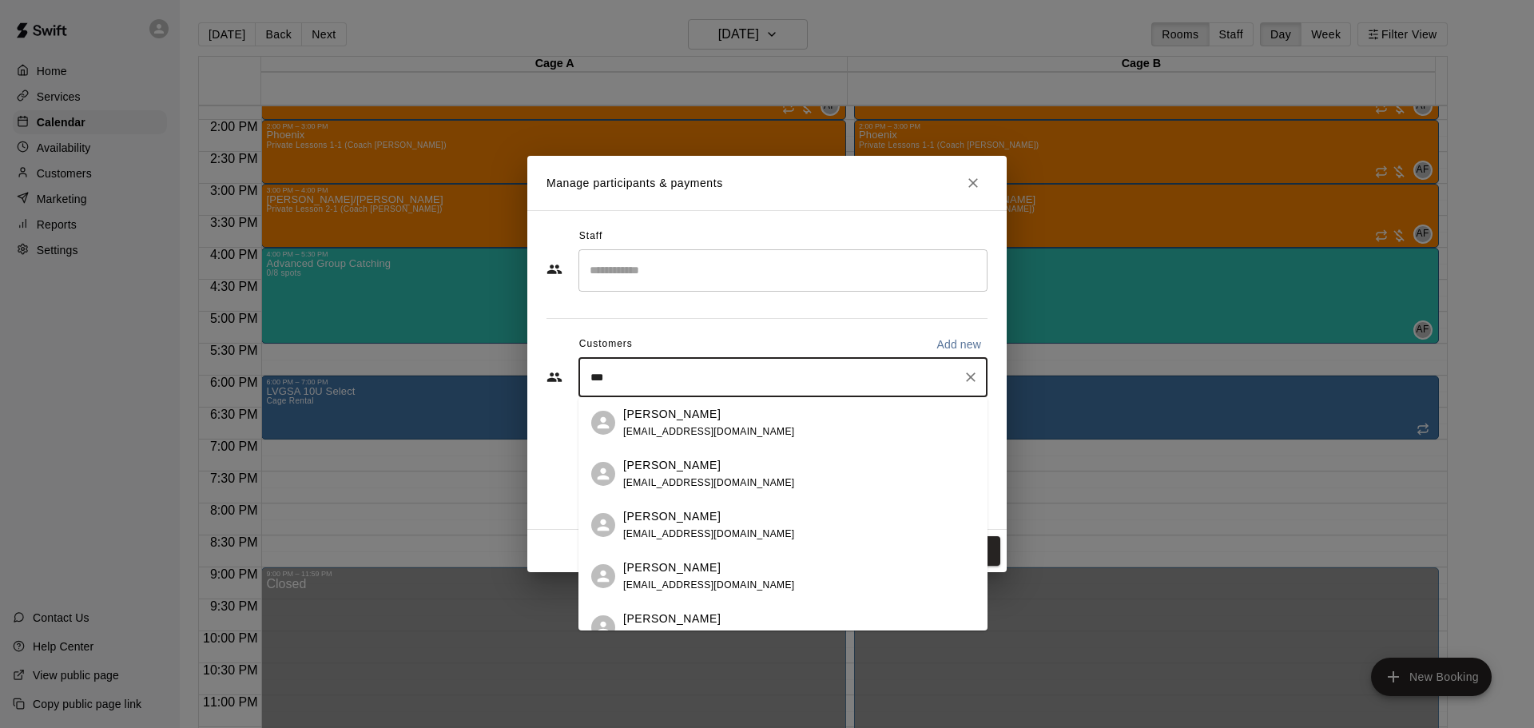
click at [663, 484] on span "[EMAIL_ADDRESS][DOMAIN_NAME]" at bounding box center [709, 482] width 172 height 11
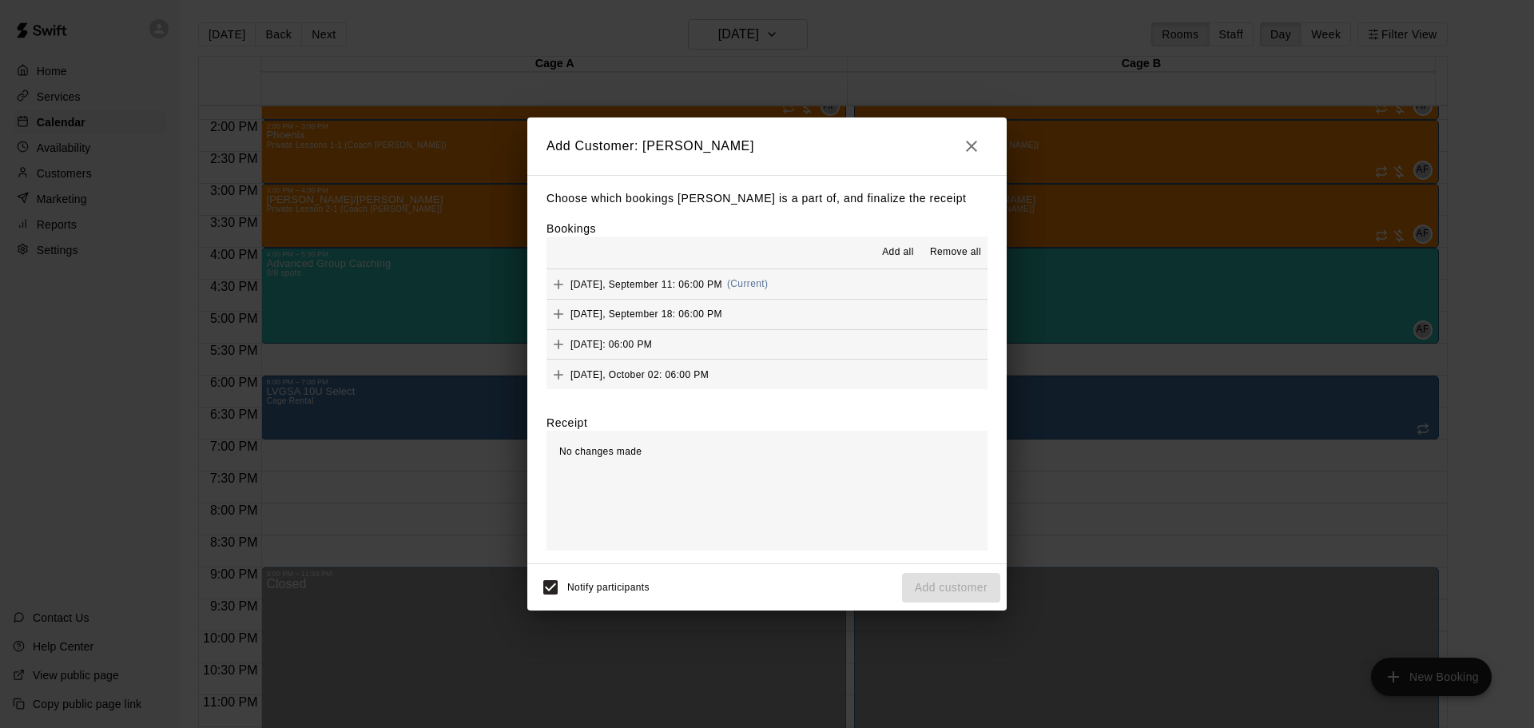
click at [894, 250] on span "Add all" at bounding box center [898, 253] width 32 height 16
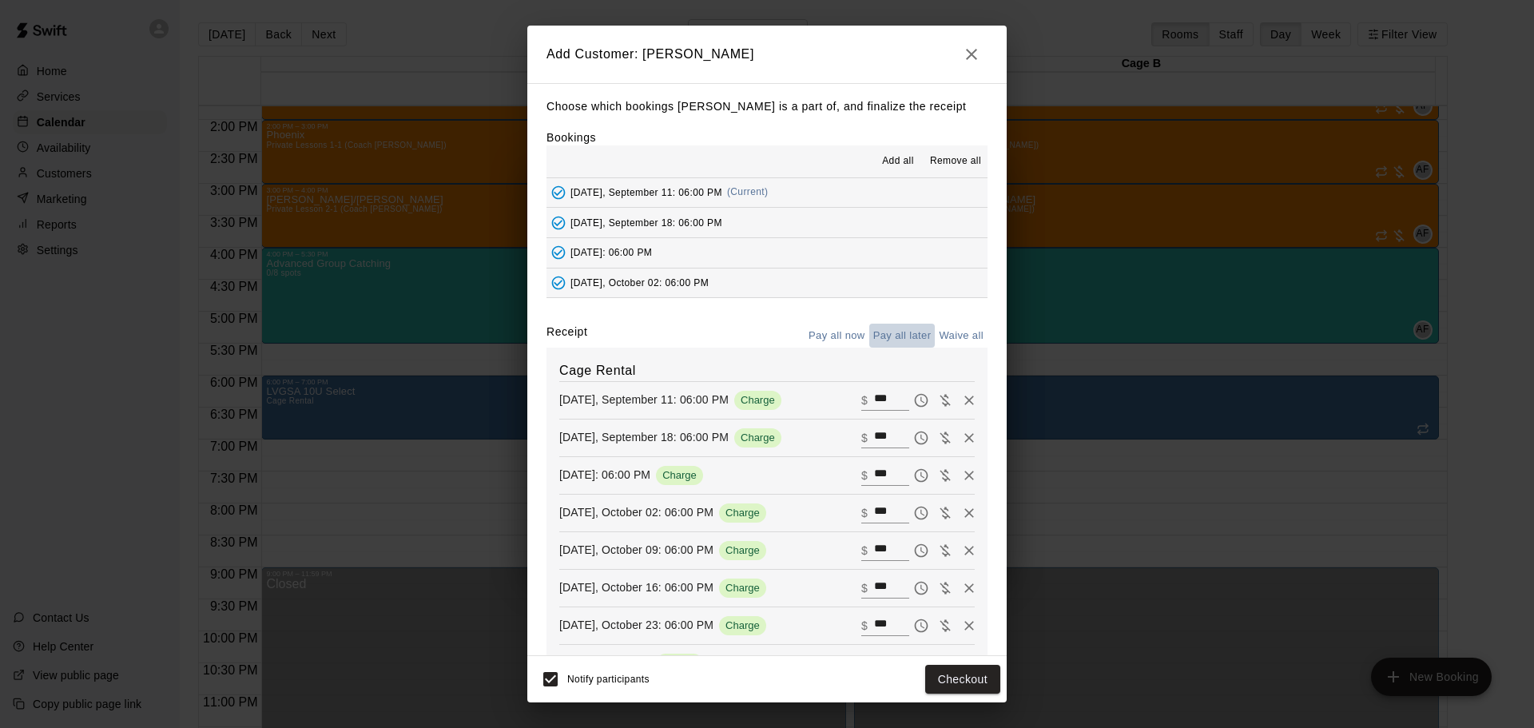
click at [890, 334] on button "Pay all later" at bounding box center [902, 336] width 66 height 25
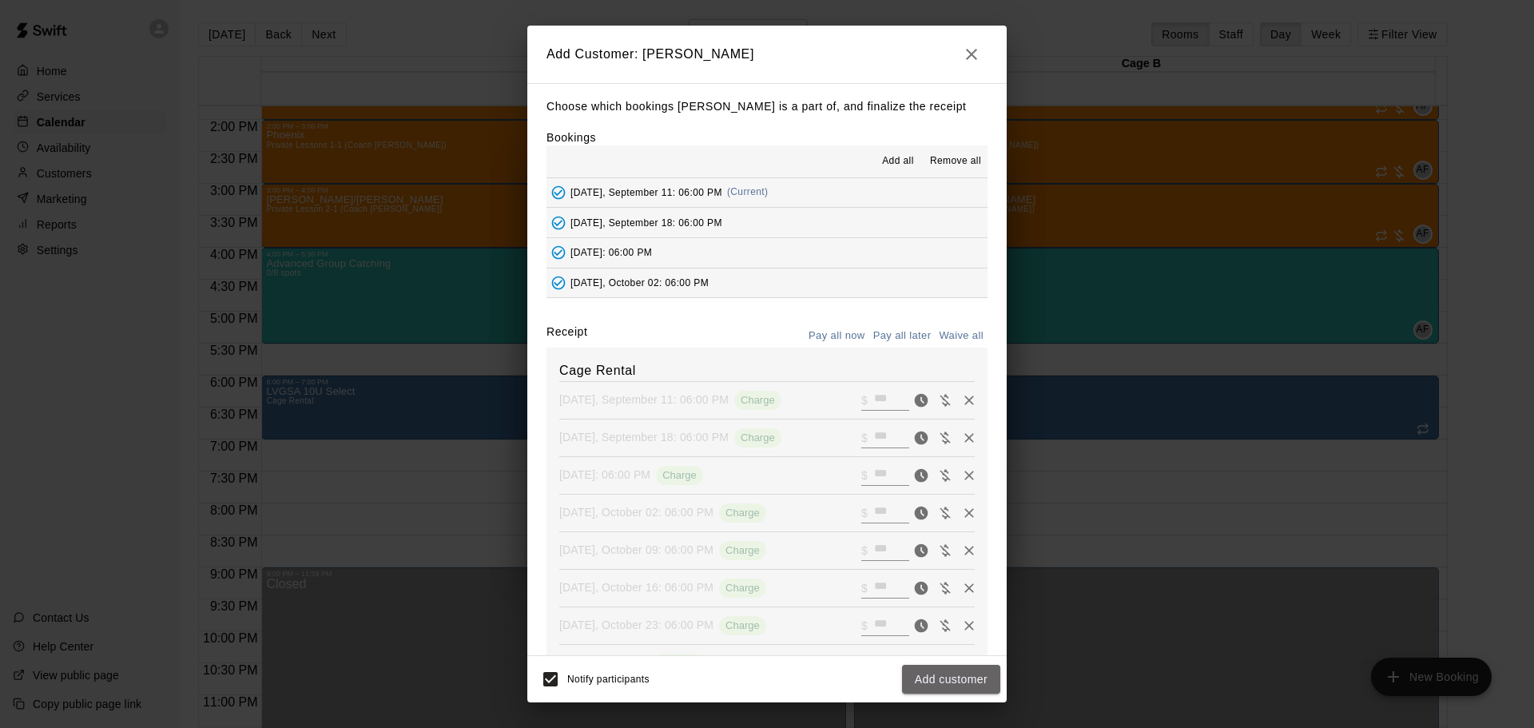
click at [915, 689] on button "Add customer" at bounding box center [951, 680] width 98 height 30
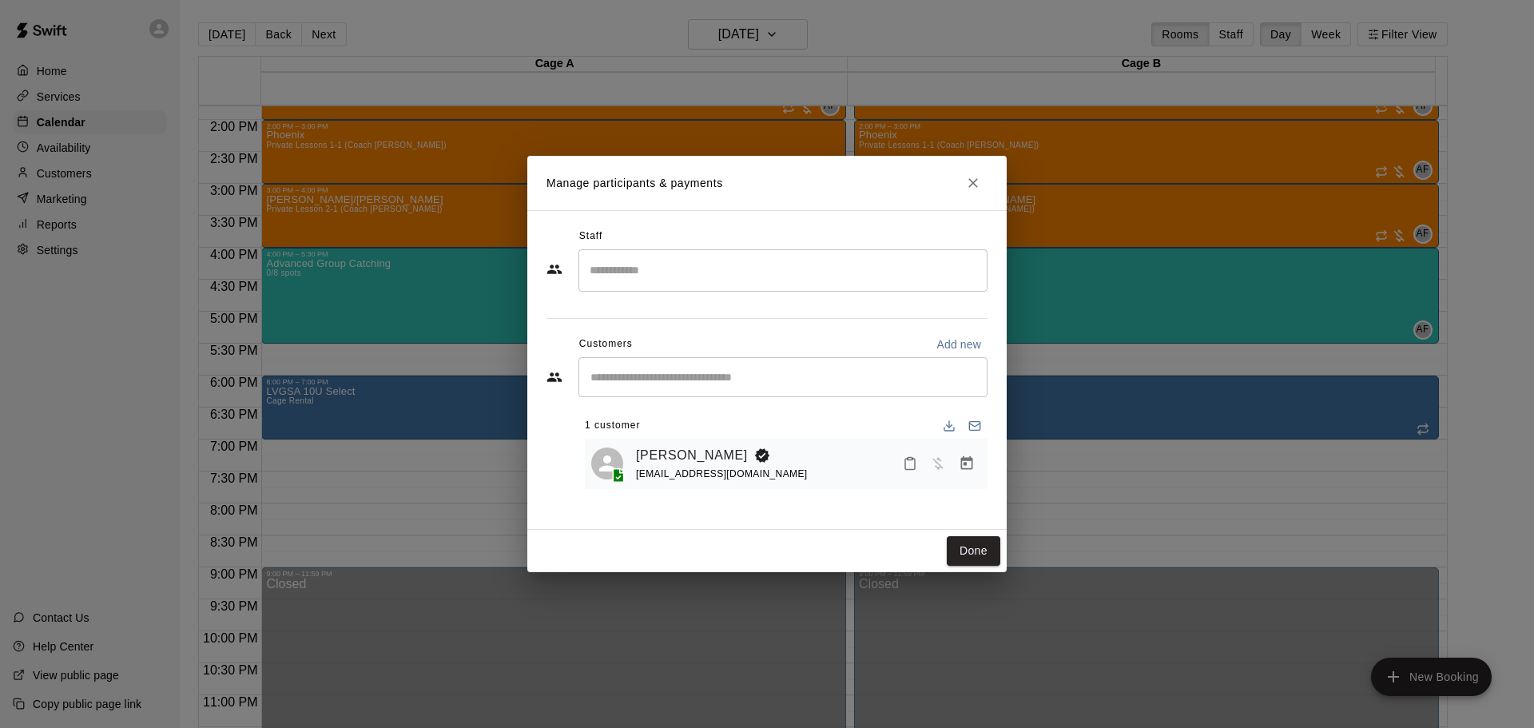
click at [967, 544] on button "Done" at bounding box center [974, 551] width 54 height 30
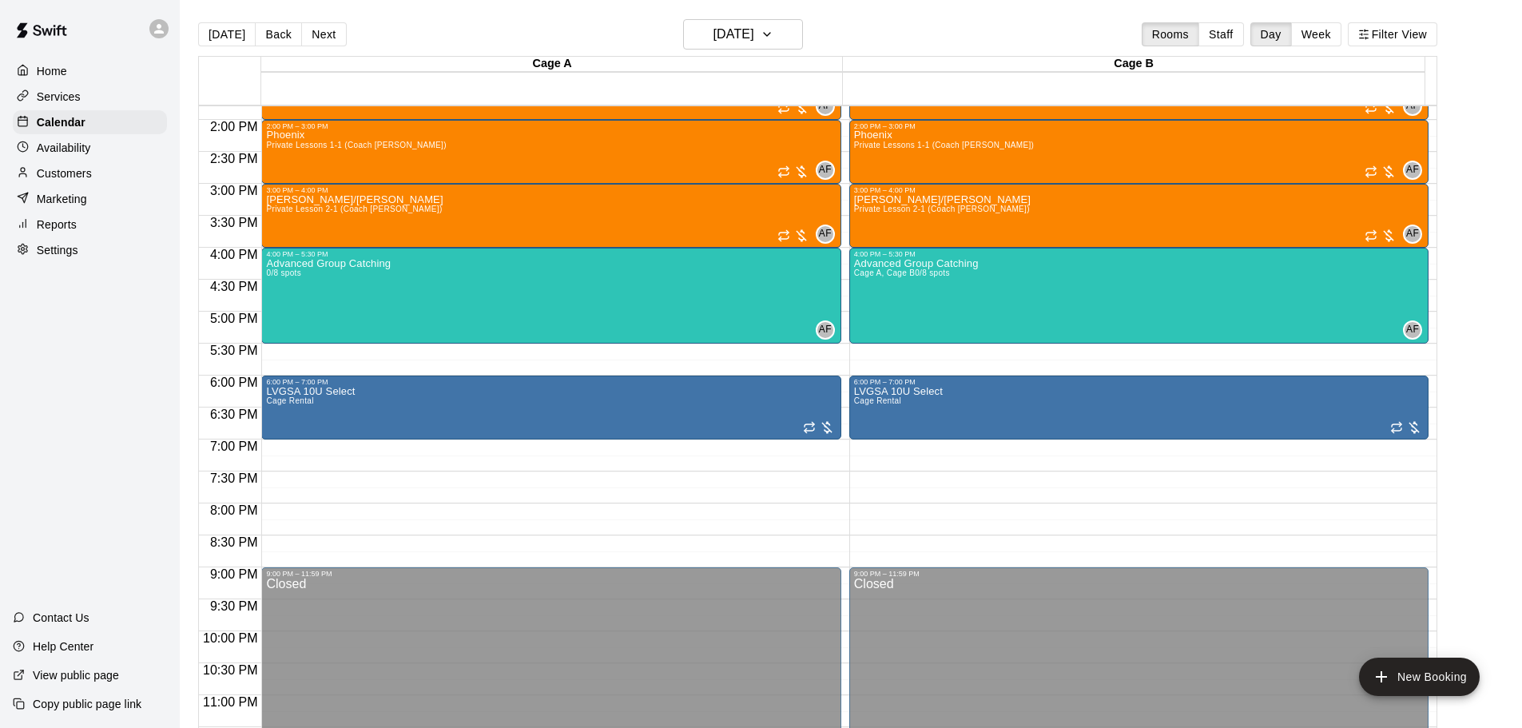
click at [753, 18] on main "[DATE] Back [DATE][DATE] Rooms Staff Day Week Filter View Cage A 11 Thu Cage B …" at bounding box center [851, 377] width 1342 height 754
click at [748, 37] on h6 "[DATE]" at bounding box center [734, 34] width 41 height 22
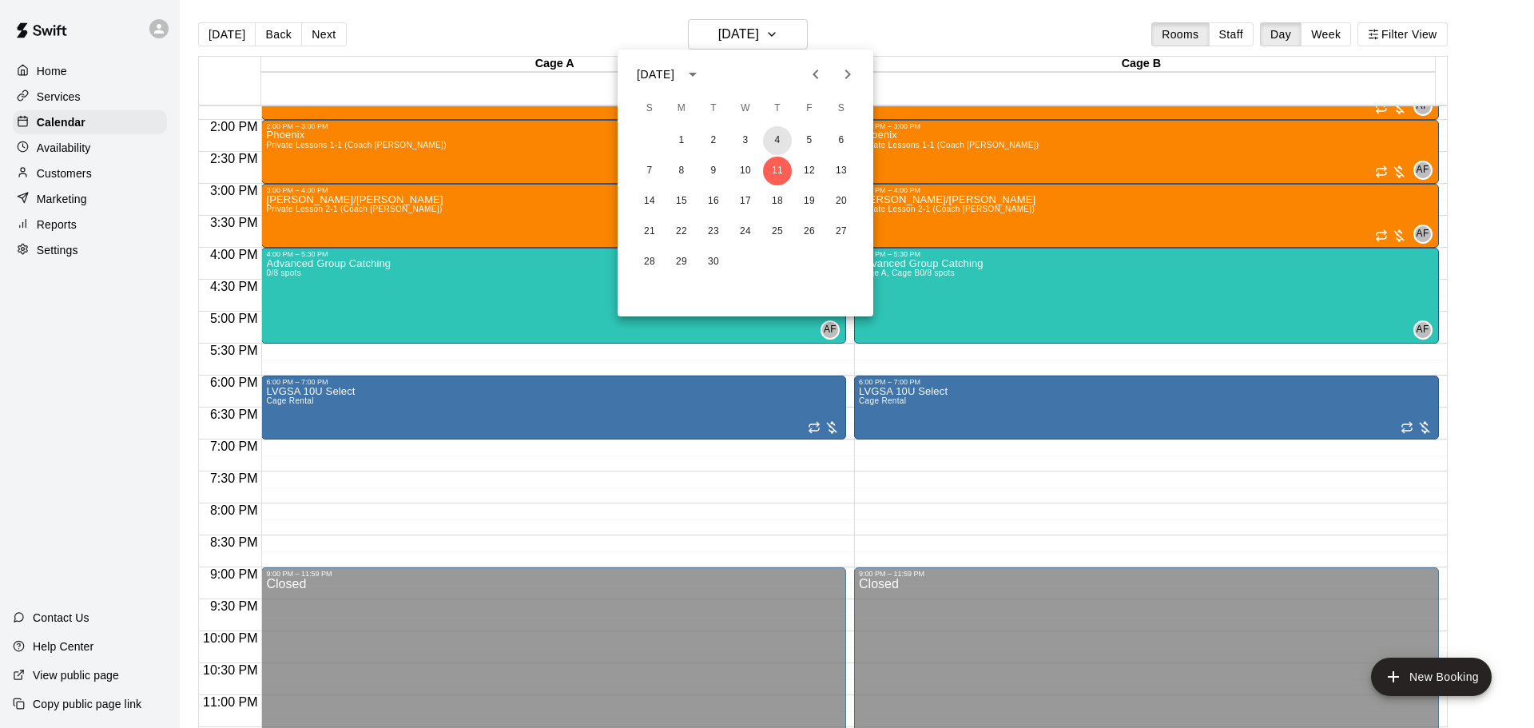
click at [778, 137] on button "4" at bounding box center [777, 140] width 29 height 29
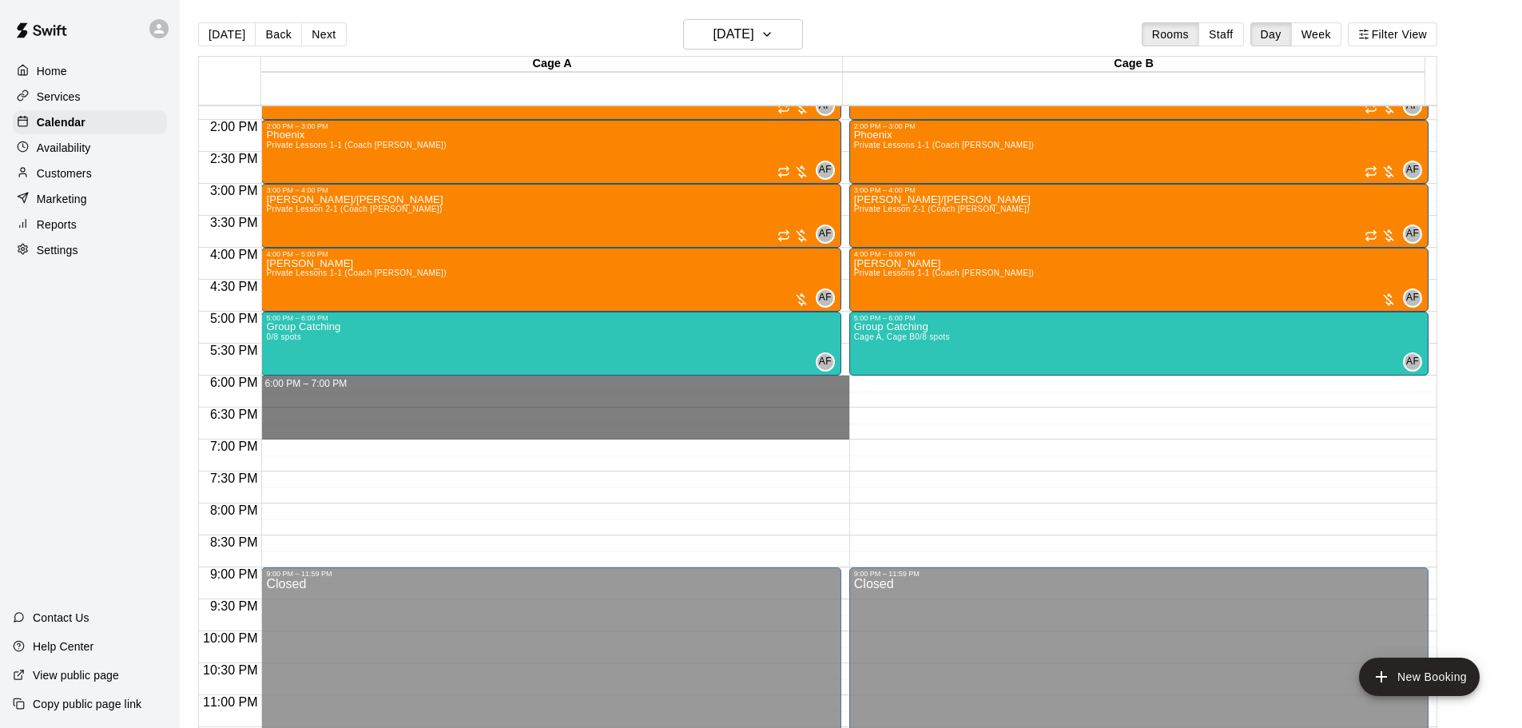
drag, startPoint x: 278, startPoint y: 381, endPoint x: 284, endPoint y: 428, distance: 47.5
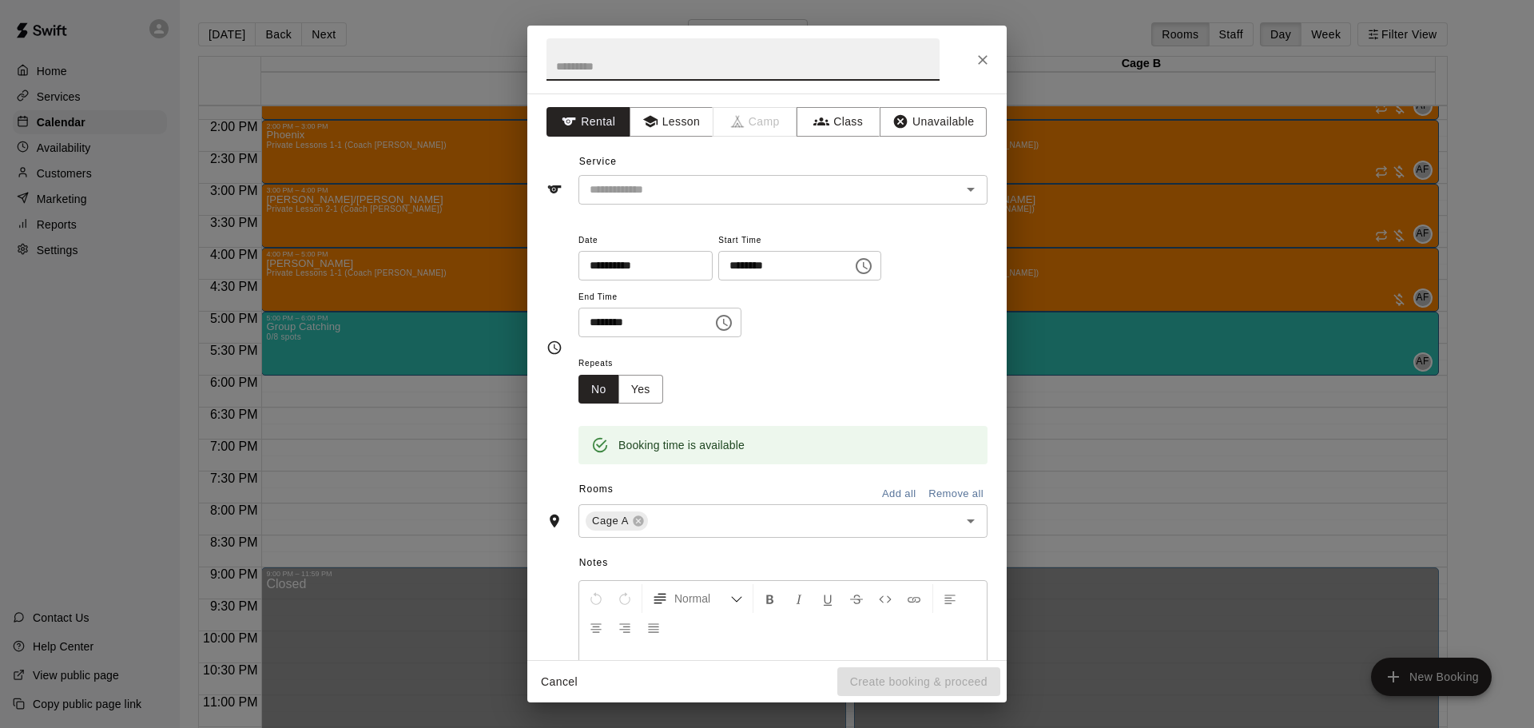
drag, startPoint x: 634, startPoint y: 182, endPoint x: 636, endPoint y: 191, distance: 8.9
click at [634, 183] on input "text" at bounding box center [759, 190] width 352 height 20
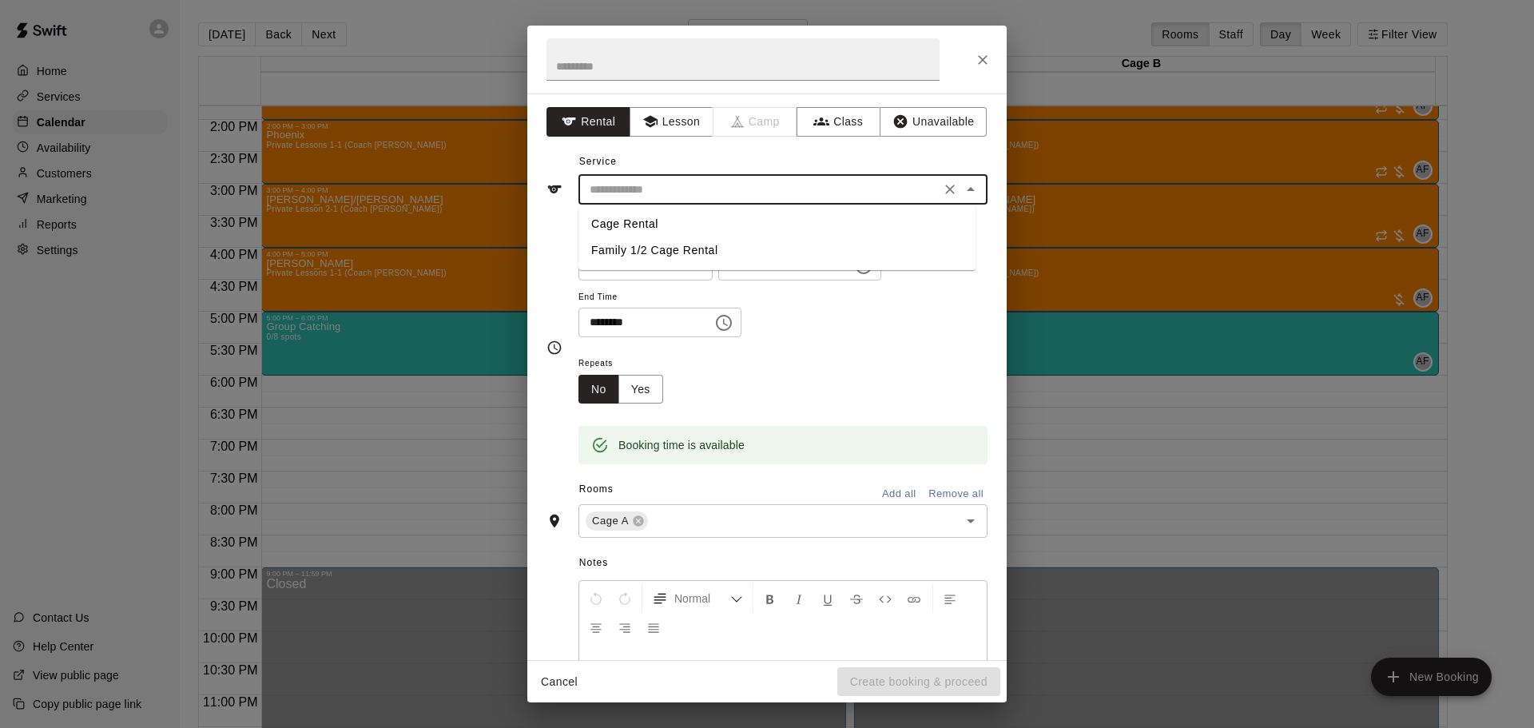
click at [626, 227] on li "Cage Rental" at bounding box center [777, 224] width 397 height 26
type input "**********"
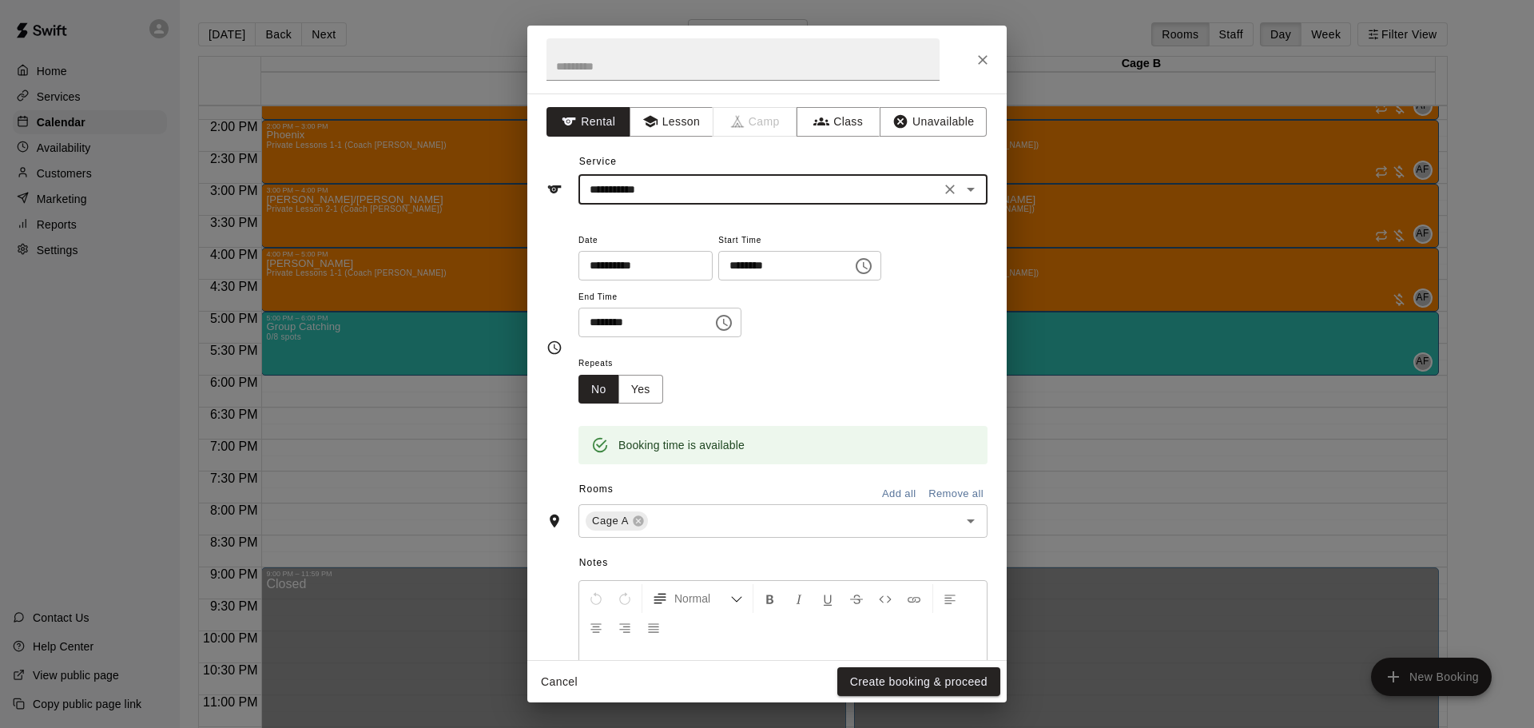
click at [633, 386] on button "Yes" at bounding box center [641, 390] width 45 height 30
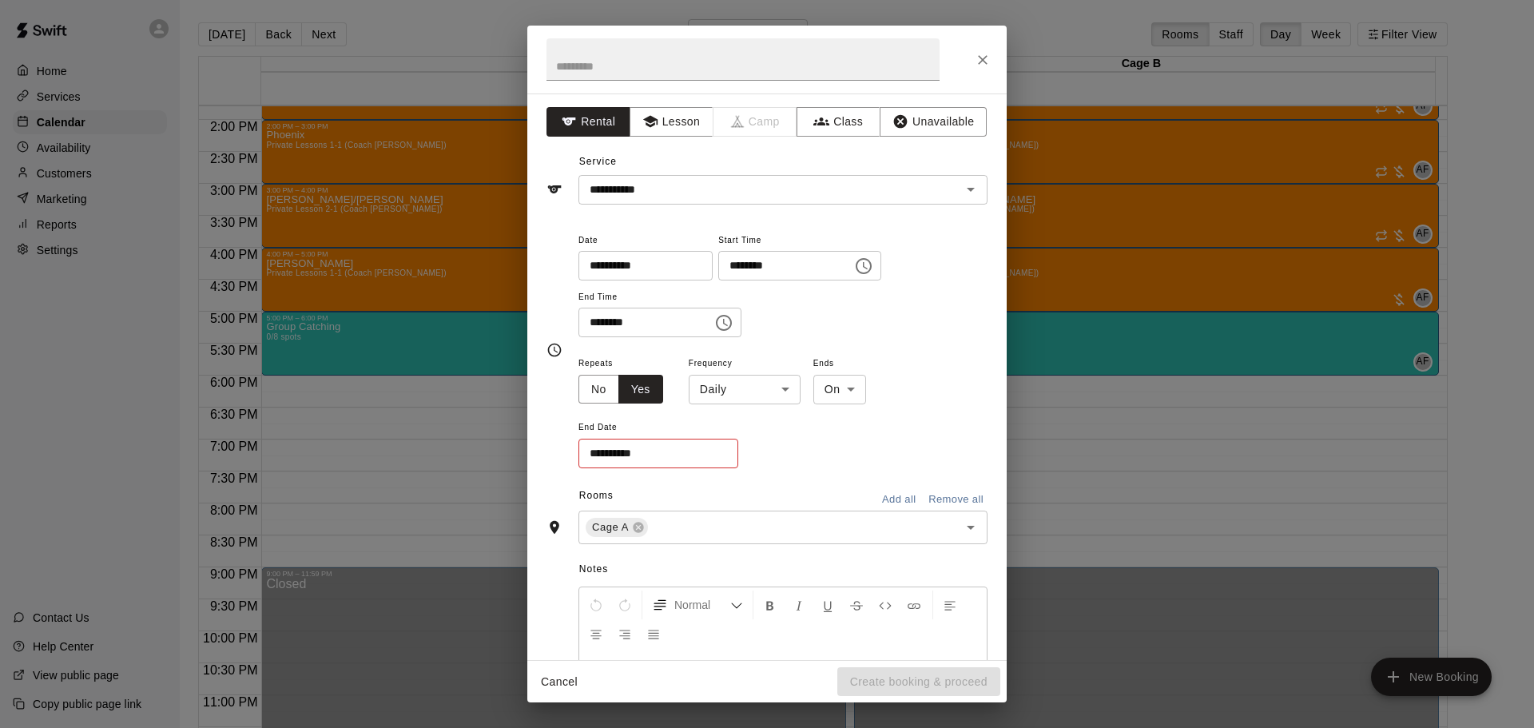
click at [577, 388] on div "**********" at bounding box center [767, 350] width 441 height 241
drag, startPoint x: 597, startPoint y: 383, endPoint x: 621, endPoint y: 386, distance: 24.2
click at [597, 382] on button "No" at bounding box center [599, 390] width 41 height 30
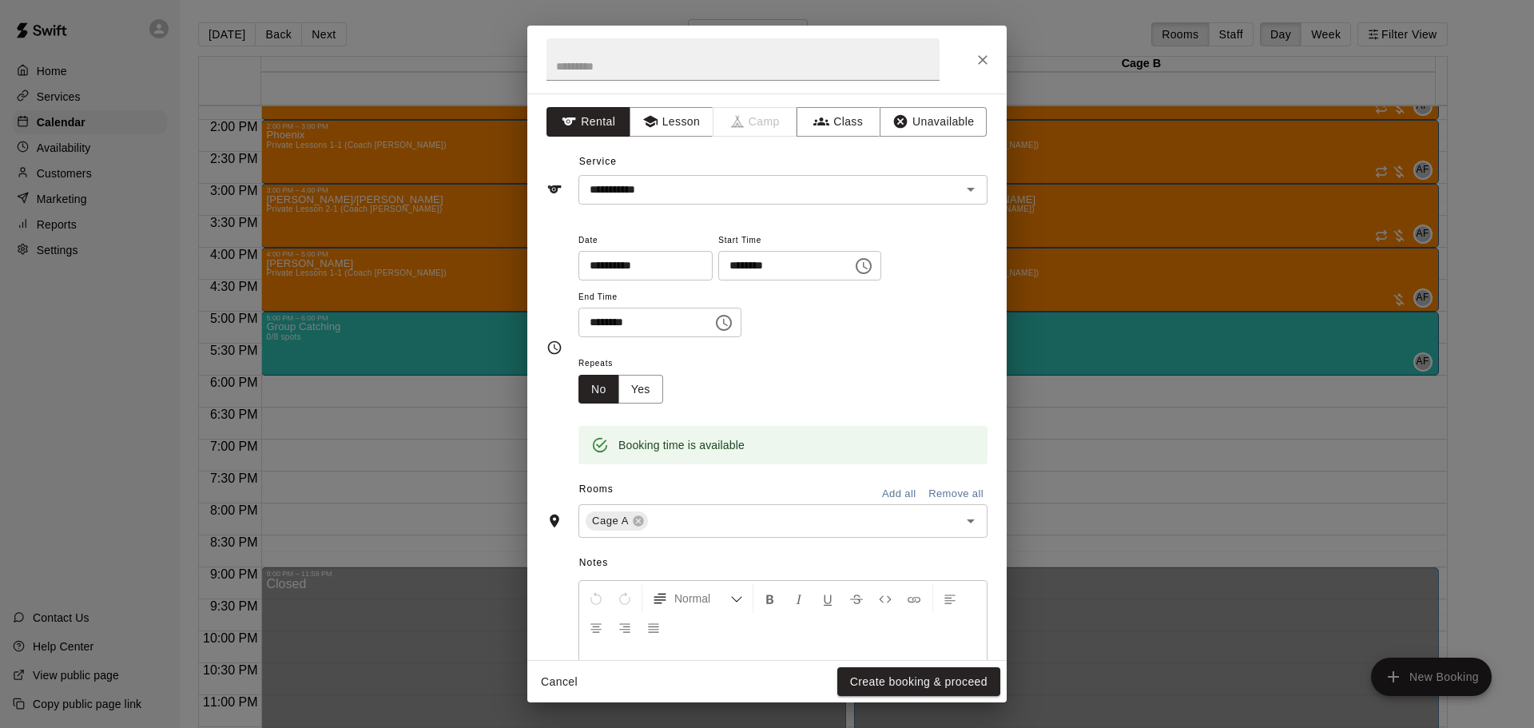
click at [881, 493] on button "Add all" at bounding box center [898, 494] width 51 height 25
click at [623, 60] on input "text" at bounding box center [743, 59] width 393 height 42
type input "*****"
click at [984, 57] on icon "Close" at bounding box center [983, 60] width 16 height 16
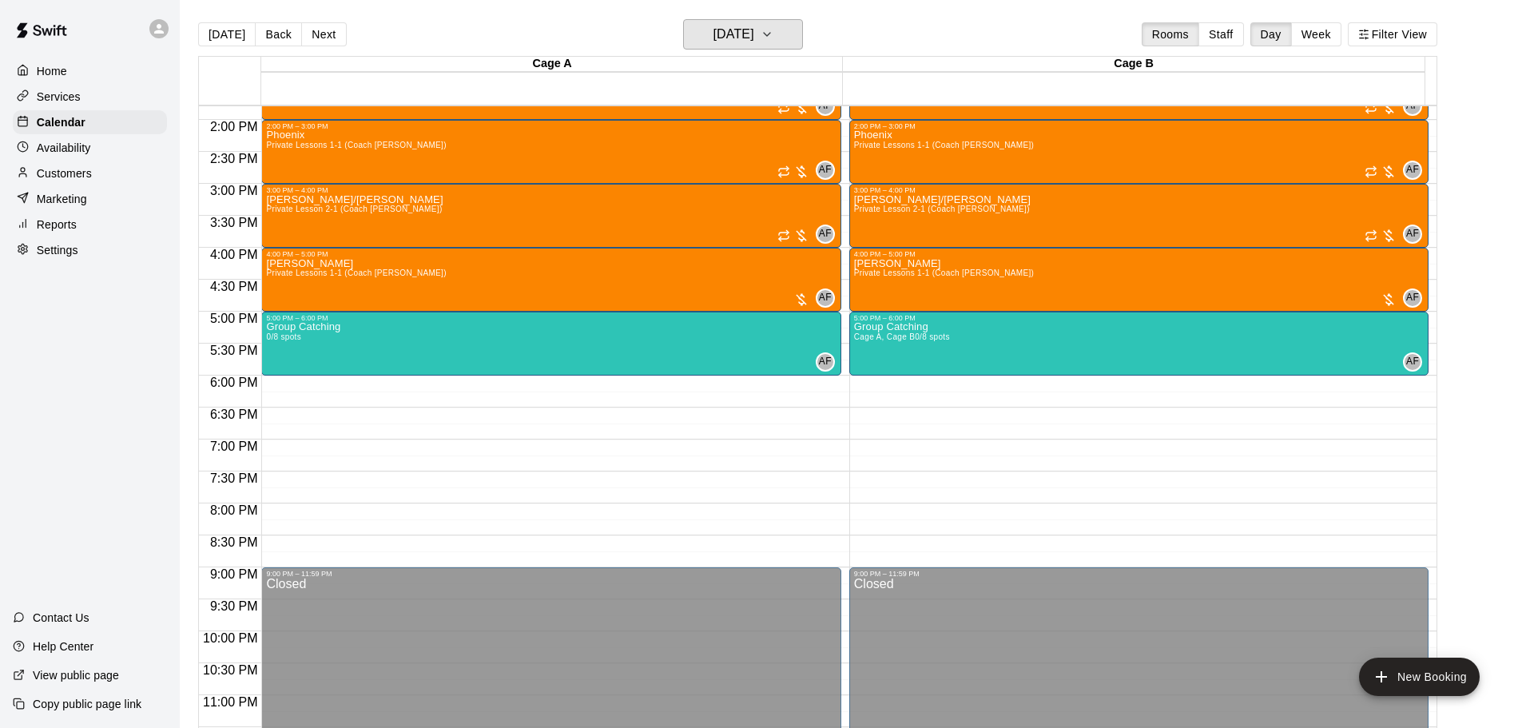
click at [754, 28] on h6 "[DATE]" at bounding box center [734, 34] width 41 height 22
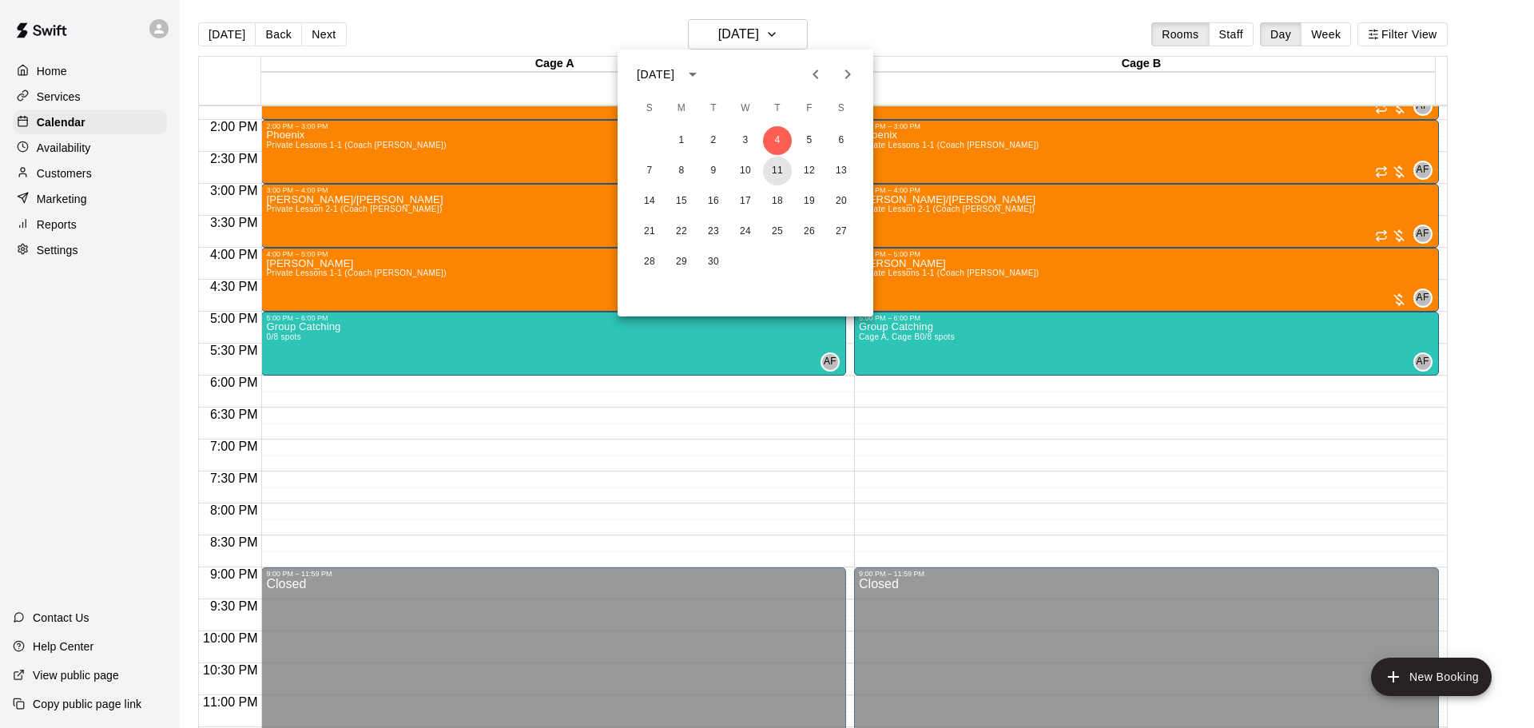
click at [769, 169] on button "11" at bounding box center [777, 171] width 29 height 29
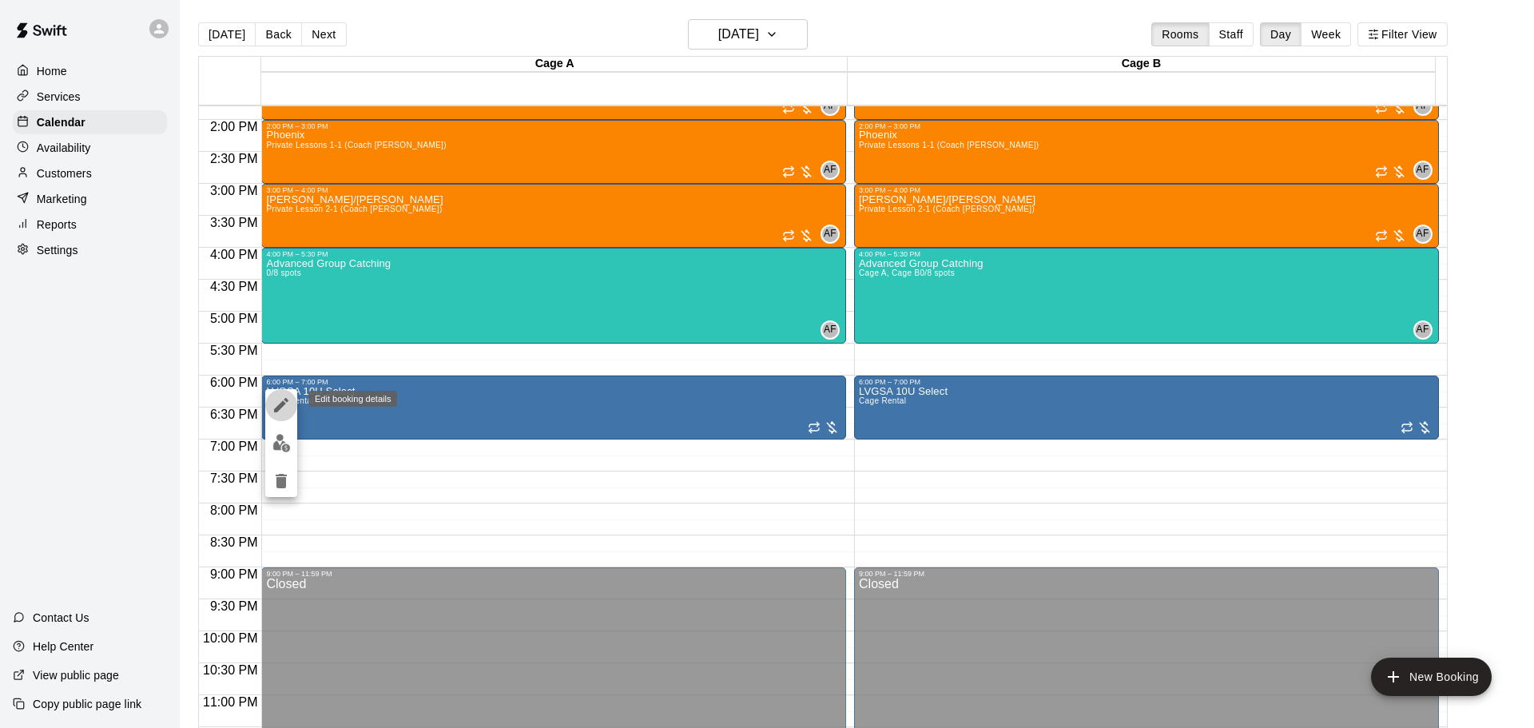
click at [279, 402] on icon "edit" at bounding box center [281, 405] width 19 height 19
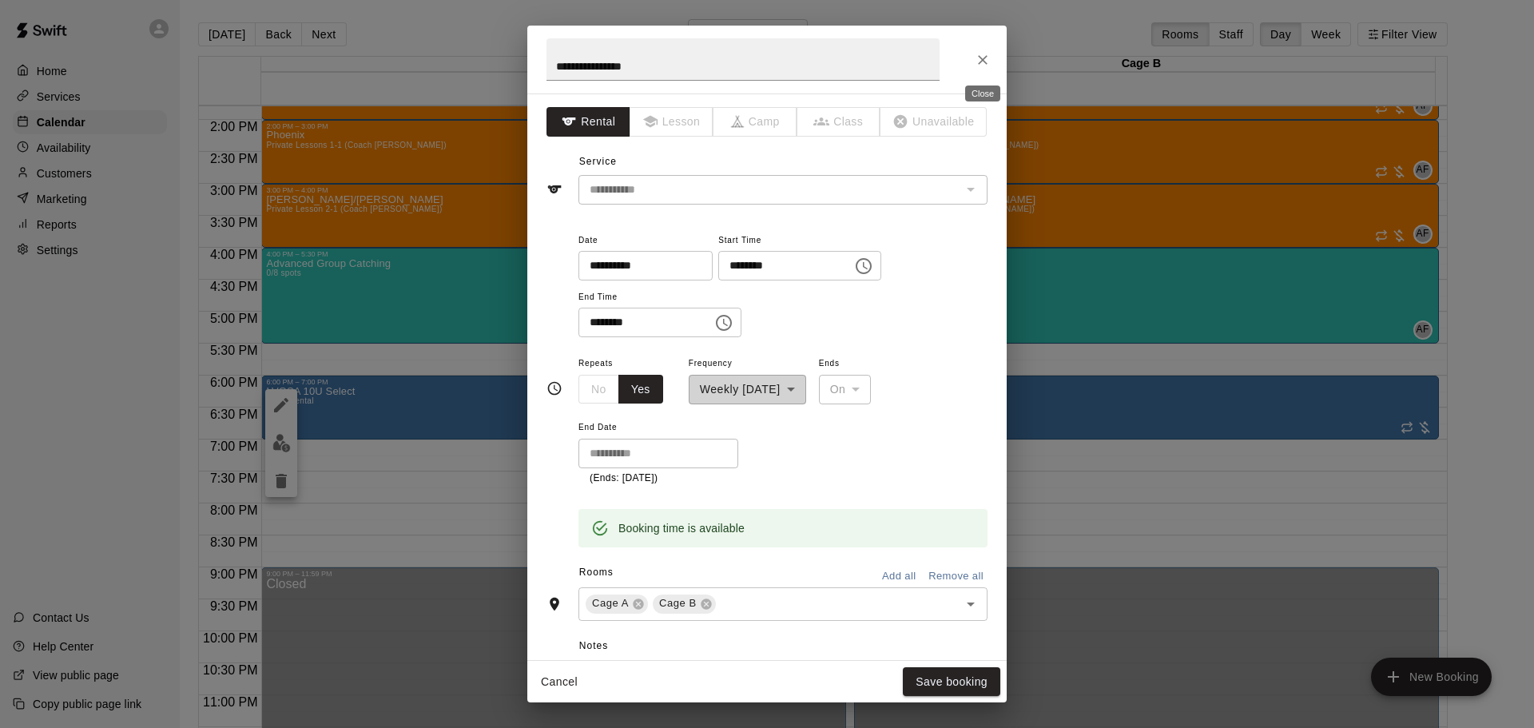
click at [981, 59] on icon "Close" at bounding box center [983, 60] width 16 height 16
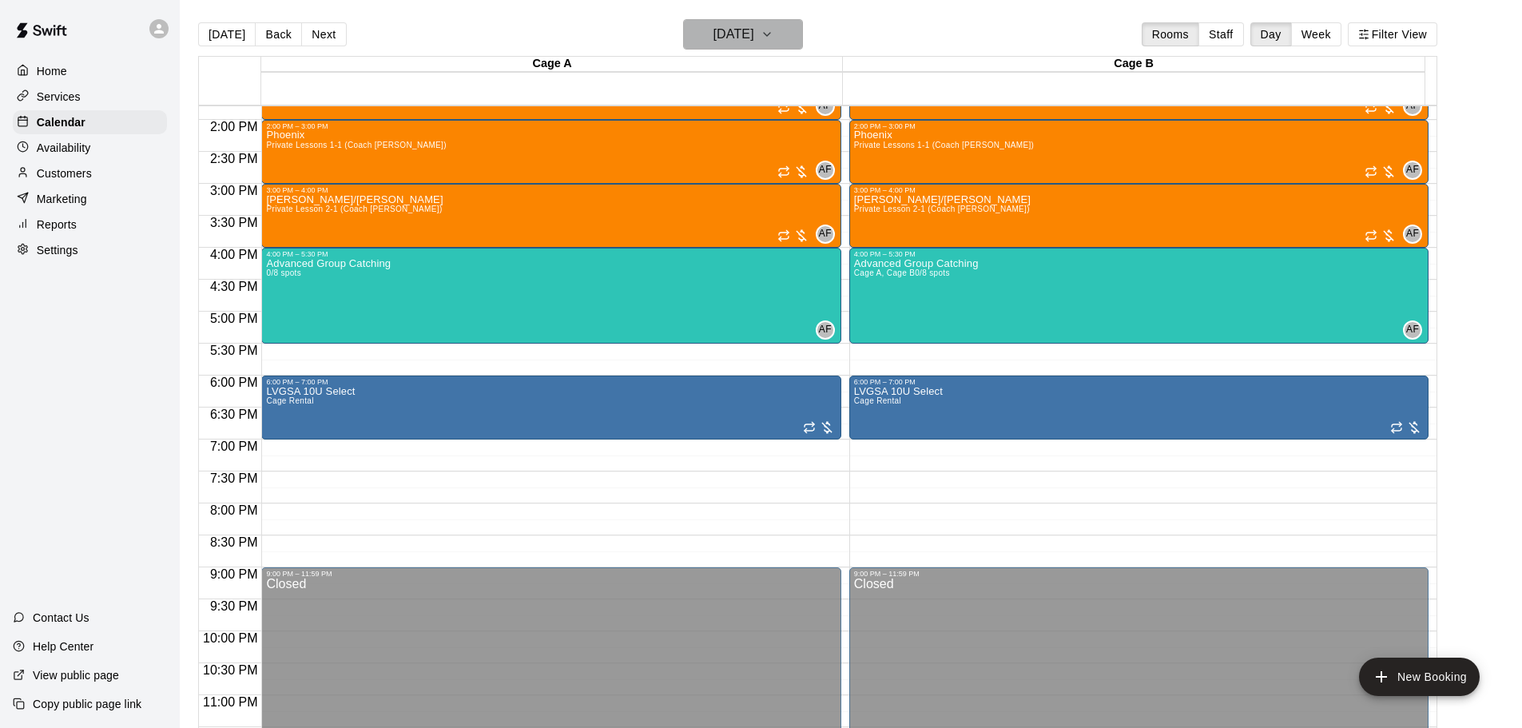
click at [722, 38] on h6 "[DATE]" at bounding box center [734, 34] width 41 height 22
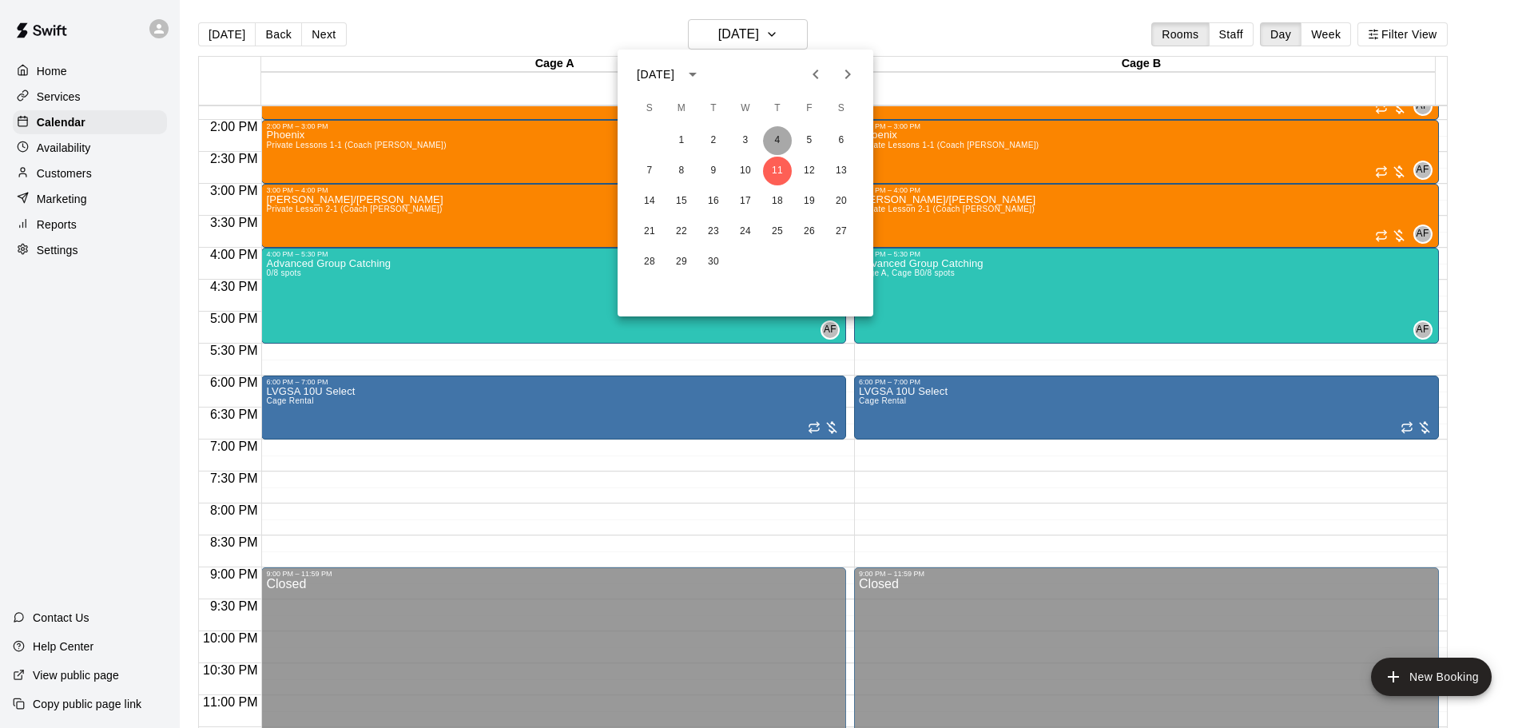
click at [778, 133] on button "4" at bounding box center [777, 140] width 29 height 29
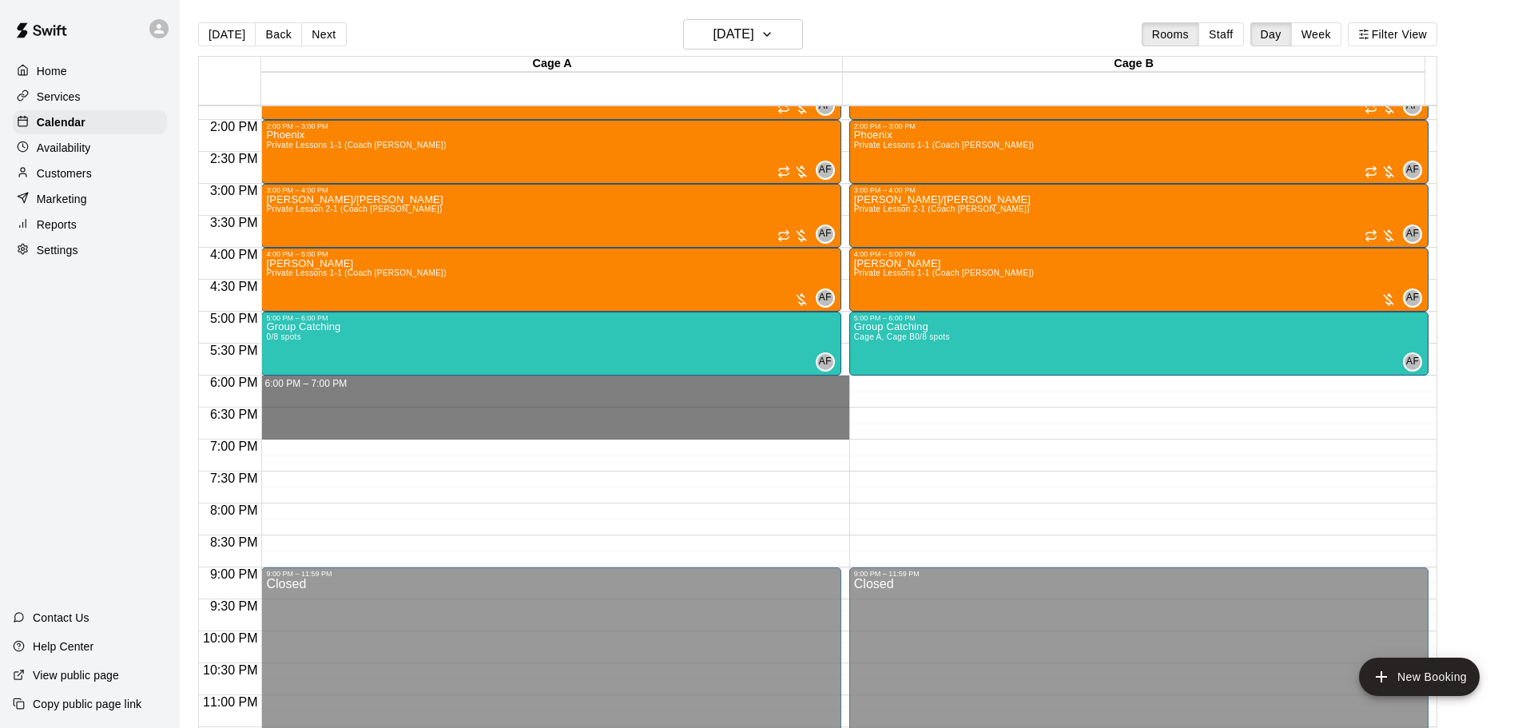
drag, startPoint x: 267, startPoint y: 383, endPoint x: 277, endPoint y: 435, distance: 53.0
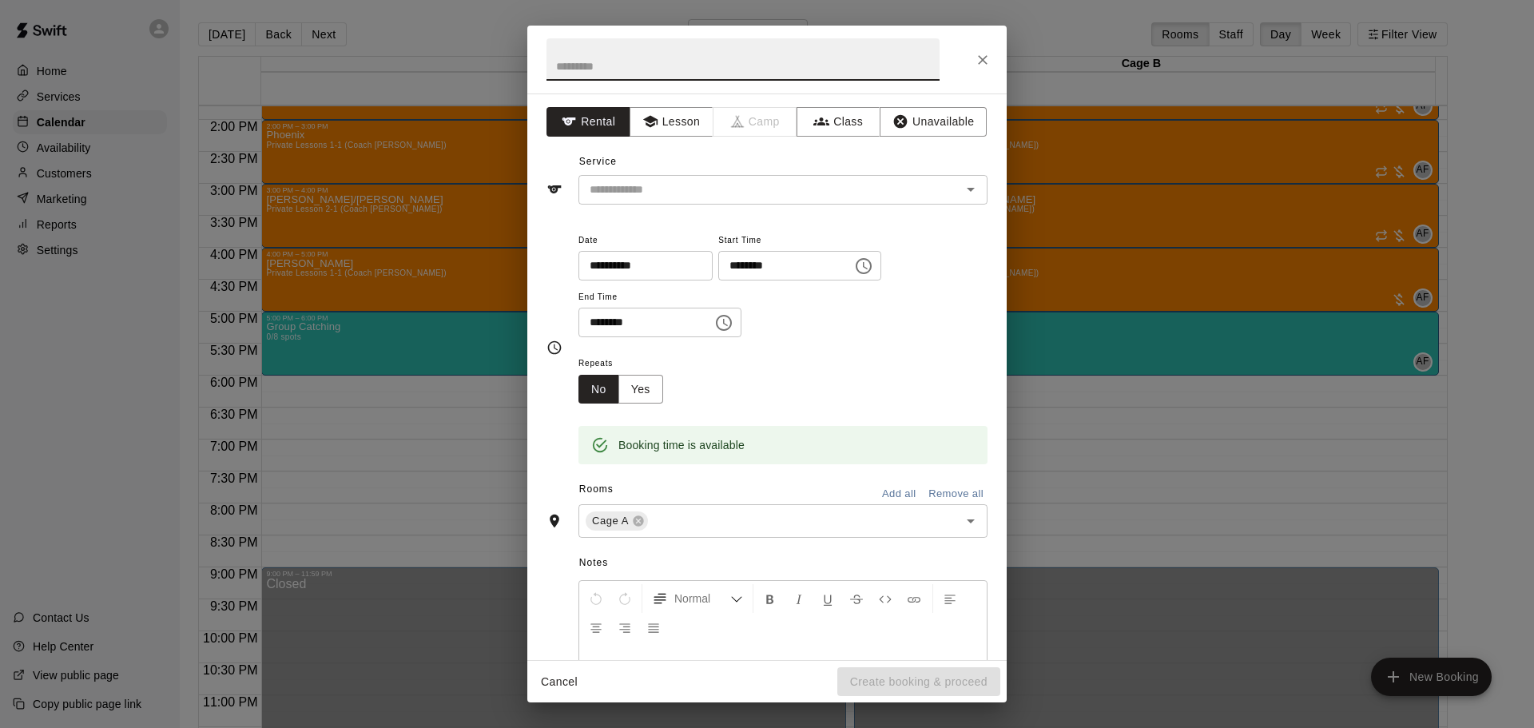
click at [642, 176] on div "​" at bounding box center [783, 190] width 409 height 30
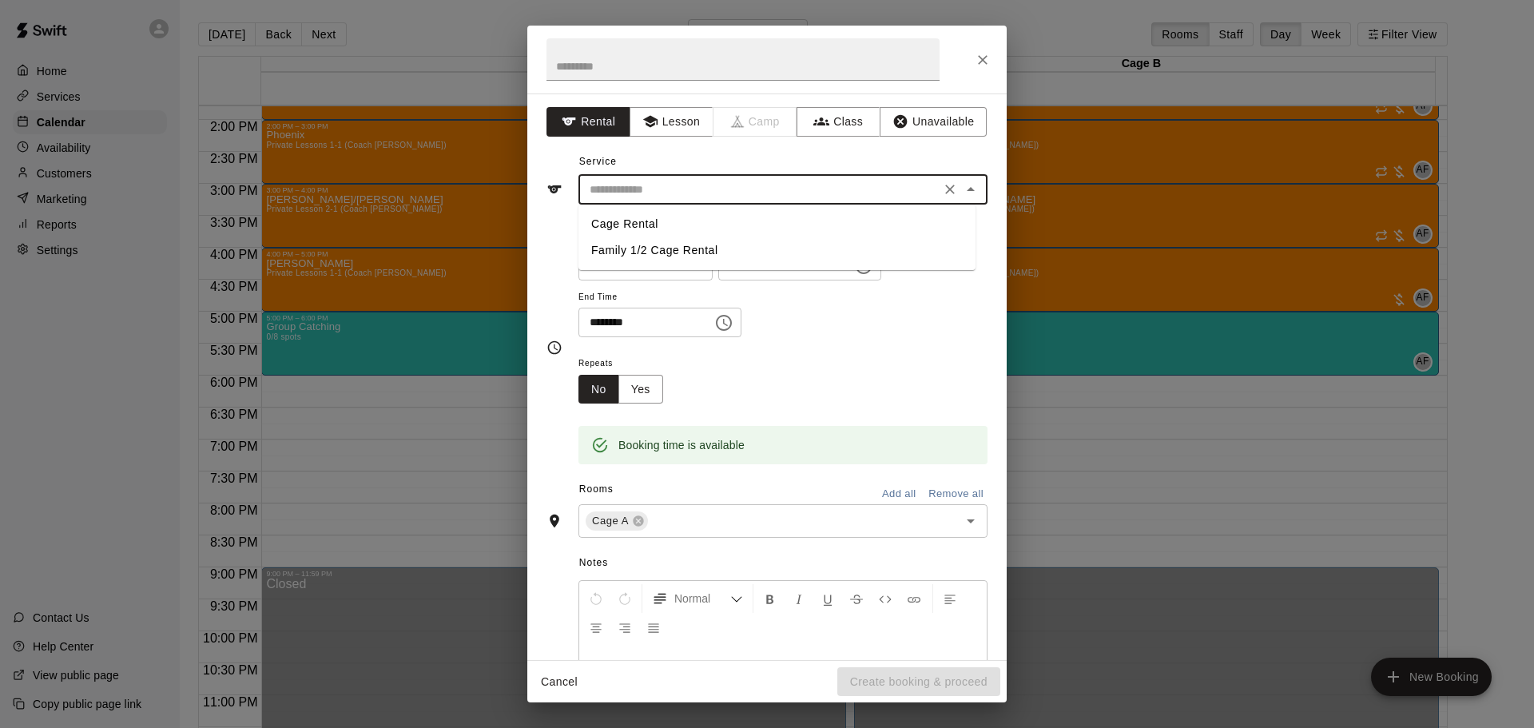
click at [625, 226] on li "Cage Rental" at bounding box center [777, 224] width 397 height 26
type input "**********"
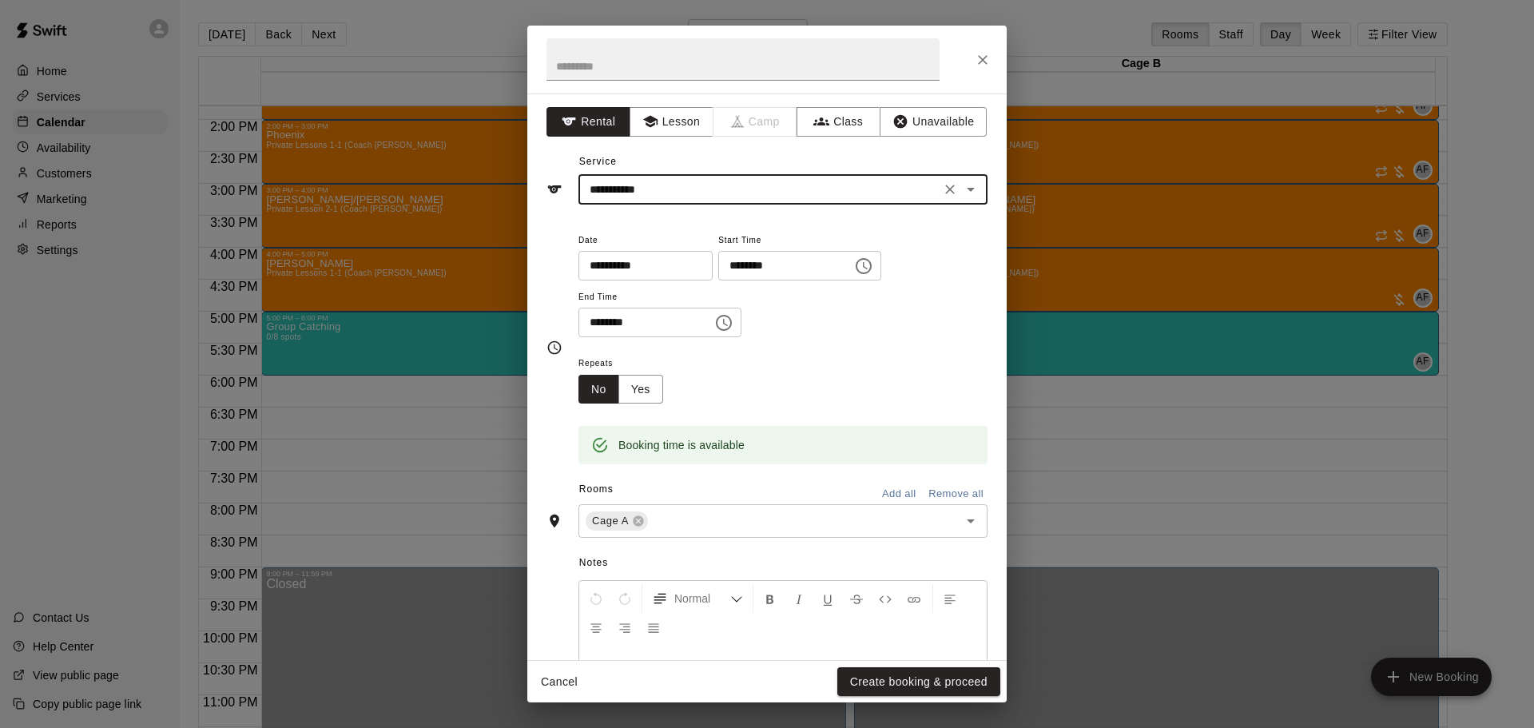
click at [620, 76] on input "text" at bounding box center [743, 59] width 393 height 42
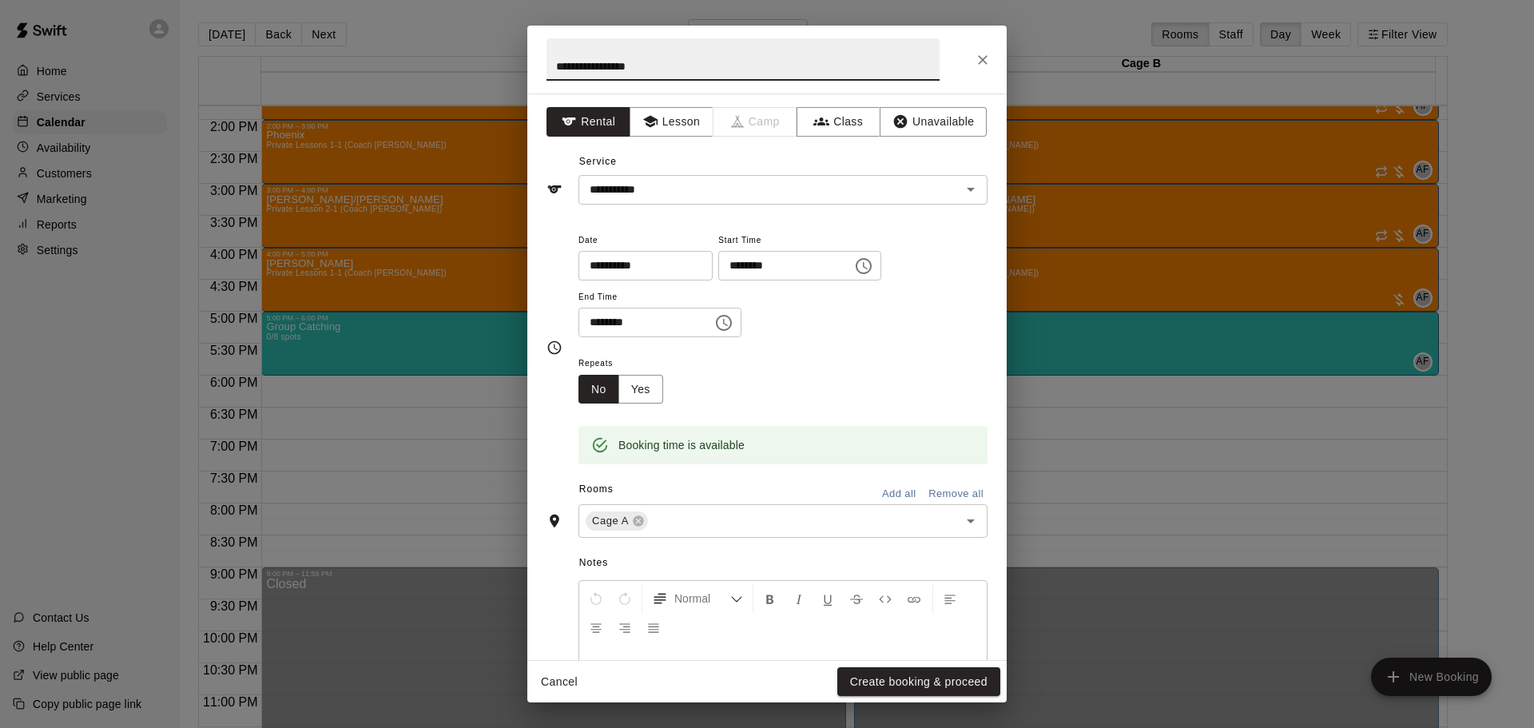
type input "**********"
click at [893, 486] on button "Add all" at bounding box center [898, 494] width 51 height 25
click at [924, 657] on div at bounding box center [783, 706] width 408 height 120
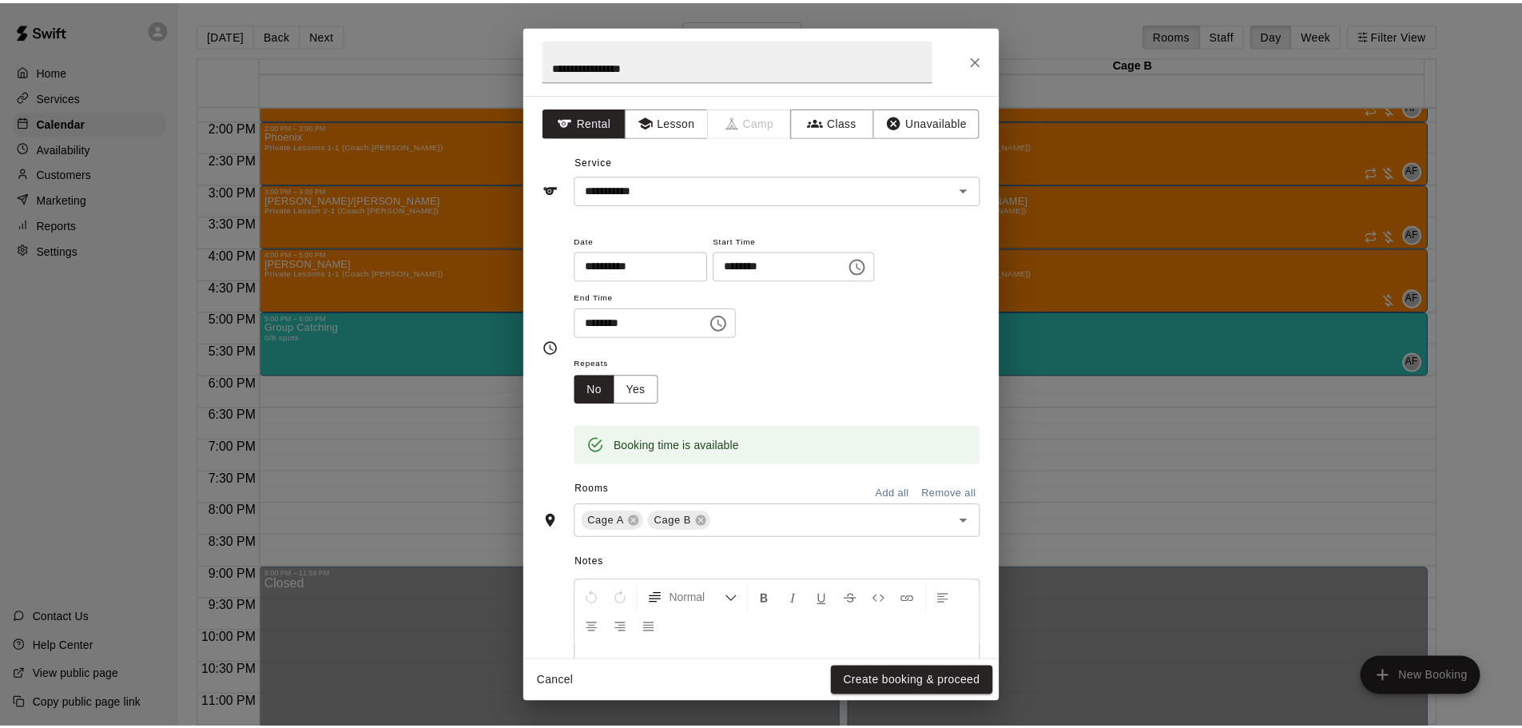
scroll to position [14, 0]
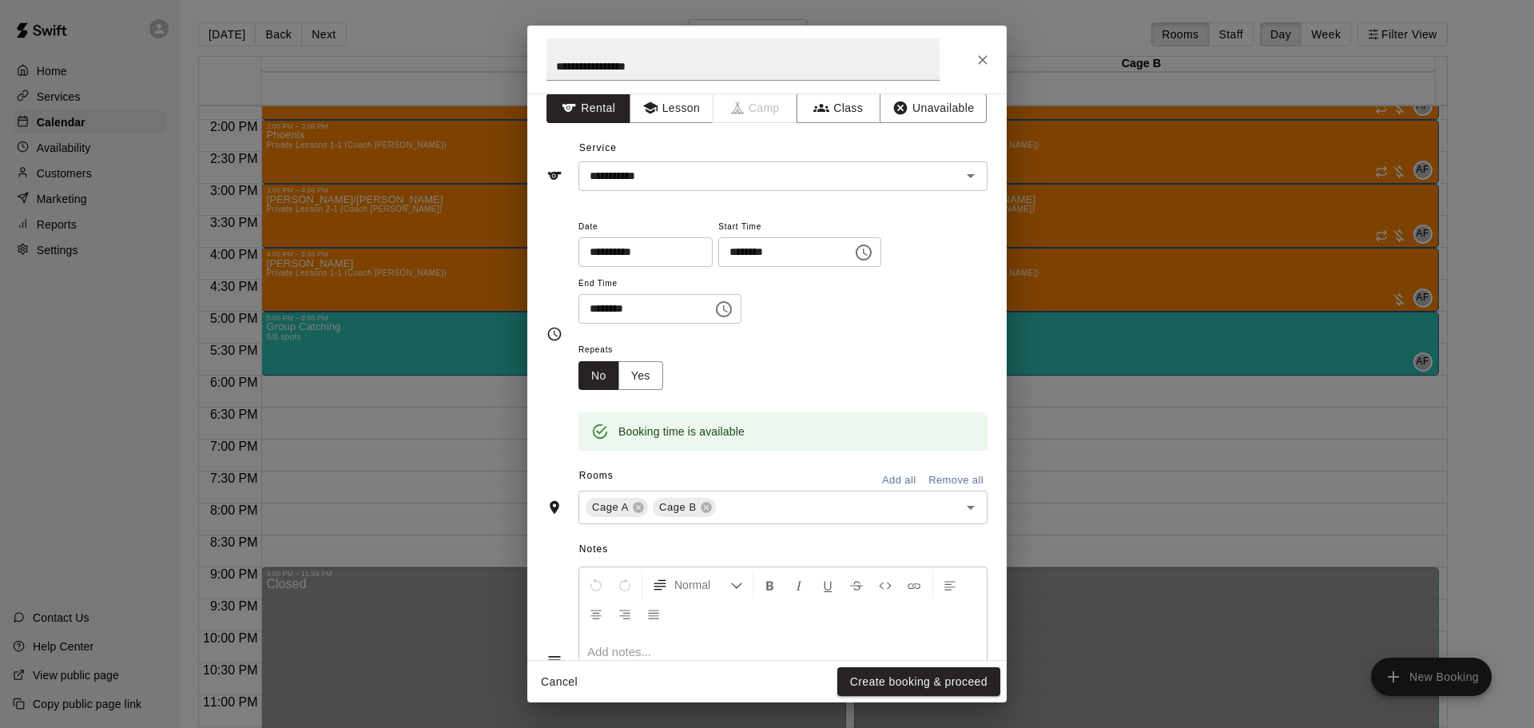
click at [921, 682] on button "Create booking & proceed" at bounding box center [918, 682] width 163 height 30
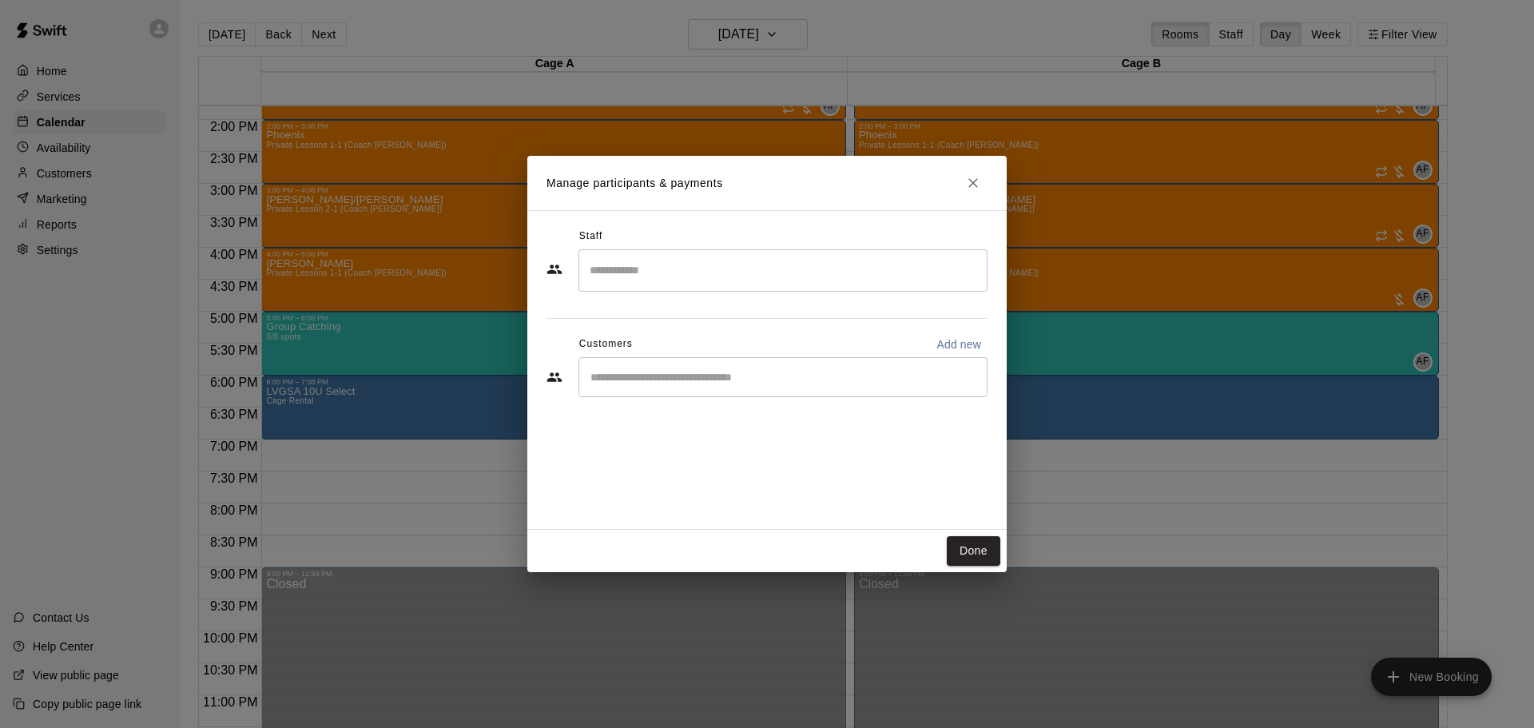
click at [634, 382] on input "Start typing to search customers..." at bounding box center [783, 377] width 395 height 16
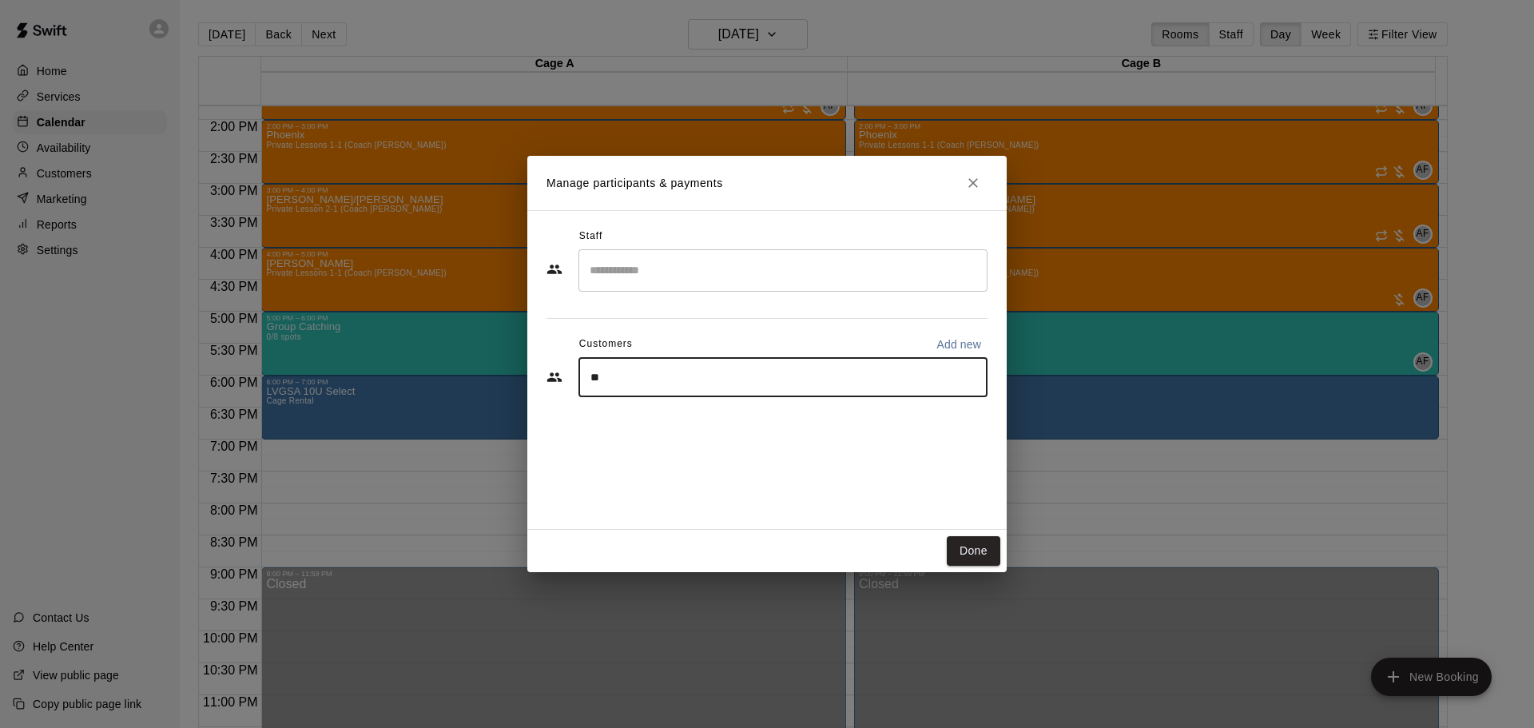
type input "***"
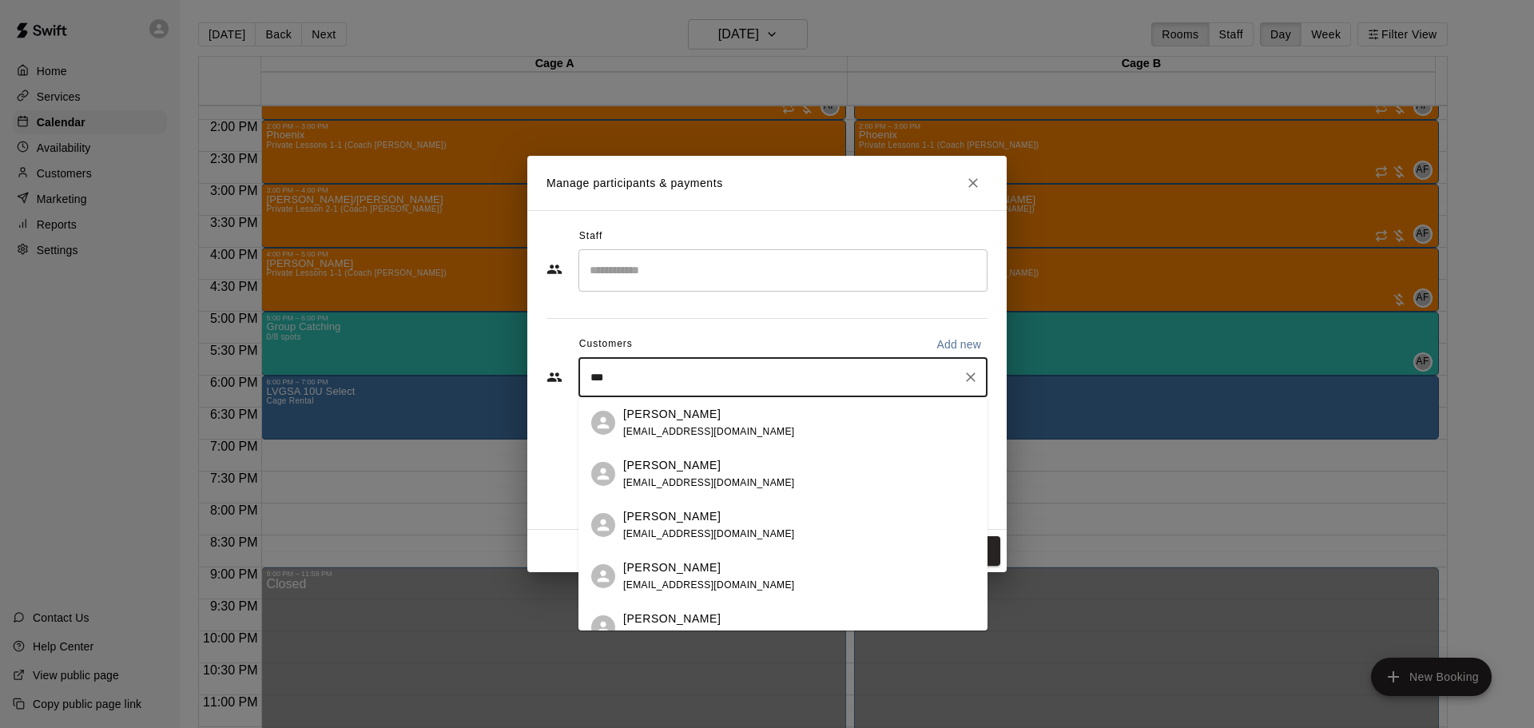
click at [677, 484] on span "[EMAIL_ADDRESS][DOMAIN_NAME]" at bounding box center [709, 482] width 172 height 11
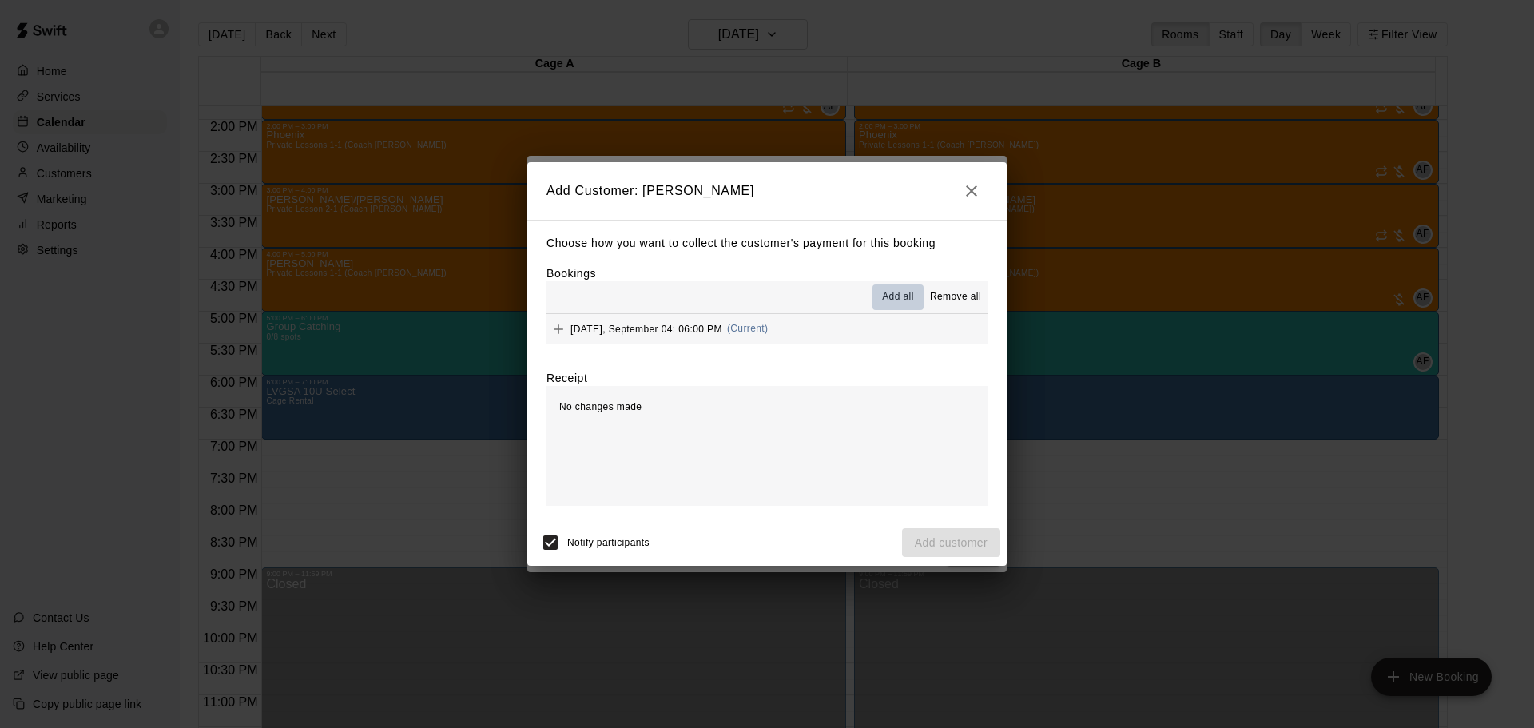
click at [888, 300] on span "Add all" at bounding box center [898, 297] width 32 height 16
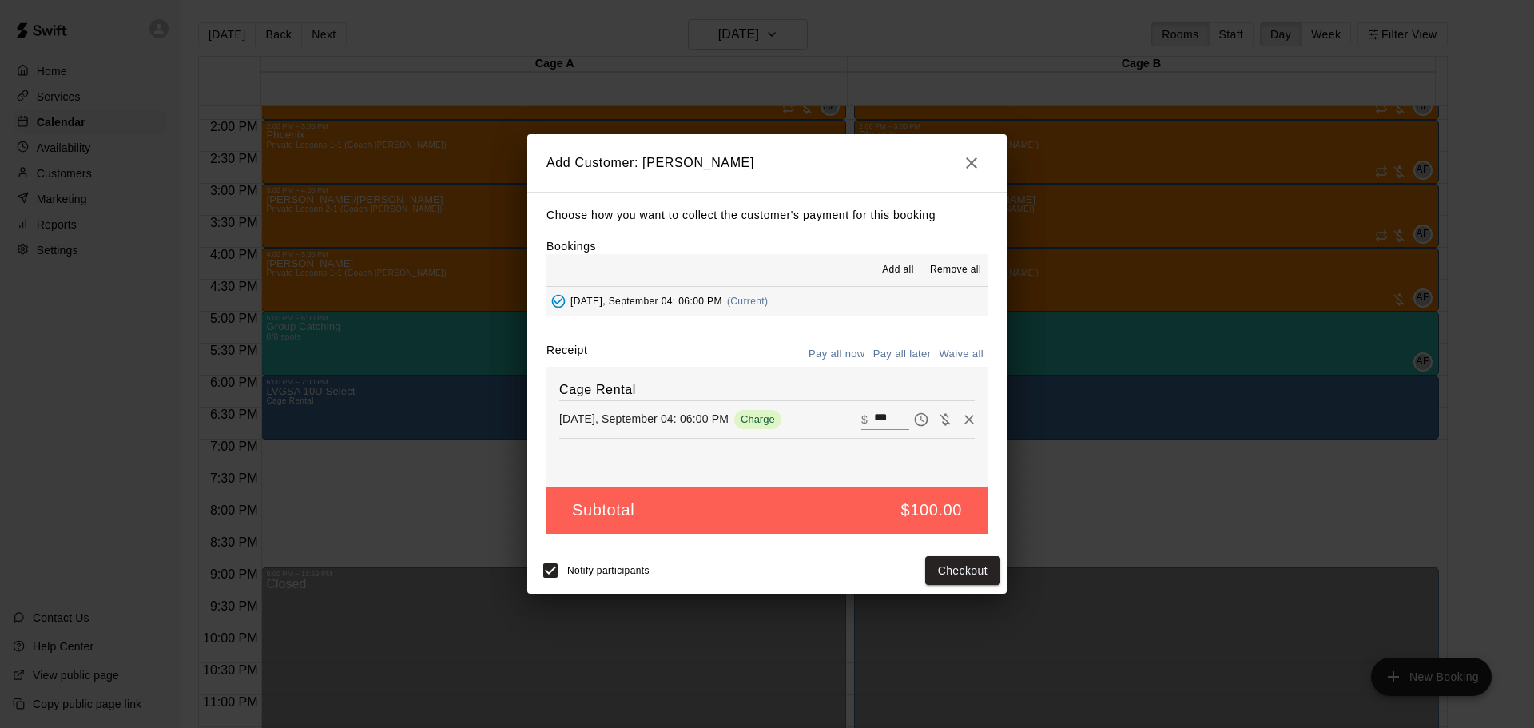
click at [912, 351] on button "Pay all later" at bounding box center [902, 354] width 66 height 25
click at [941, 581] on button "Add customer" at bounding box center [951, 571] width 98 height 30
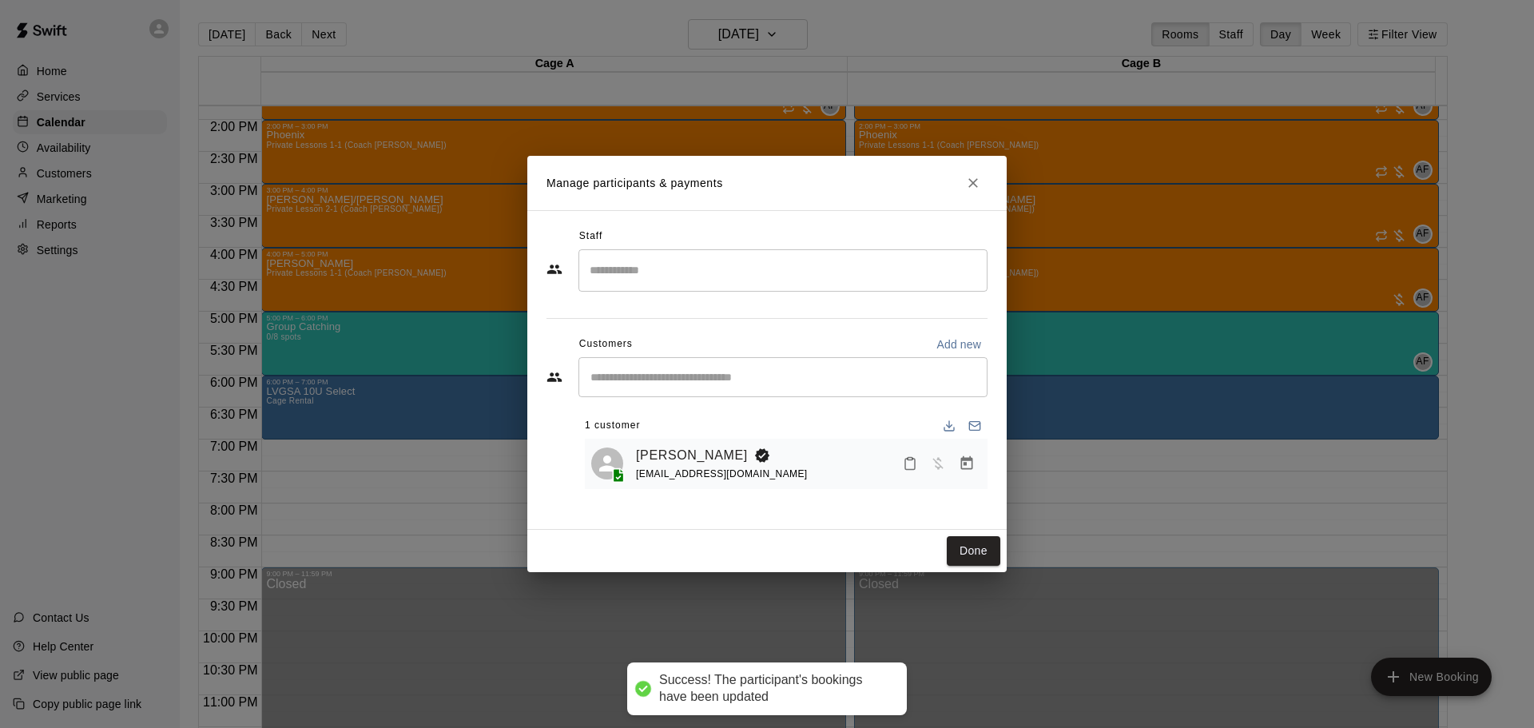
drag, startPoint x: 985, startPoint y: 540, endPoint x: 959, endPoint y: 539, distance: 26.4
click at [984, 539] on button "Done" at bounding box center [974, 551] width 54 height 30
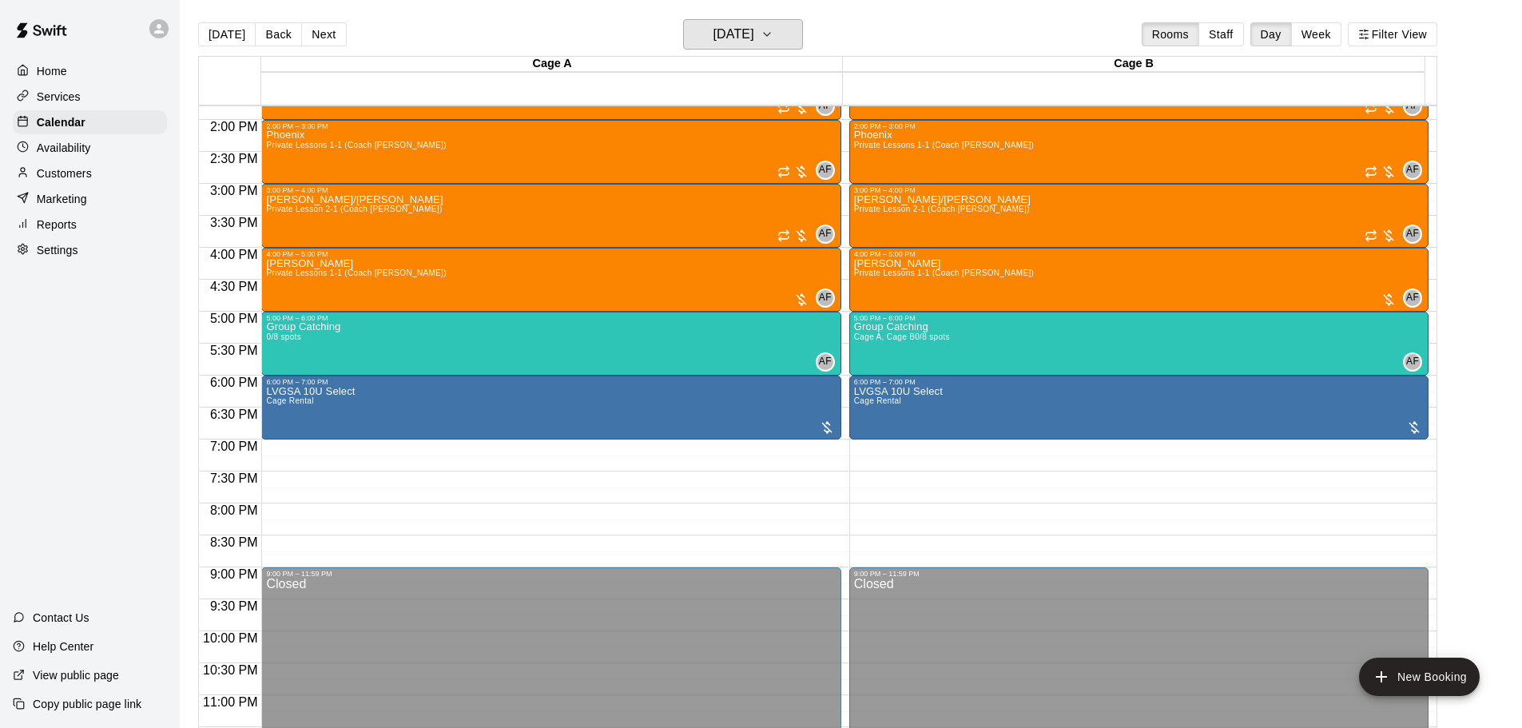
click at [715, 35] on h6 "[DATE]" at bounding box center [734, 34] width 41 height 22
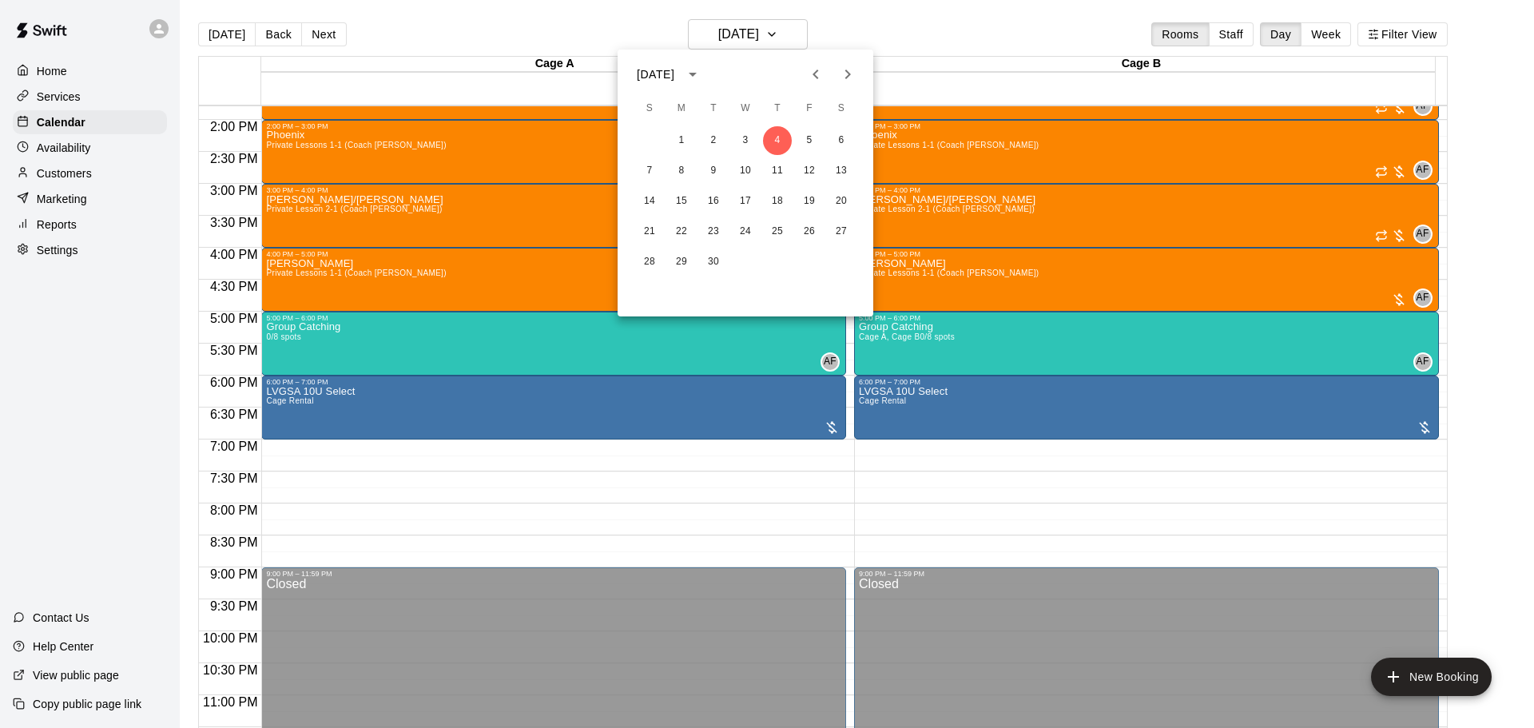
click at [809, 68] on icon "Previous month" at bounding box center [815, 74] width 19 height 19
click at [750, 235] on button "20" at bounding box center [745, 231] width 29 height 29
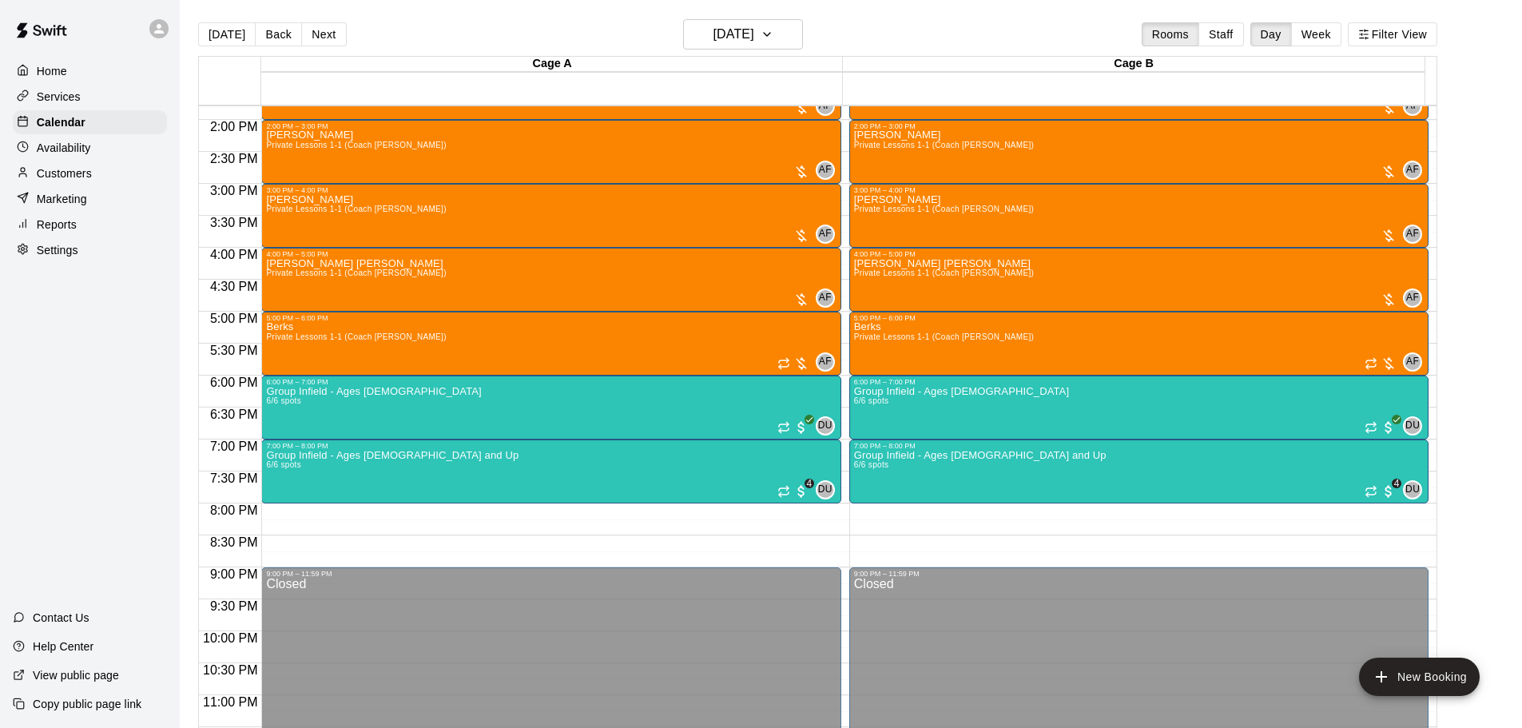
click at [348, 221] on div "[PERSON_NAME] Private Lessons 1-1 (Coach [PERSON_NAME])" at bounding box center [356, 558] width 180 height 728
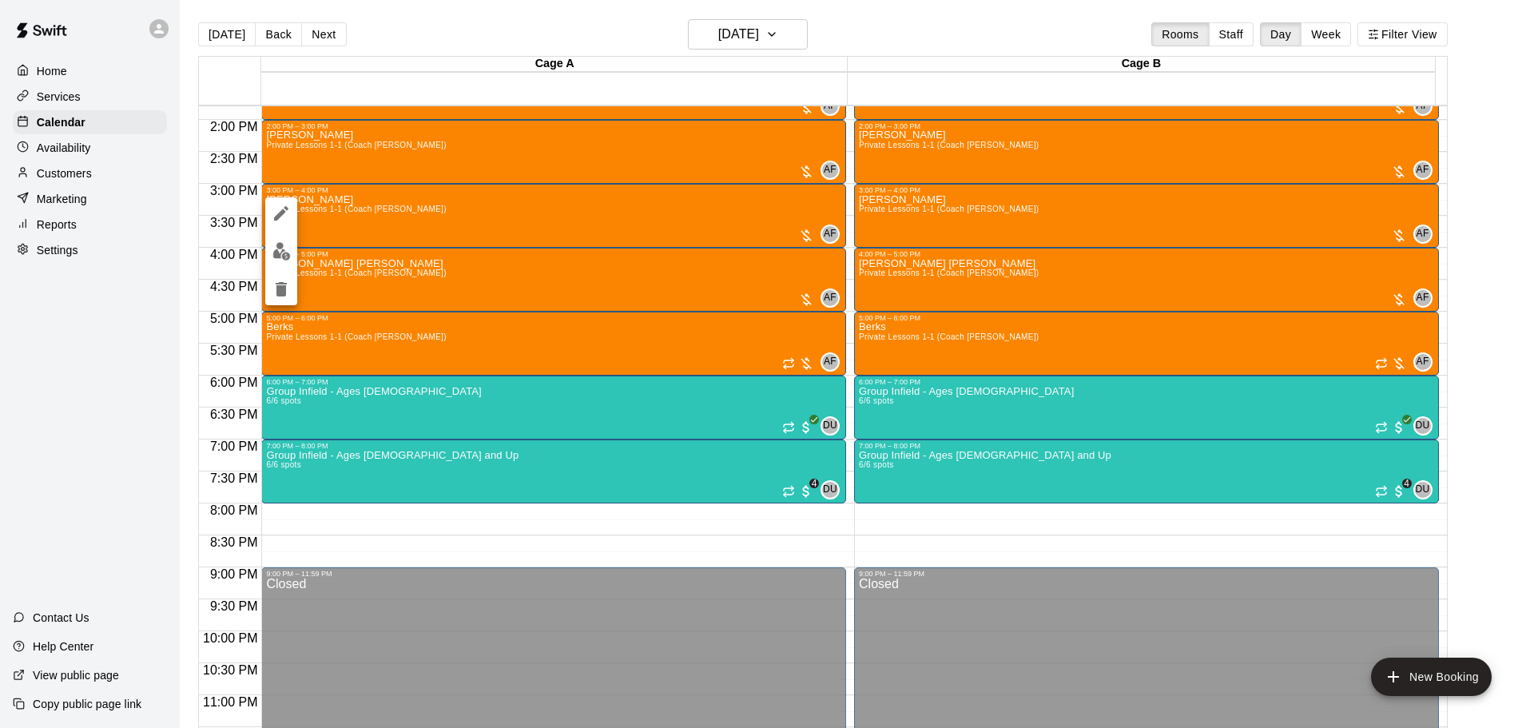
click at [276, 288] on icon "delete" at bounding box center [281, 289] width 11 height 14
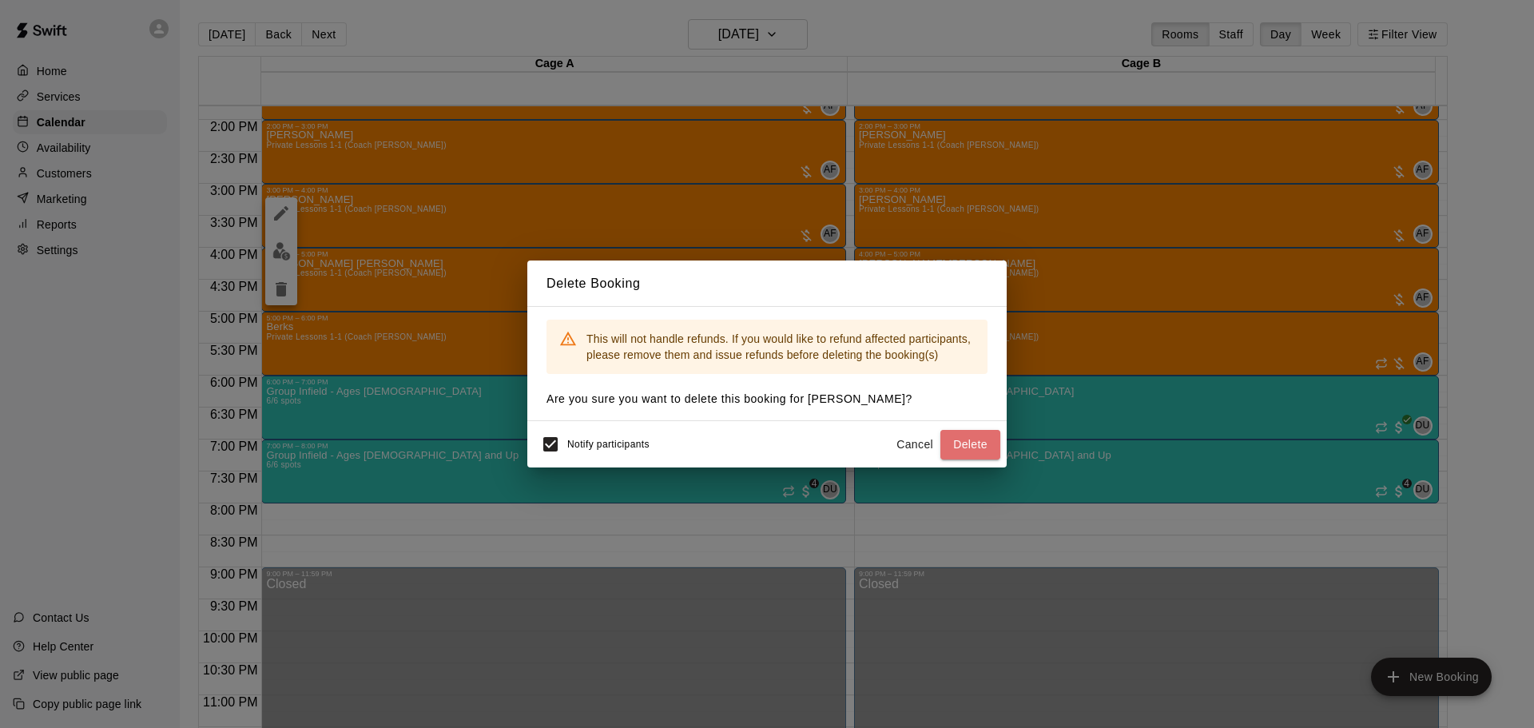
click at [973, 448] on button "Delete" at bounding box center [971, 445] width 60 height 30
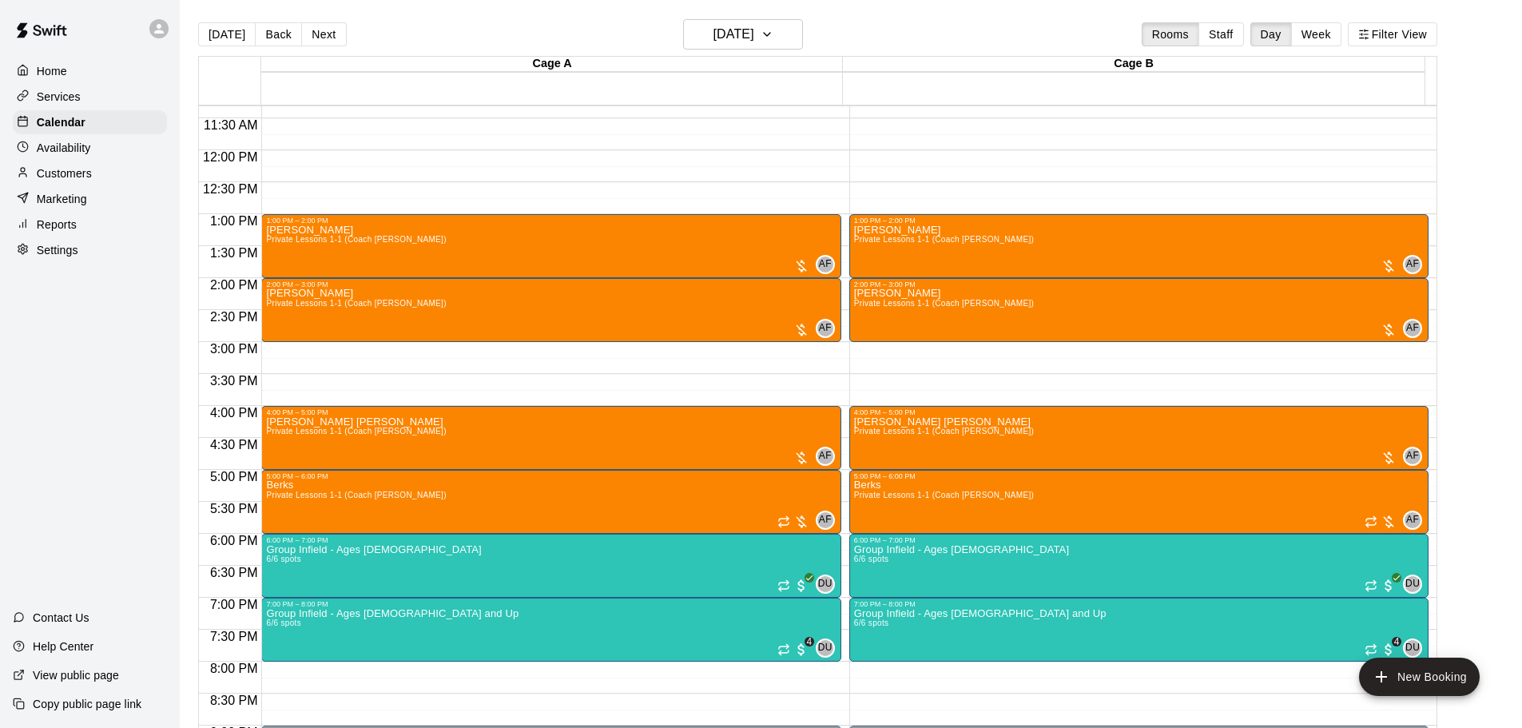
scroll to position [722, 0]
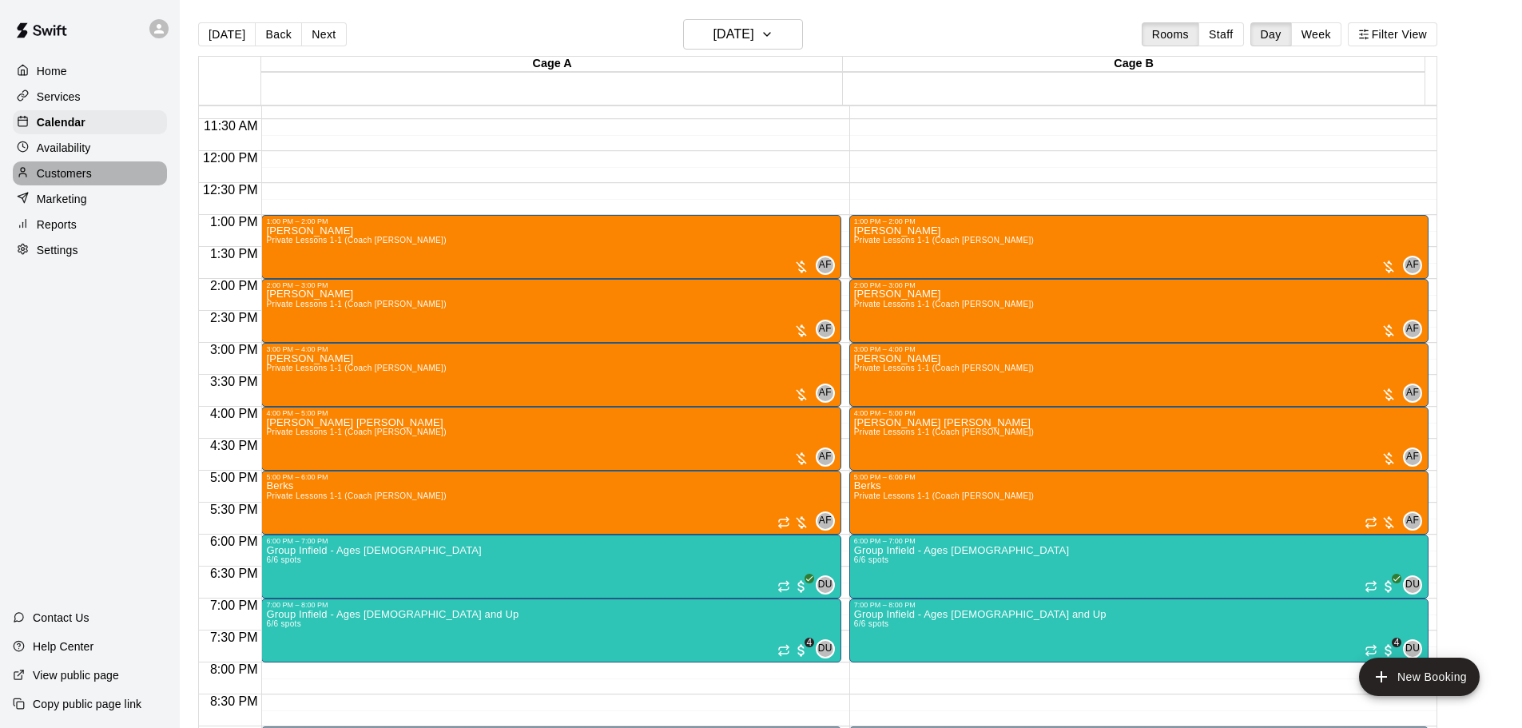
click at [62, 168] on div "Customers" at bounding box center [90, 173] width 154 height 24
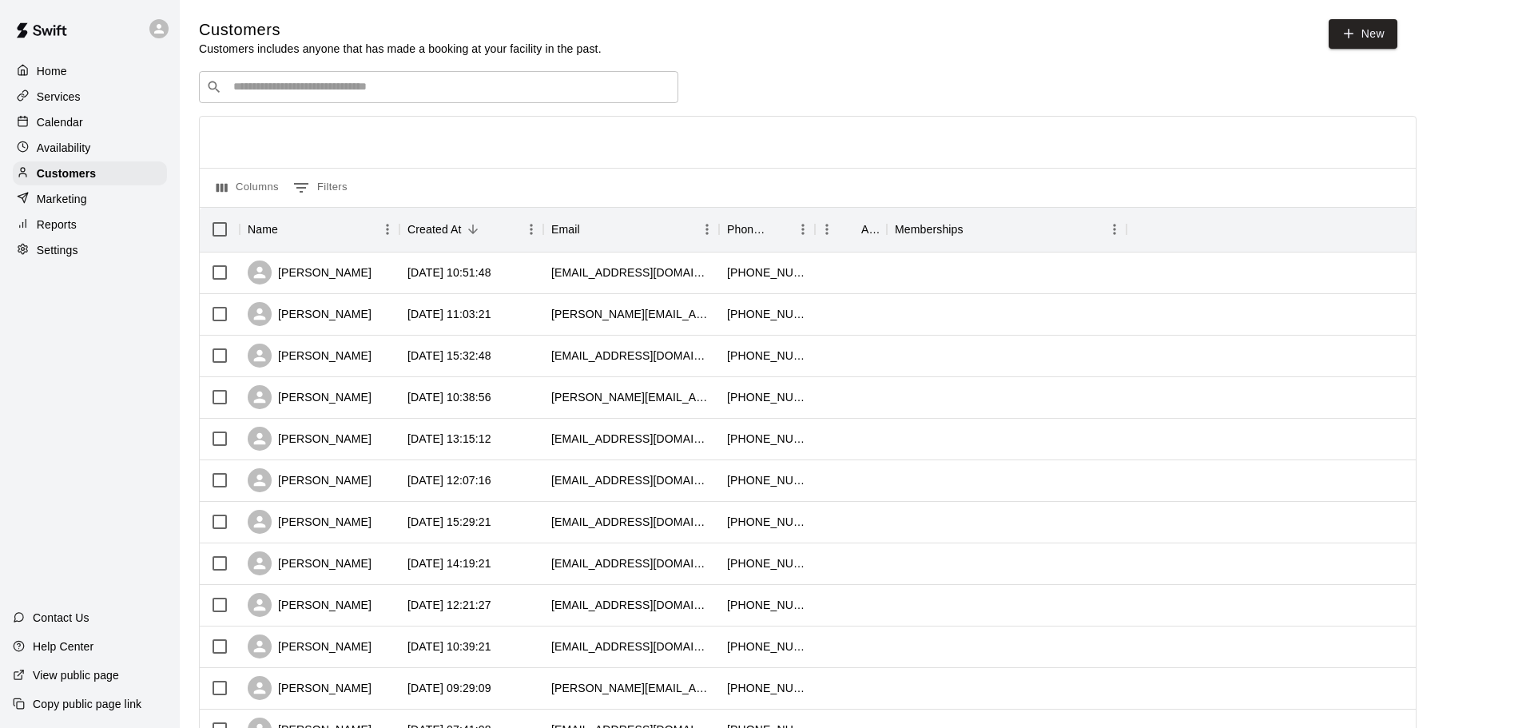
click at [468, 103] on div "​ ​" at bounding box center [438, 87] width 479 height 32
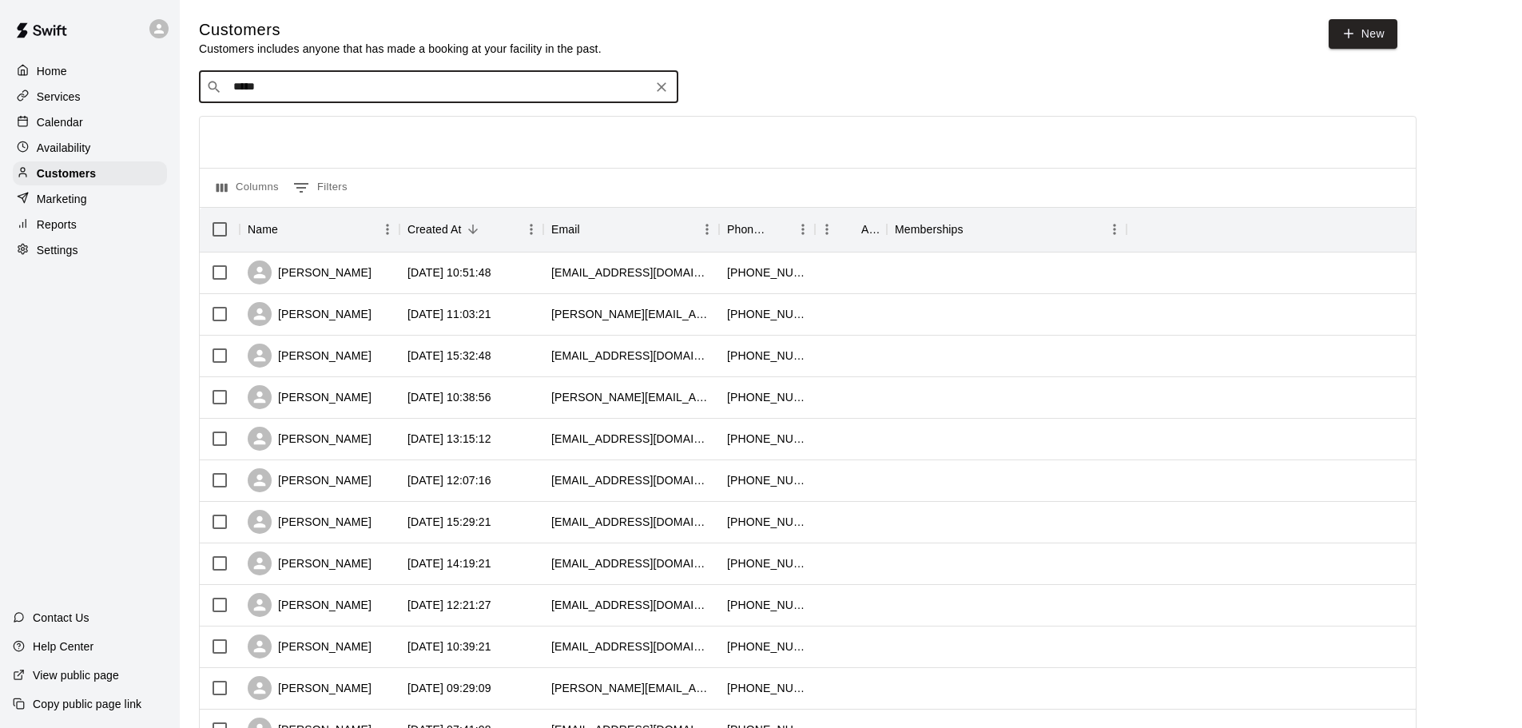
type input "******"
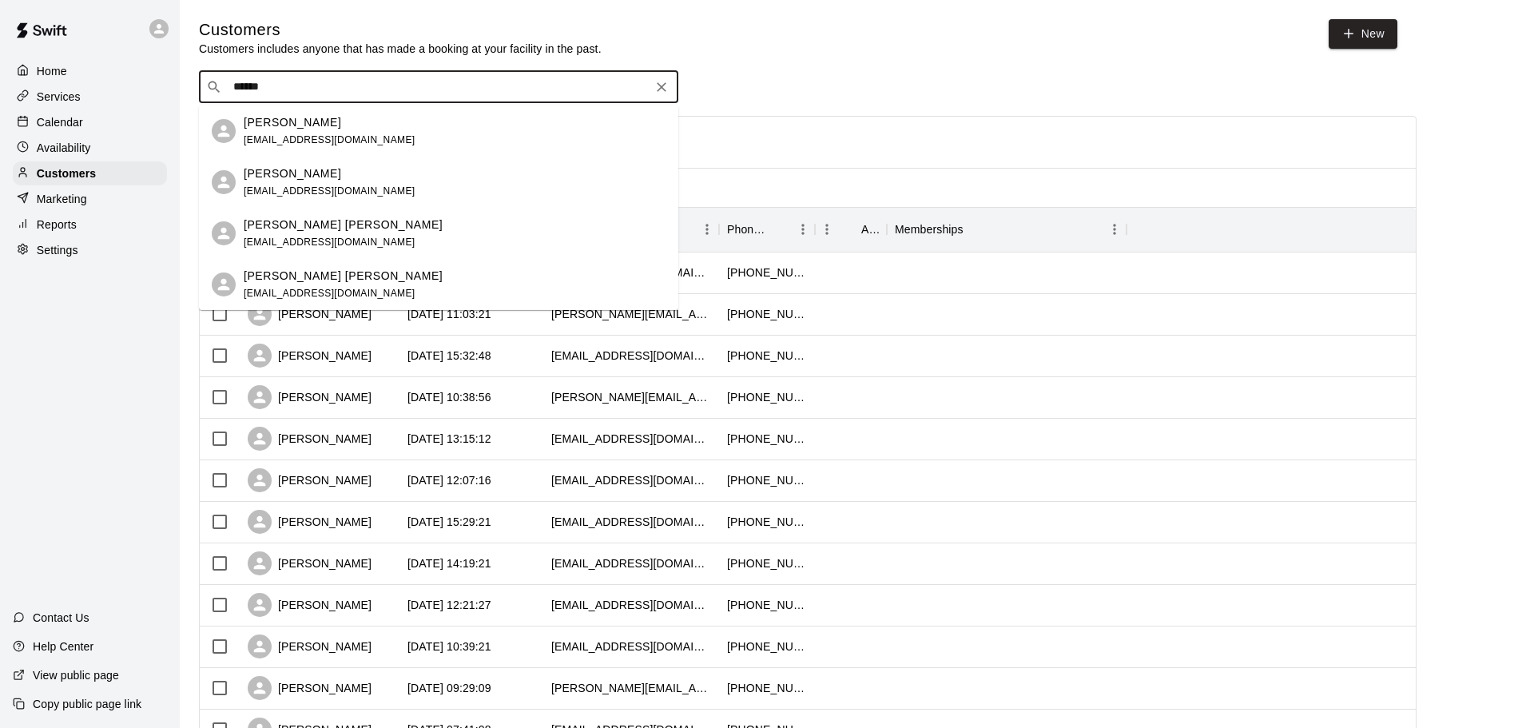
click at [359, 201] on div "[PERSON_NAME] [EMAIL_ADDRESS][DOMAIN_NAME]" at bounding box center [438, 182] width 479 height 51
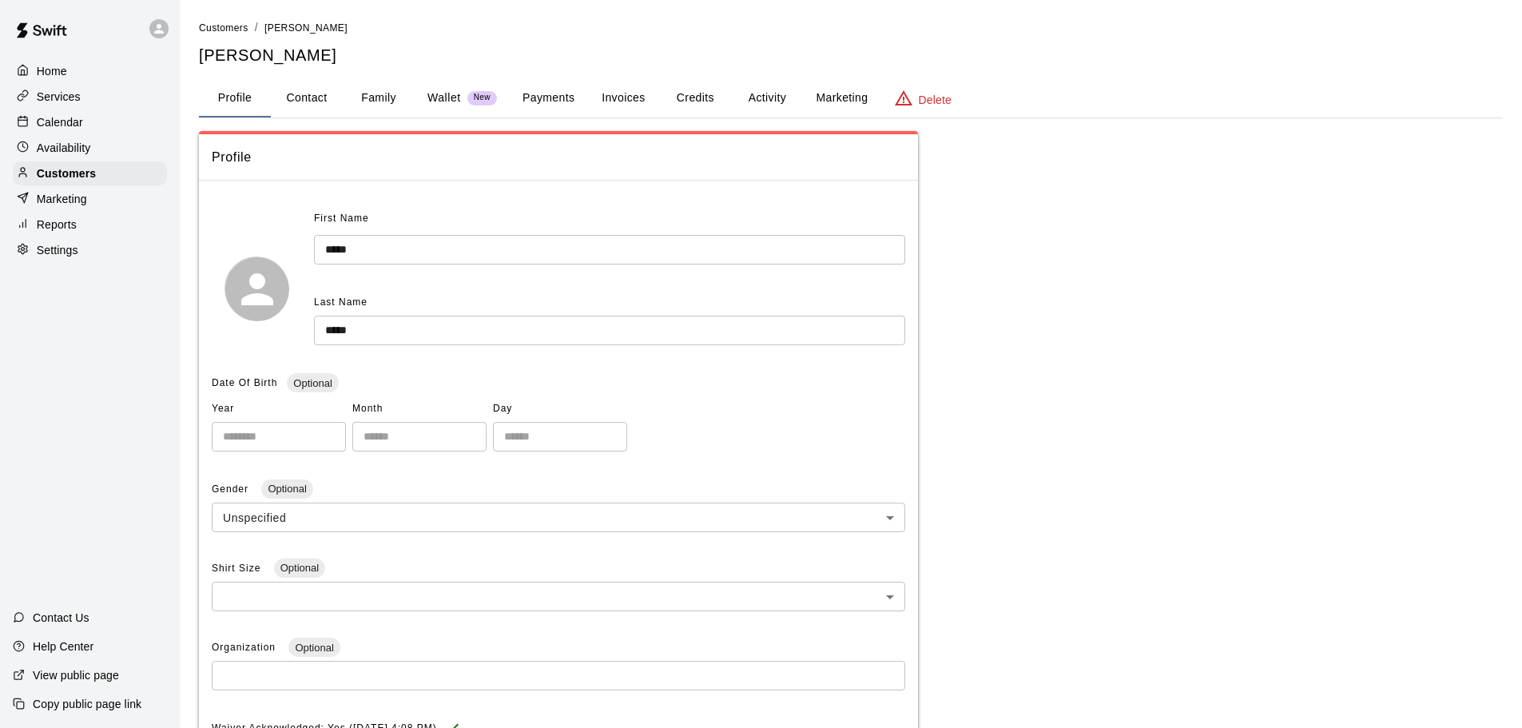
click at [783, 92] on button "Activity" at bounding box center [767, 98] width 72 height 38
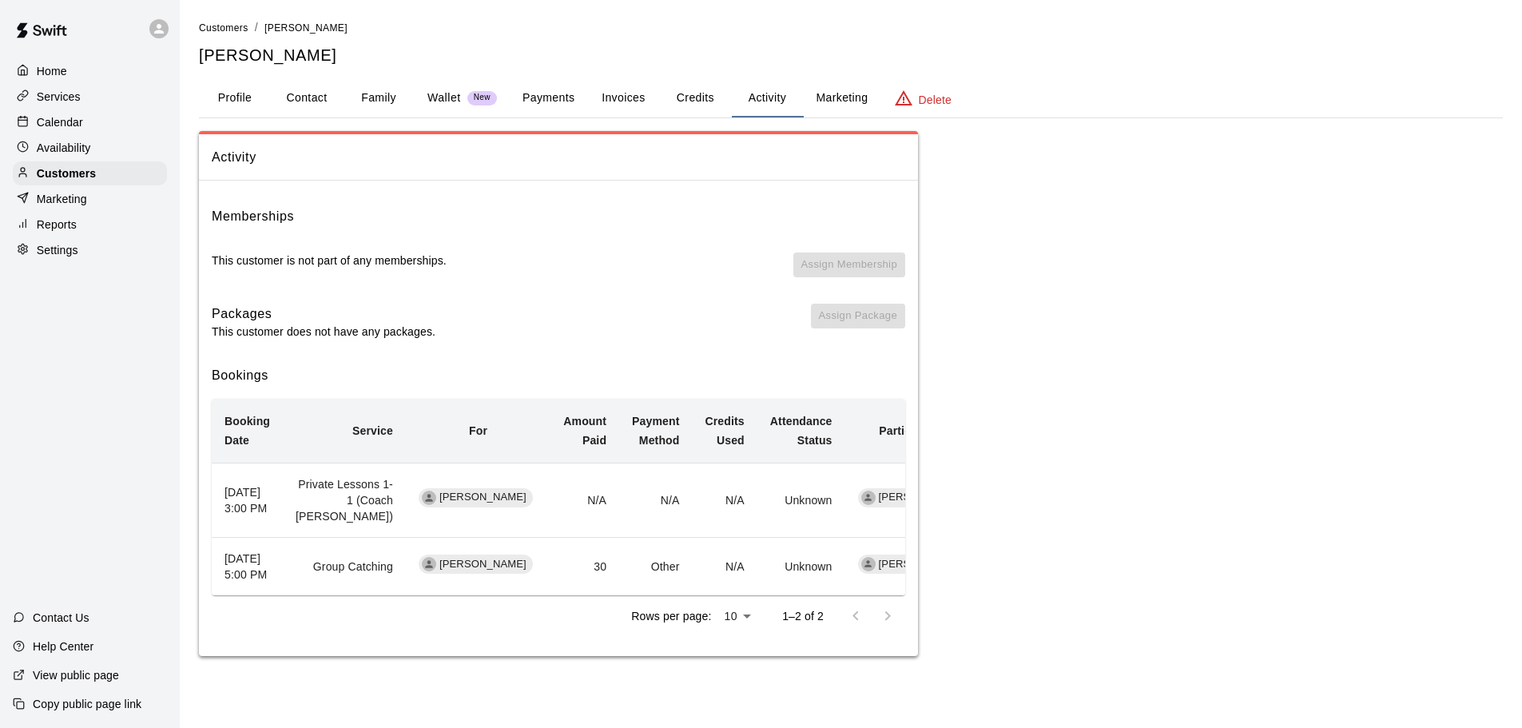
click at [226, 17] on main "Customers / [PERSON_NAME] [PERSON_NAME] Profile Contact Family Wallet New Payme…" at bounding box center [851, 344] width 1342 height 688
click at [225, 30] on span "Customers" at bounding box center [224, 27] width 50 height 11
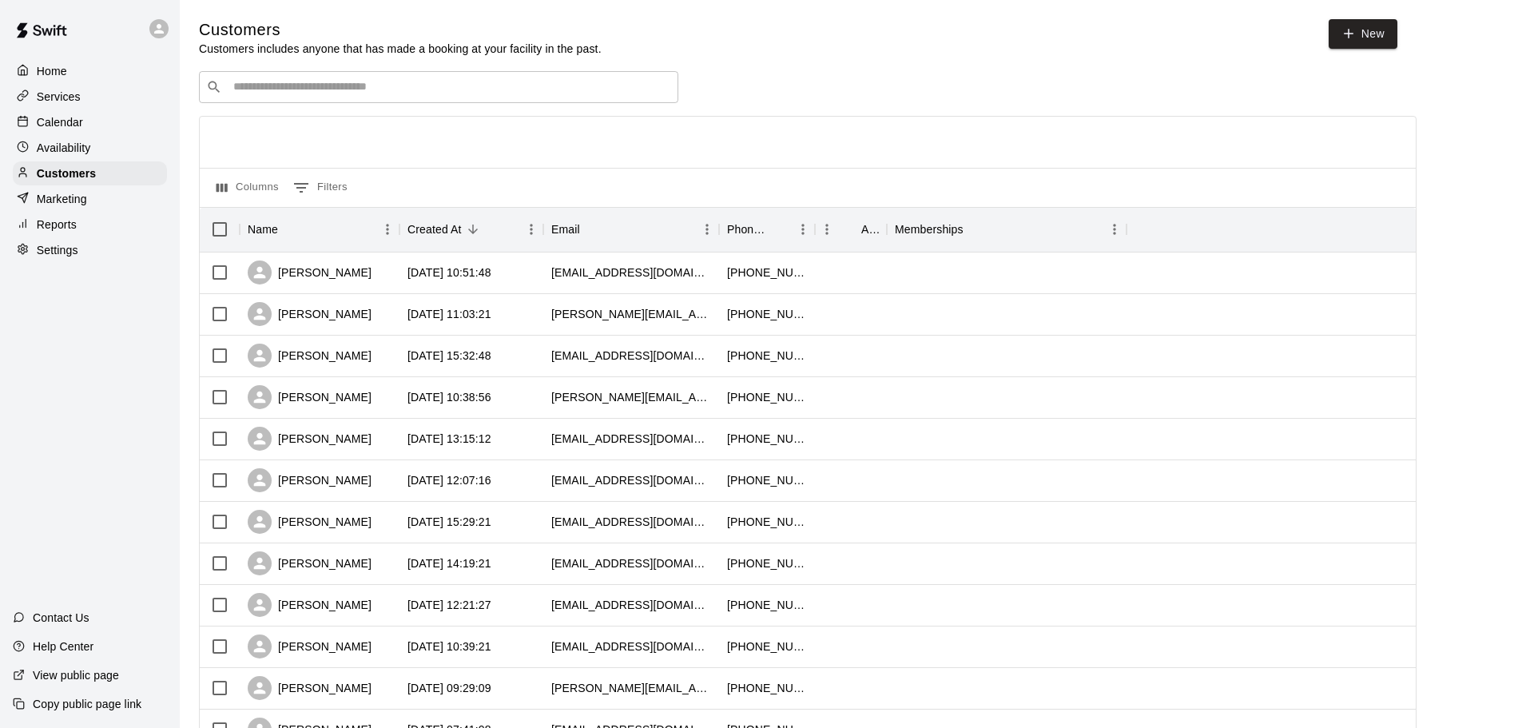
click at [372, 83] on input "Search customers by name or email" at bounding box center [450, 87] width 443 height 16
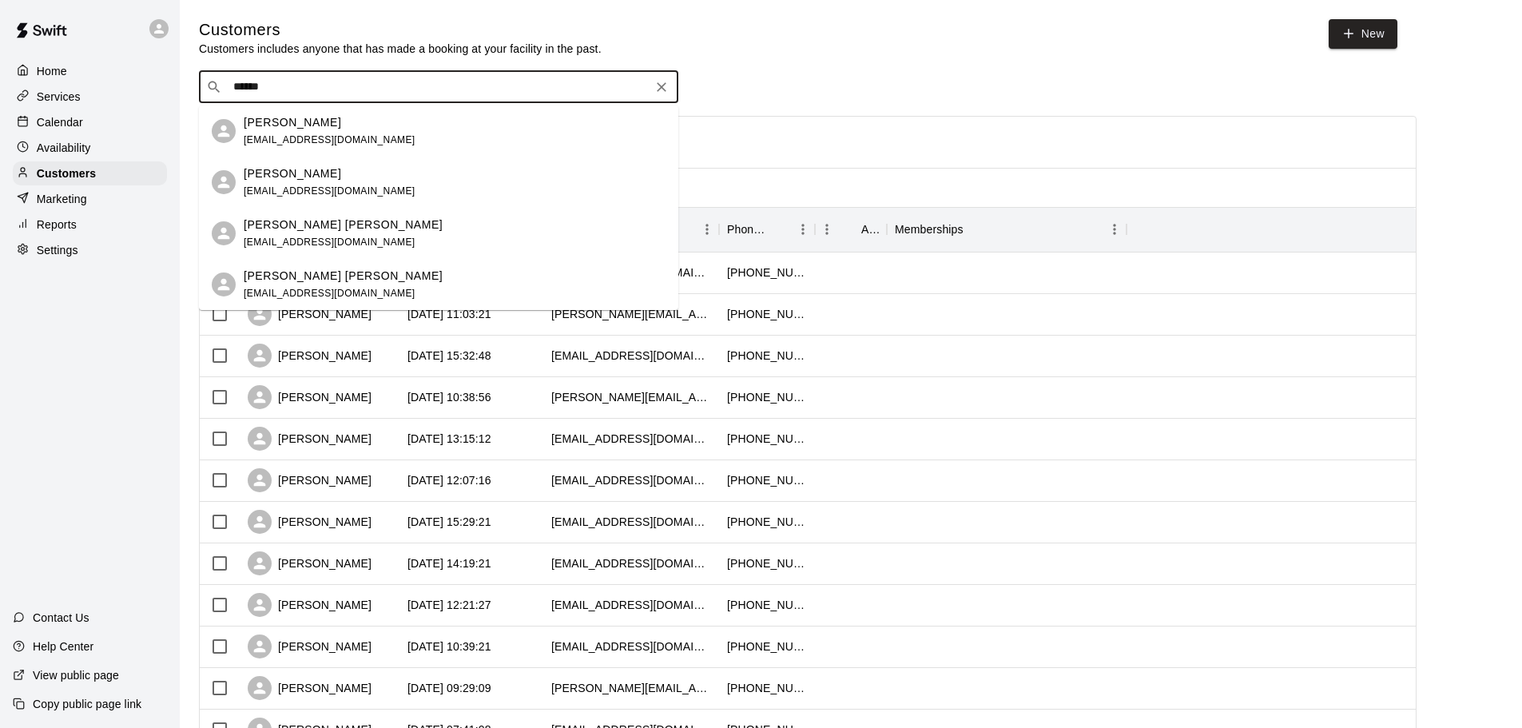
type input "******"
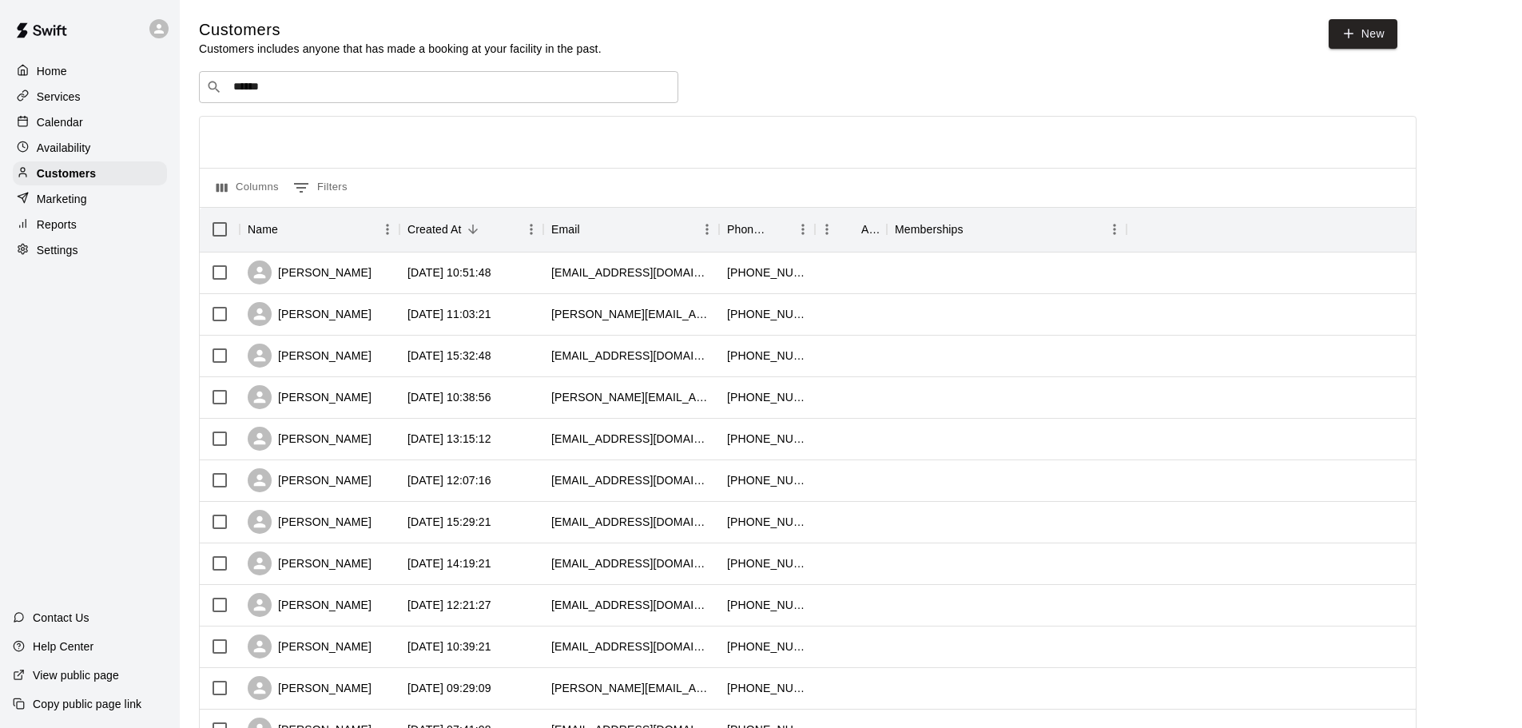
click at [900, 99] on div "​ ****** ​" at bounding box center [808, 87] width 1218 height 32
click at [861, 0] on html "Home Services Calendar Availability Customers Marketing Reports Settings Contac…" at bounding box center [761, 689] width 1522 height 1379
